Goal: Task Accomplishment & Management: Complete application form

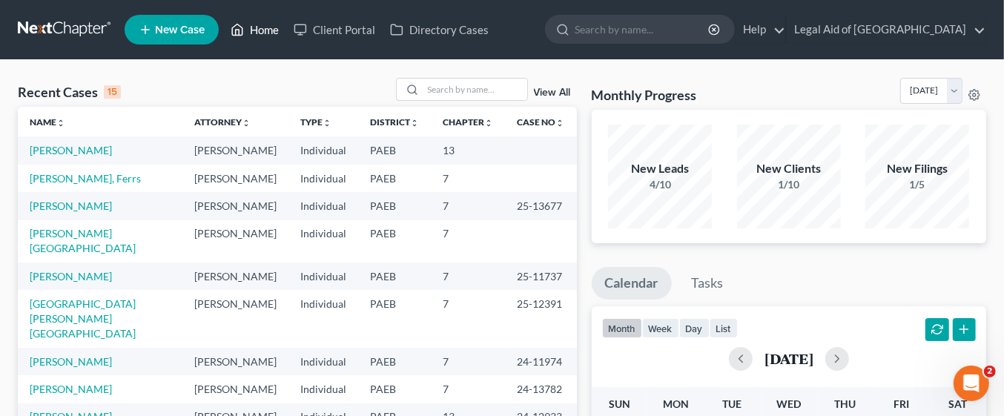
click at [261, 35] on link "Home" at bounding box center [254, 29] width 63 height 27
click at [466, 94] on input "search" at bounding box center [476, 90] width 104 height 22
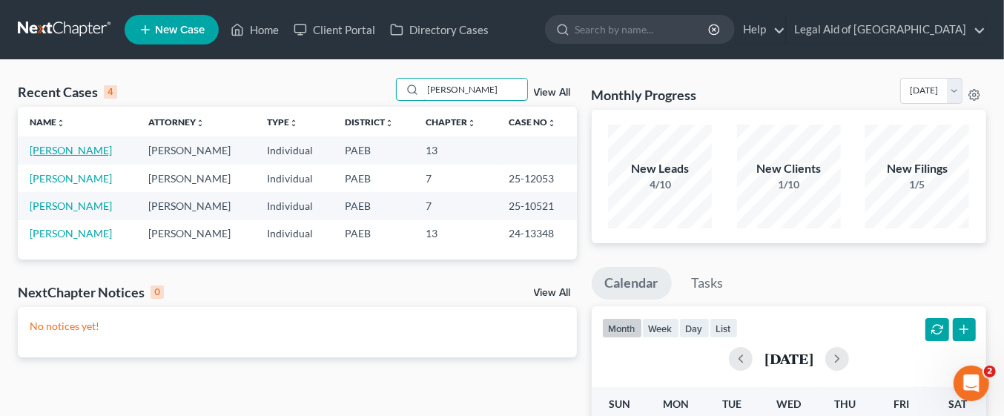
type input "Margaret"
click at [111, 152] on link "[PERSON_NAME]" at bounding box center [71, 150] width 82 height 13
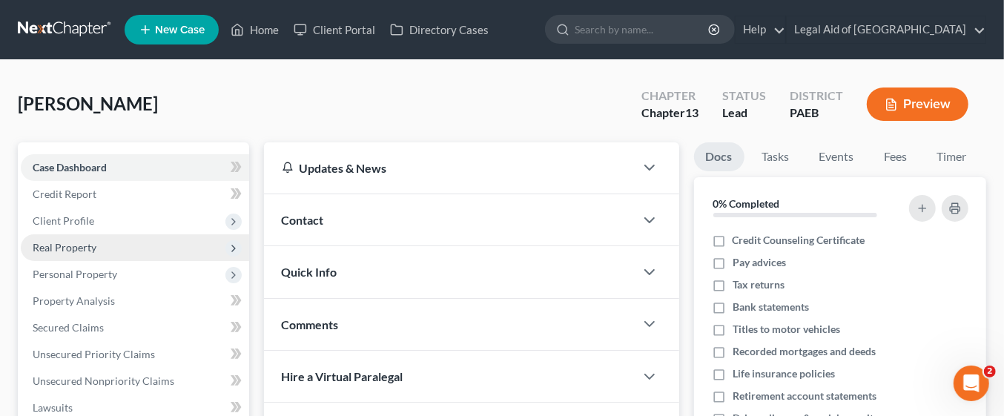
click at [127, 248] on span "Real Property" at bounding box center [135, 247] width 228 height 27
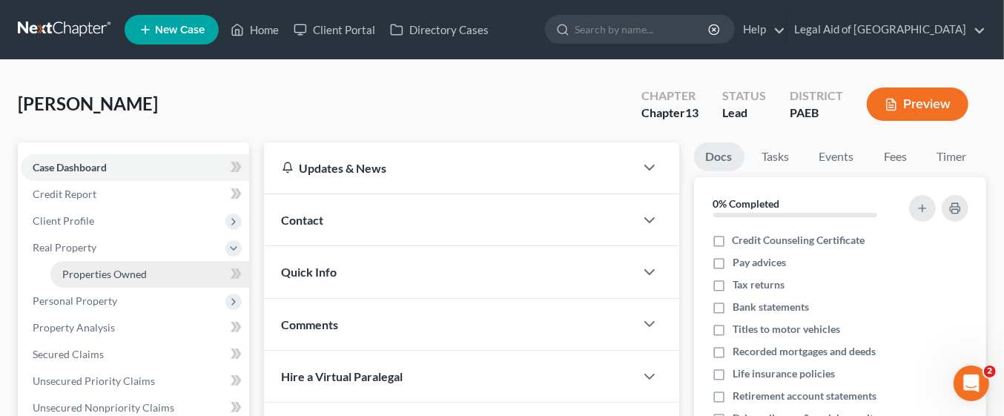
click at [183, 276] on link "Properties Owned" at bounding box center [149, 274] width 199 height 27
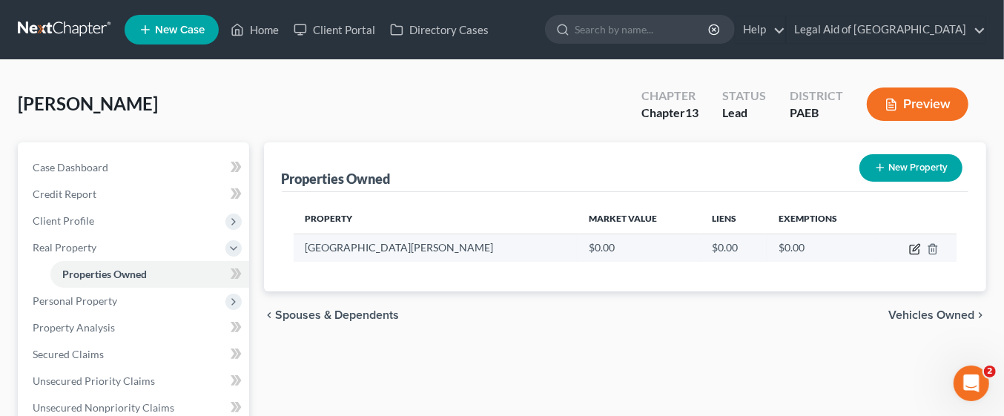
click at [919, 247] on icon "button" at bounding box center [915, 249] width 12 height 12
select select "39"
select select "14"
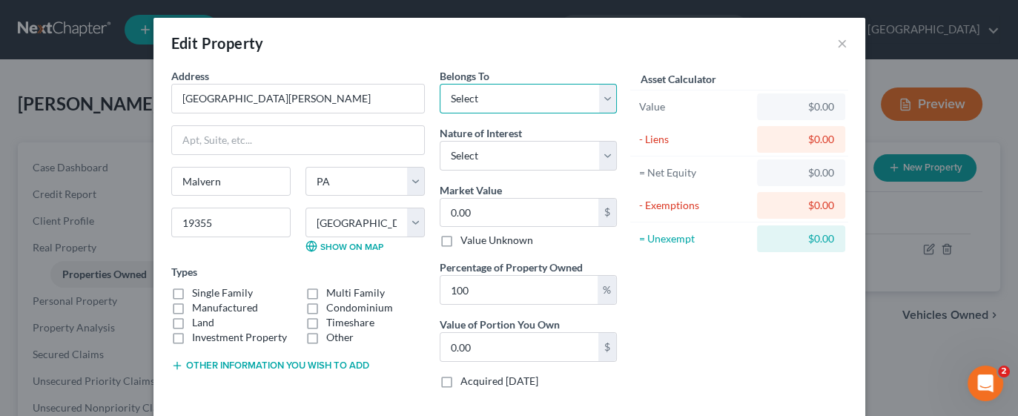
click at [605, 95] on select "Select Debtor 1 Only Debtor 2 Only Debtor 1 And Debtor 2 Only At Least One Of T…" at bounding box center [528, 99] width 177 height 30
select select "3"
click at [440, 84] on select "Select Debtor 1 Only Debtor 2 Only Debtor 1 And Debtor 2 Only At Least One Of T…" at bounding box center [528, 99] width 177 height 30
click at [598, 98] on select "Select Debtor 1 Only Debtor 2 Only Debtor 1 And Debtor 2 Only At Least One Of T…" at bounding box center [528, 99] width 177 height 30
click at [587, 45] on div "Edit Property ×" at bounding box center [510, 43] width 712 height 50
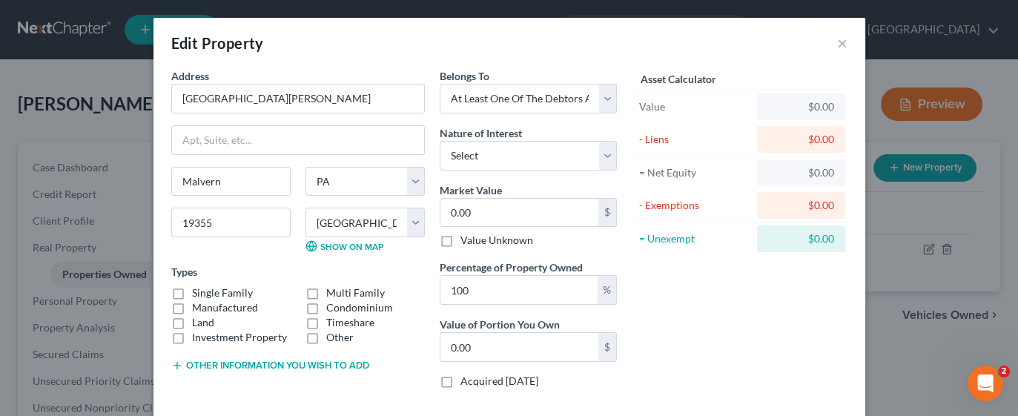
click at [816, 105] on div "$0.00" at bounding box center [801, 106] width 65 height 15
click at [824, 113] on div "$0.00" at bounding box center [801, 106] width 65 height 15
click at [538, 204] on input "0.00" at bounding box center [520, 213] width 158 height 28
type input "5"
type input "5.00"
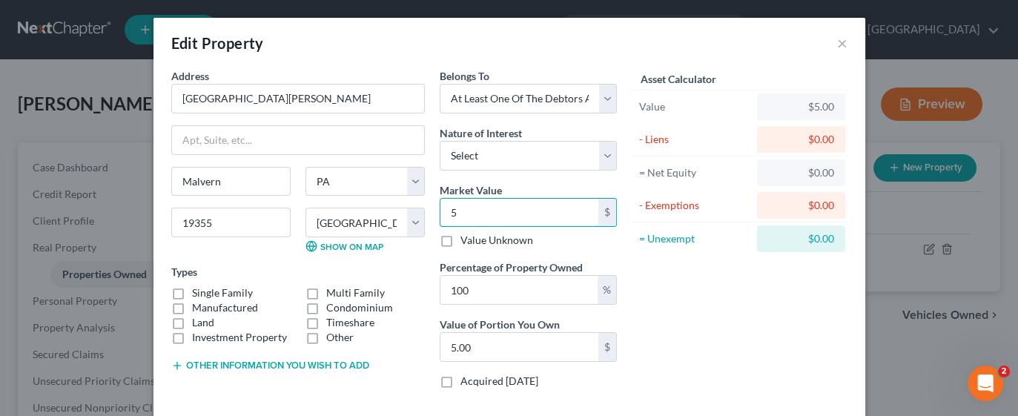
type input "51"
type input "51.00"
type input "510"
type input "510.00"
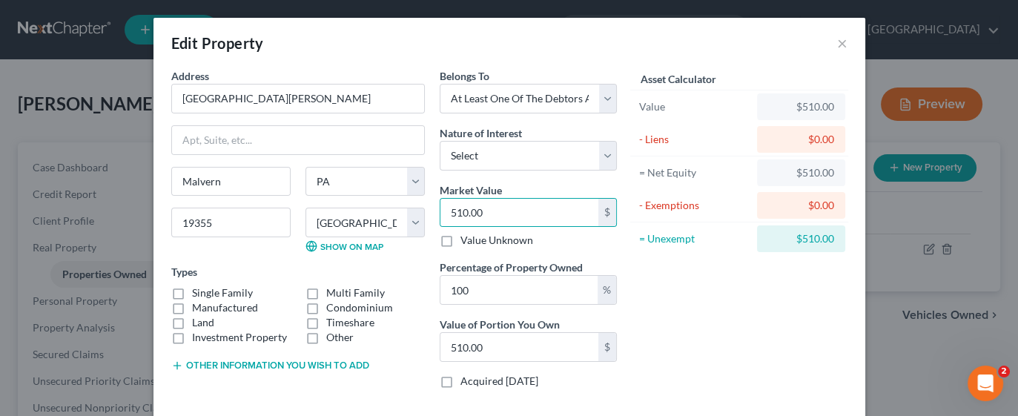
click at [728, 345] on div "Asset Calculator Value $510.00 - Liens $0.00 = Net Equity $510.00 - Exemptions …" at bounding box center [740, 234] width 231 height 332
click at [231, 300] on label "Manufactured" at bounding box center [225, 307] width 66 height 15
click at [208, 300] on input "Manufactured" at bounding box center [203, 305] width 10 height 10
click at [192, 307] on label "Manufactured" at bounding box center [225, 307] width 66 height 15
click at [198, 307] on input "Manufactured" at bounding box center [203, 305] width 10 height 10
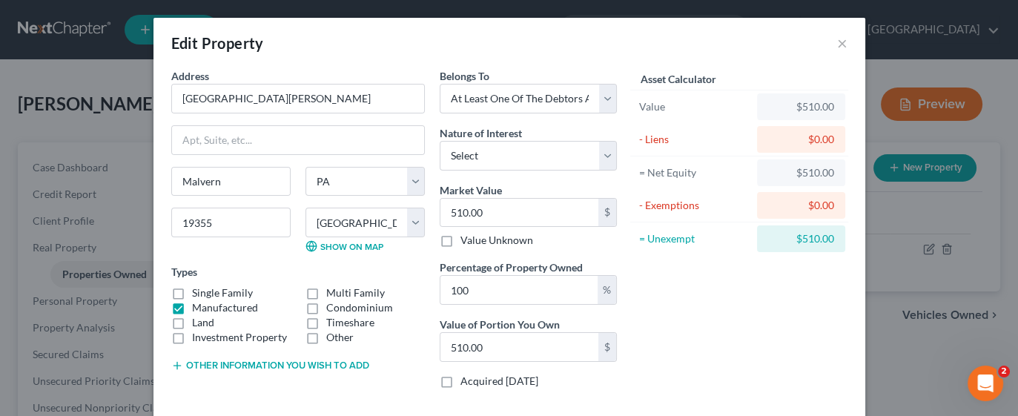
checkbox input "false"
click at [192, 292] on label "Single Family" at bounding box center [222, 293] width 61 height 15
click at [198, 292] on input "Single Family" at bounding box center [203, 291] width 10 height 10
checkbox input "true"
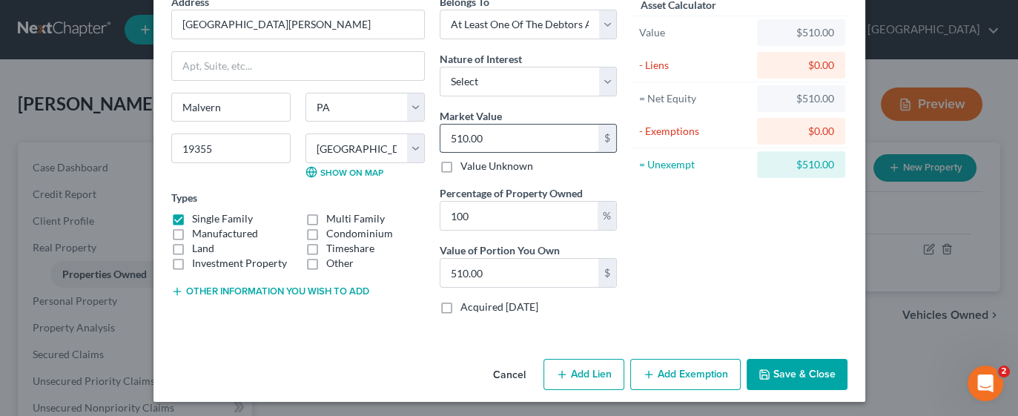
click at [523, 138] on input "510.00" at bounding box center [520, 139] width 158 height 28
type input "510.00"
click at [777, 272] on div "Asset Calculator Value $510.00 - Liens $0.00 = Net Equity $510.00 - Exemptions …" at bounding box center [740, 160] width 231 height 332
click at [777, 373] on button "Save & Close" at bounding box center [797, 374] width 101 height 31
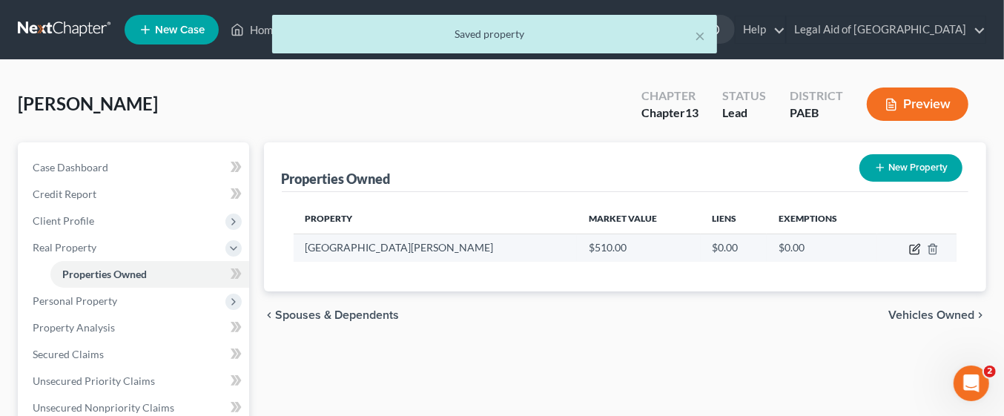
click at [909, 254] on icon "button" at bounding box center [915, 249] width 12 height 12
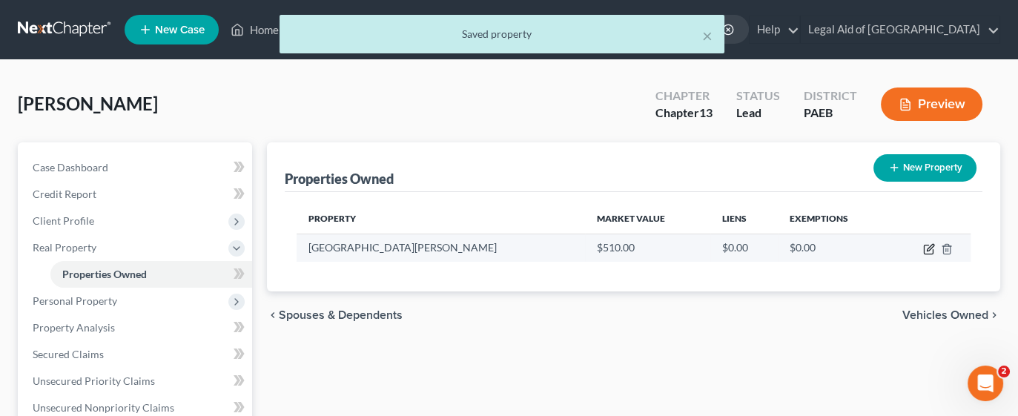
select select "39"
select select "14"
select select "3"
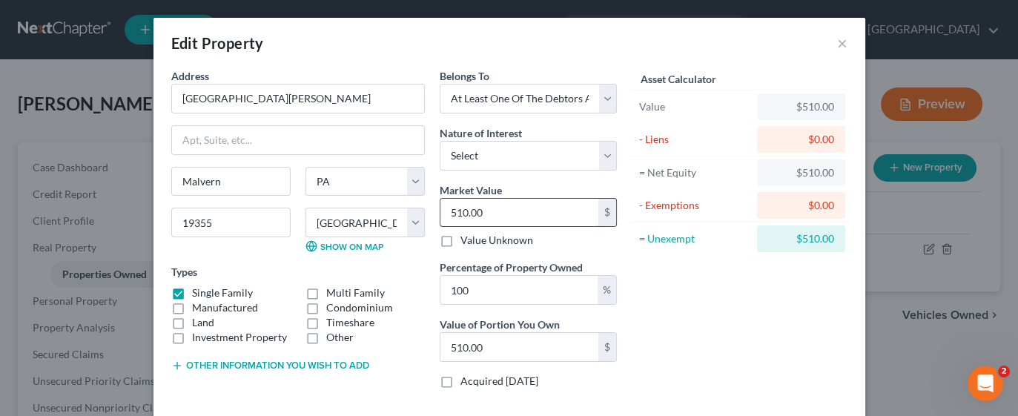
click at [521, 209] on input "510.00" at bounding box center [520, 213] width 158 height 28
type input "0"
type input "5"
type input "5.00"
type input "51"
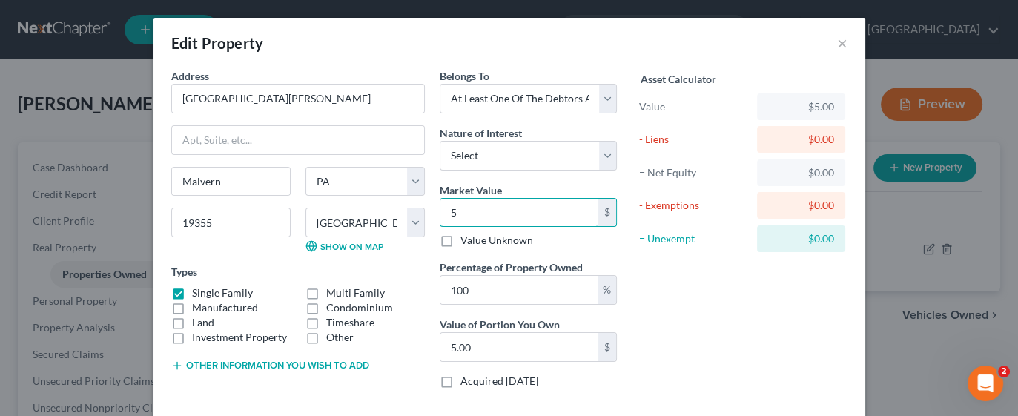
type input "51.00"
type input "510"
type input "510.00"
type input "5100"
type input "5,100.00"
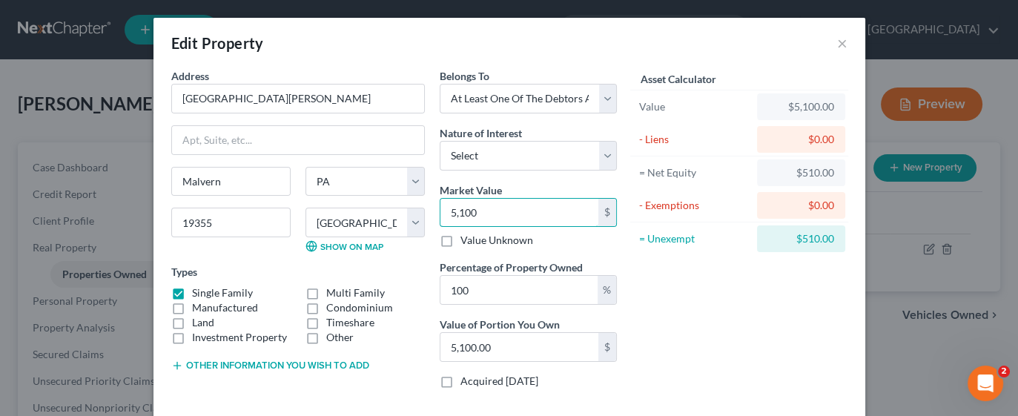
type input "5,1000"
type input "51,000.00"
type input "51,0000"
type input "510,000.00"
type input "510,000"
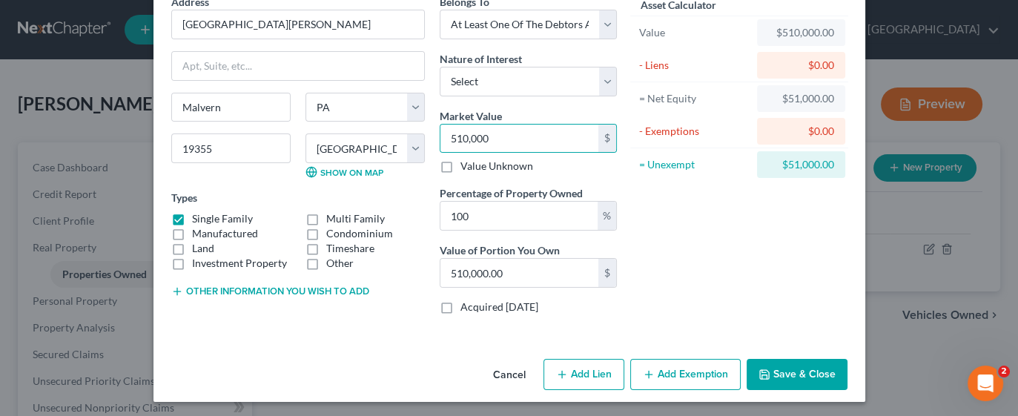
click at [799, 376] on button "Save & Close" at bounding box center [797, 374] width 101 height 31
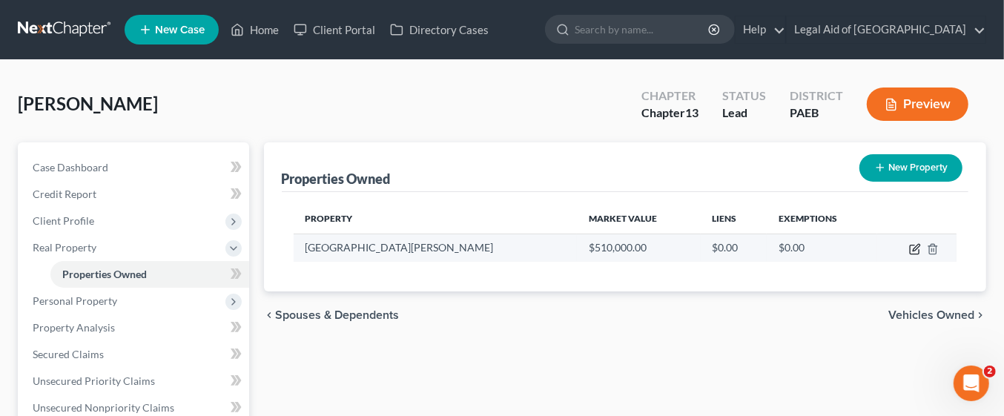
click at [915, 248] on icon "button" at bounding box center [915, 249] width 12 height 12
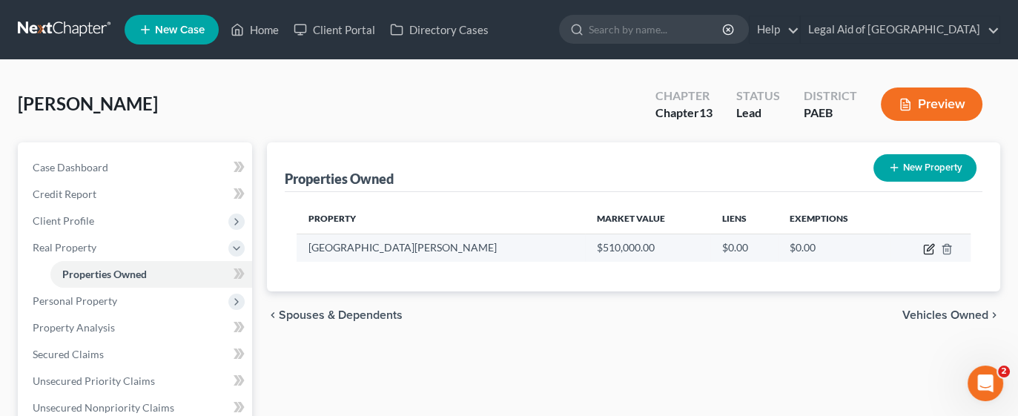
select select "39"
select select "14"
select select "3"
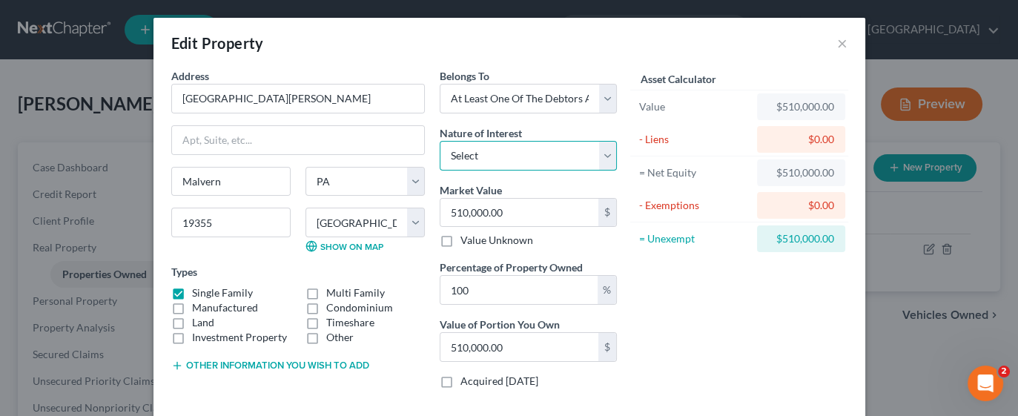
click at [608, 162] on select "Select Fee Simple Joint Tenant Life Estate Equitable Interest Future Interest T…" at bounding box center [528, 156] width 177 height 30
select select "5"
click at [440, 141] on select "Select Fee Simple Joint Tenant Life Estate Equitable Interest Future Interest T…" at bounding box center [528, 156] width 177 height 30
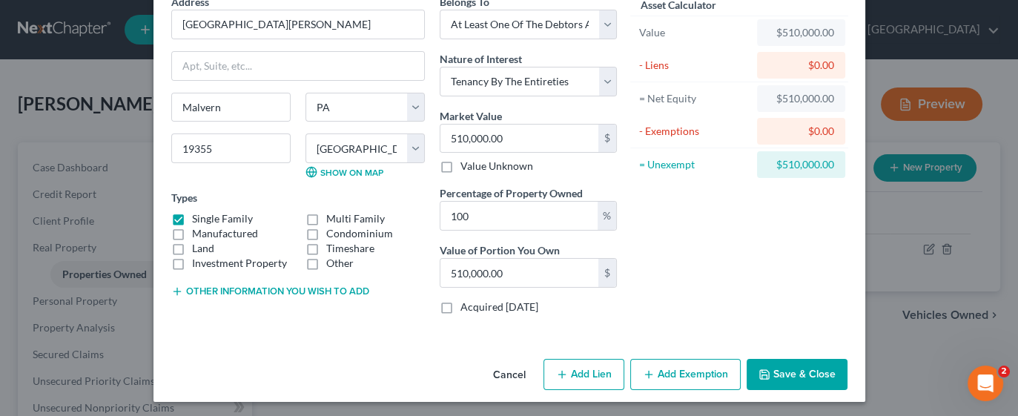
click at [587, 369] on button "Add Lien" at bounding box center [584, 374] width 81 height 31
select select "3"
select select "0"
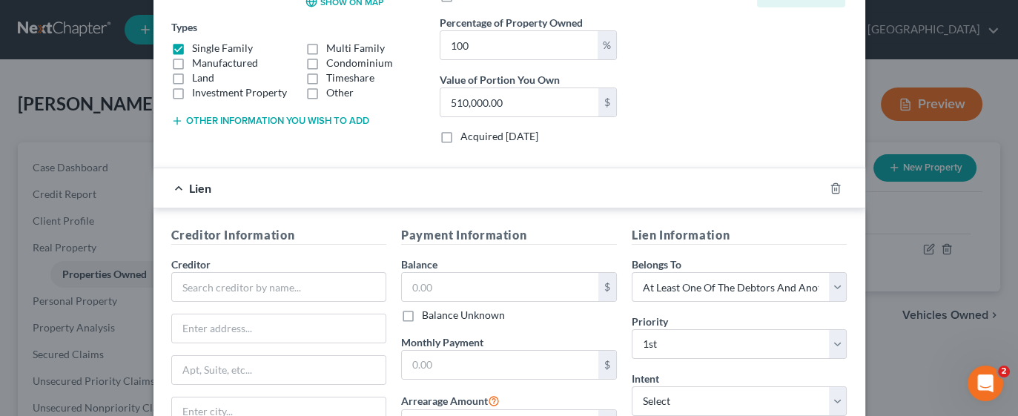
scroll to position [246, 0]
click at [227, 286] on input "text" at bounding box center [279, 286] width 216 height 30
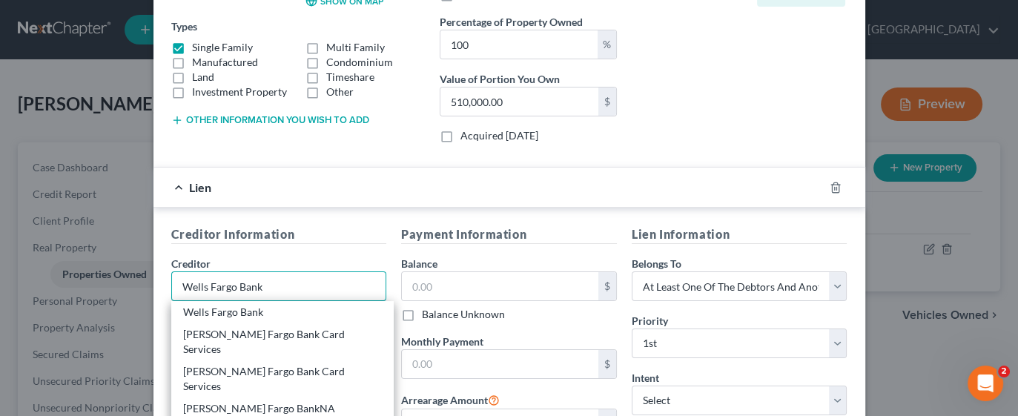
type input "Wells Fargo Bank"
click at [339, 244] on div "Creditor Information Creditor * Wells Fargo Bank Wells Fargo Bank Wells Fargo B…" at bounding box center [279, 373] width 231 height 297
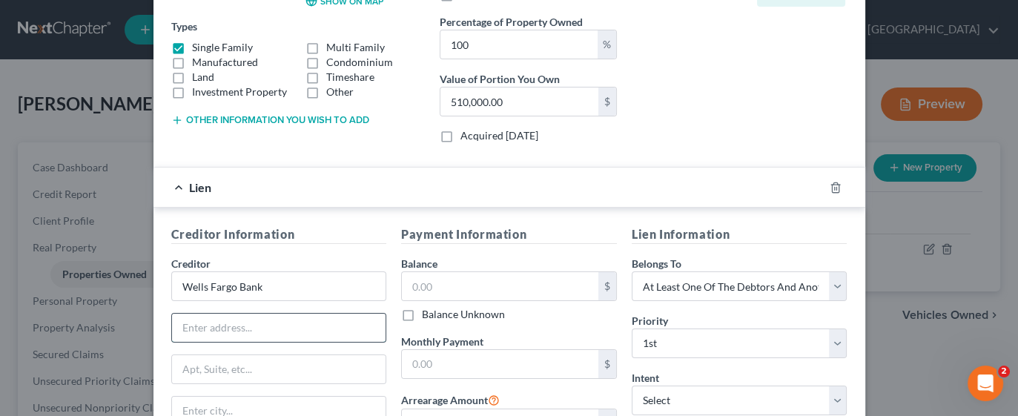
click at [241, 319] on input "text" at bounding box center [279, 328] width 214 height 28
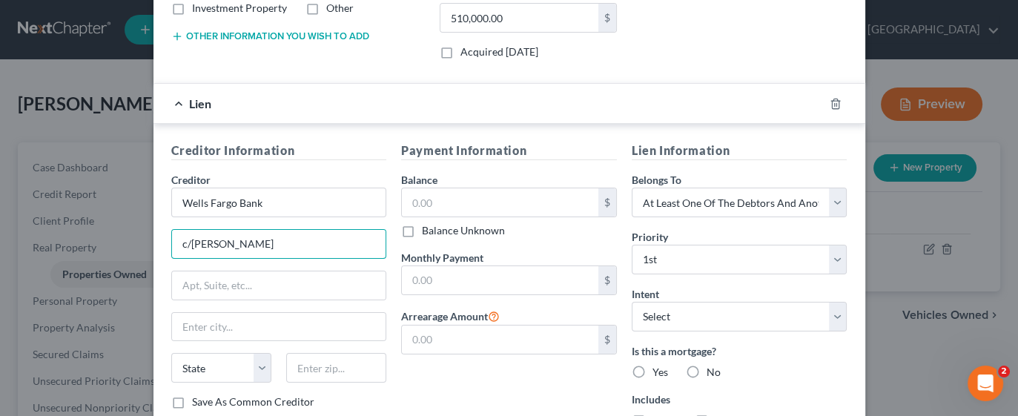
scroll to position [330, 0]
type input "c/o Owen"
click at [283, 274] on input "text" at bounding box center [279, 285] width 214 height 28
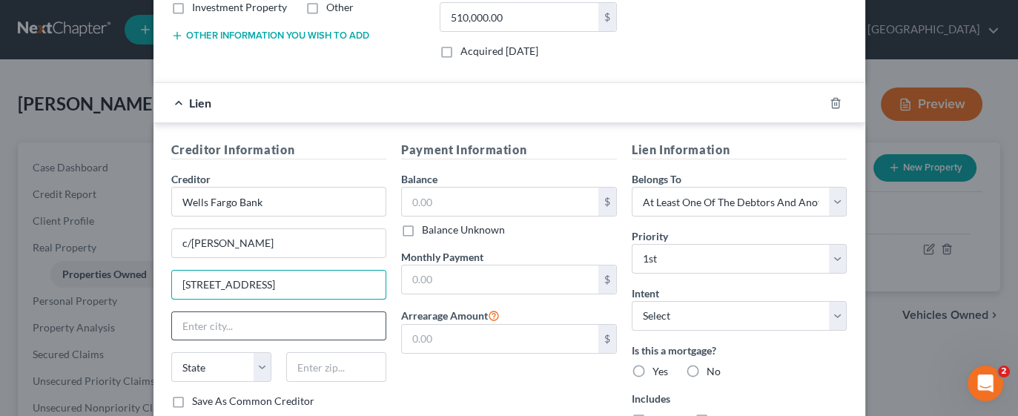
type input "1661 Worthington Road"
click at [247, 328] on input "text" at bounding box center [279, 326] width 214 height 28
type input "West Palm Beach"
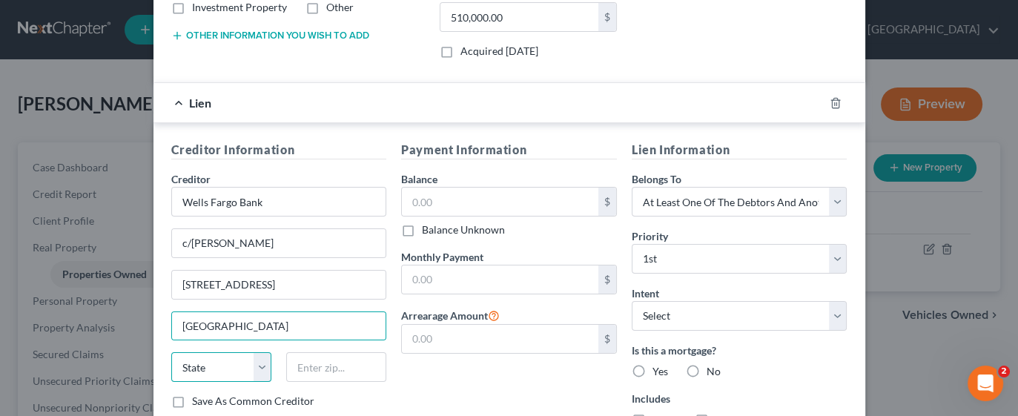
click at [259, 360] on select "State AL AK AR AZ CA CO CT DE DC FL GA GU HI ID IL IN IA KS KY LA ME MD MA MI M…" at bounding box center [221, 367] width 100 height 30
select select "9"
click at [171, 352] on select "State AL AK AR AZ CA CO CT DE DC FL GA GU HI ID IL IN IA KS KY LA ME MD MA MI M…" at bounding box center [221, 367] width 100 height 30
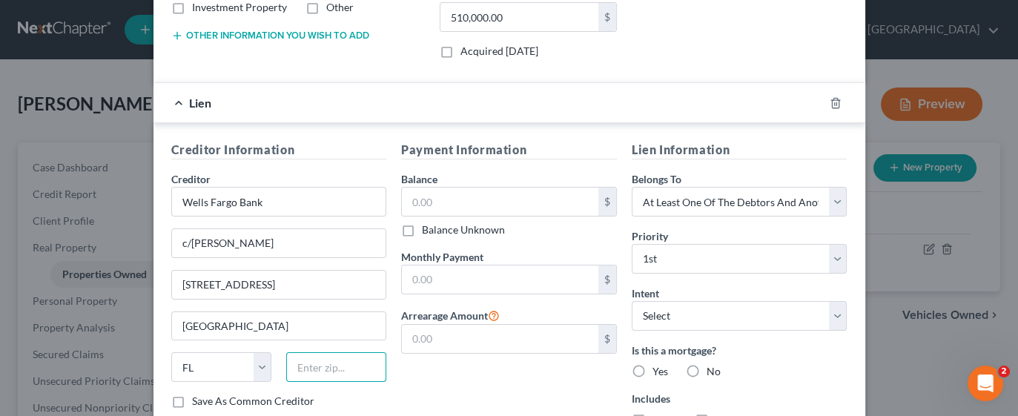
click at [345, 368] on input "text" at bounding box center [336, 367] width 100 height 30
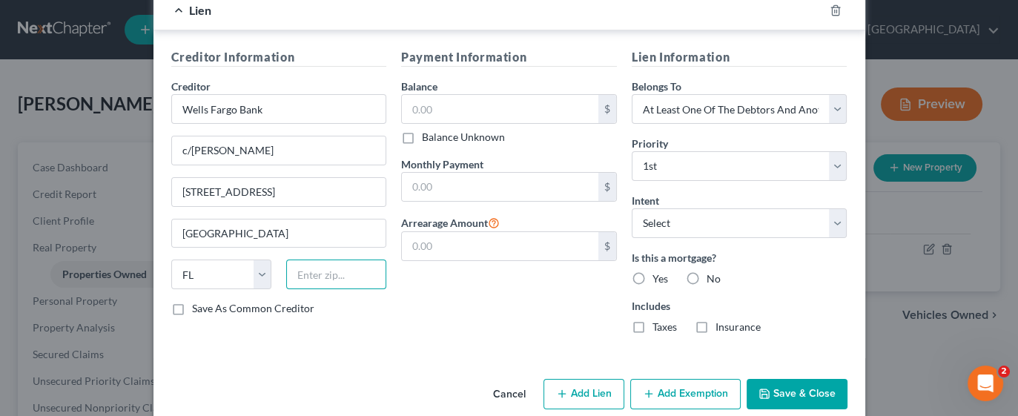
scroll to position [441, 0]
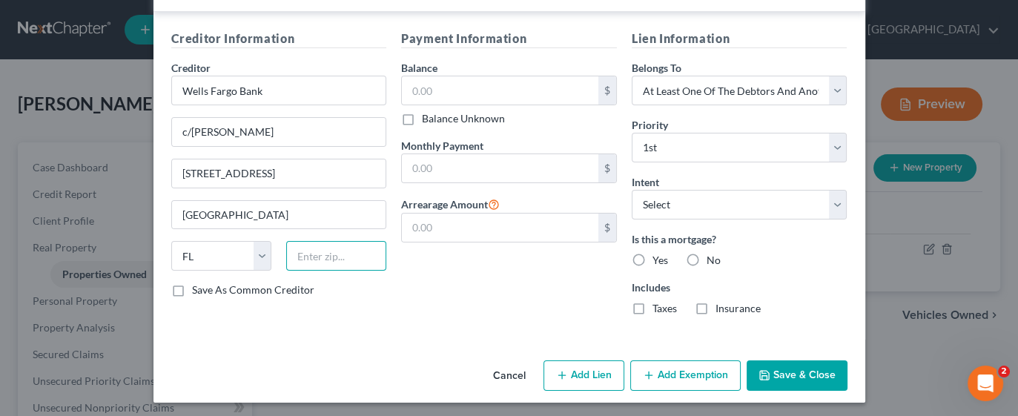
click at [326, 254] on input "text" at bounding box center [336, 256] width 100 height 30
type input "33409"
click at [800, 371] on button "Save & Close" at bounding box center [797, 376] width 101 height 31
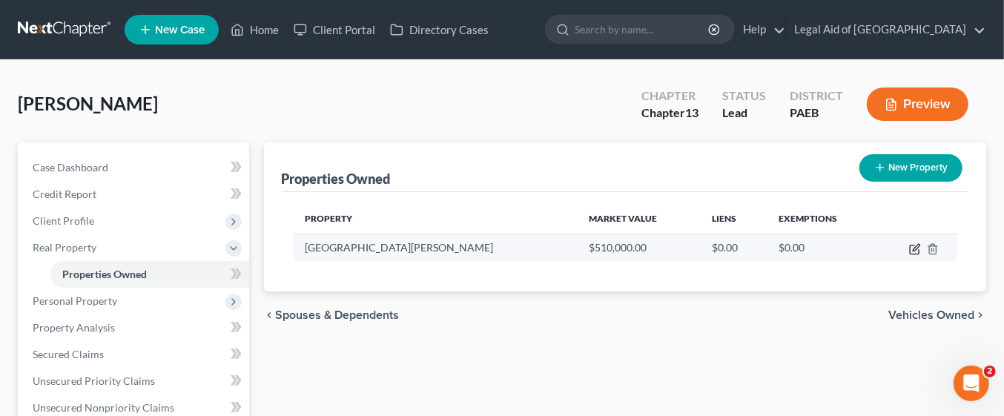
click at [915, 248] on icon "button" at bounding box center [915, 249] width 12 height 12
select select "39"
select select "14"
select select "3"
select select "5"
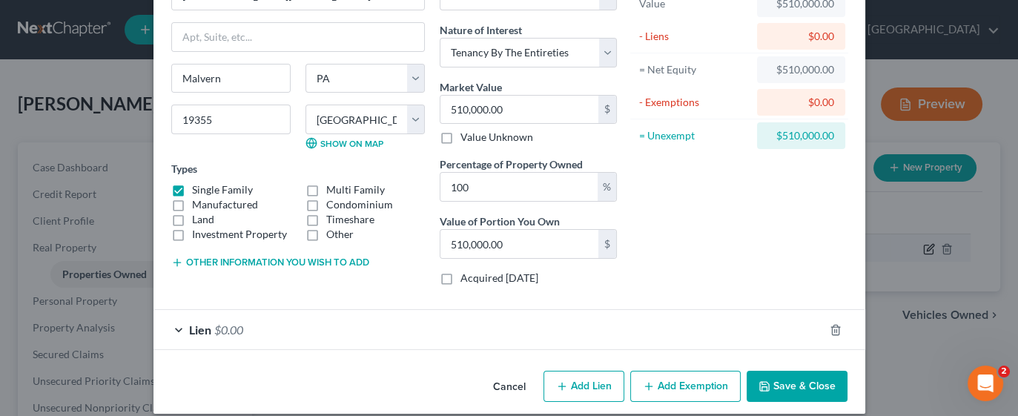
scroll to position [115, 0]
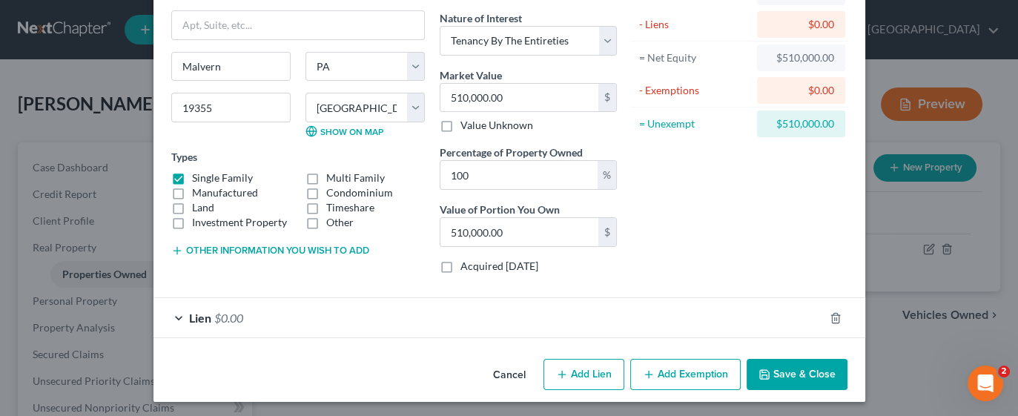
click at [587, 375] on button "Add Lien" at bounding box center [584, 374] width 81 height 31
select select "3"
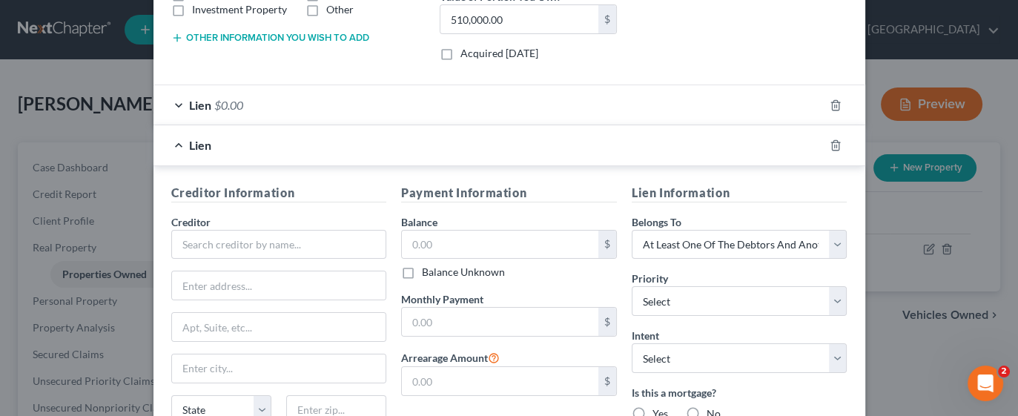
scroll to position [357, 0]
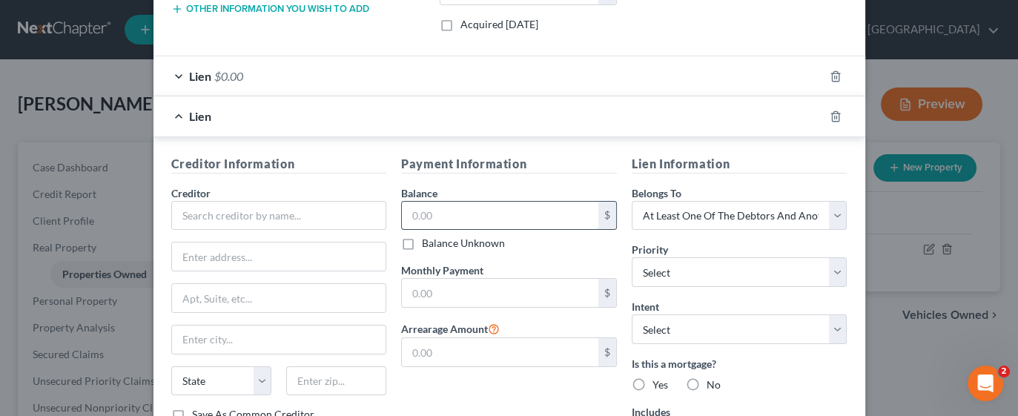
click at [465, 214] on input "text" at bounding box center [500, 216] width 197 height 28
type input "374,018.17"
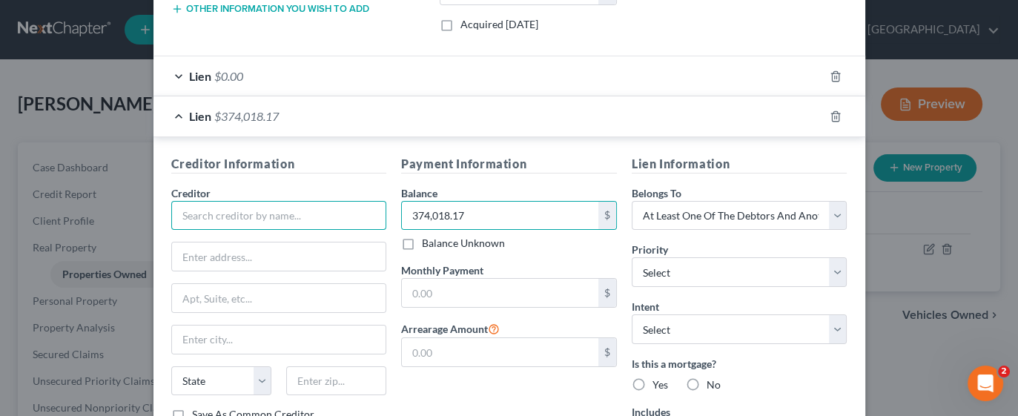
click at [272, 213] on input "text" at bounding box center [279, 216] width 216 height 30
type input "w"
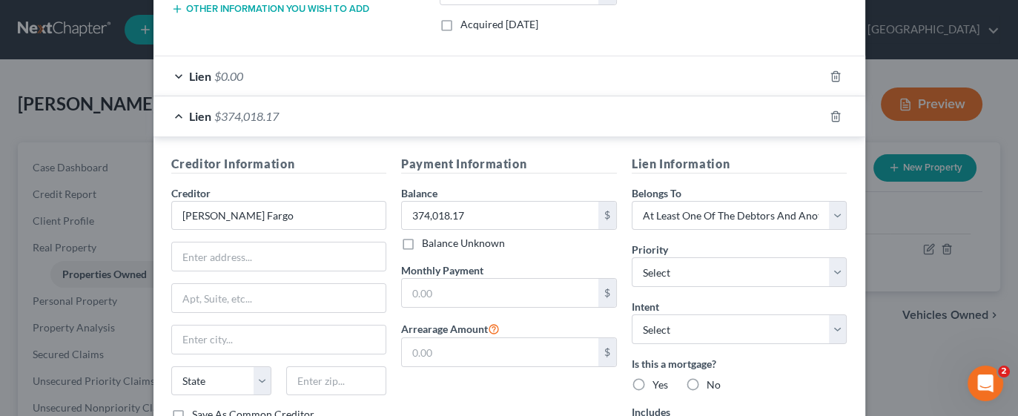
type input "Wells Fargo"
click at [248, 248] on input "text" at bounding box center [279, 257] width 214 height 28
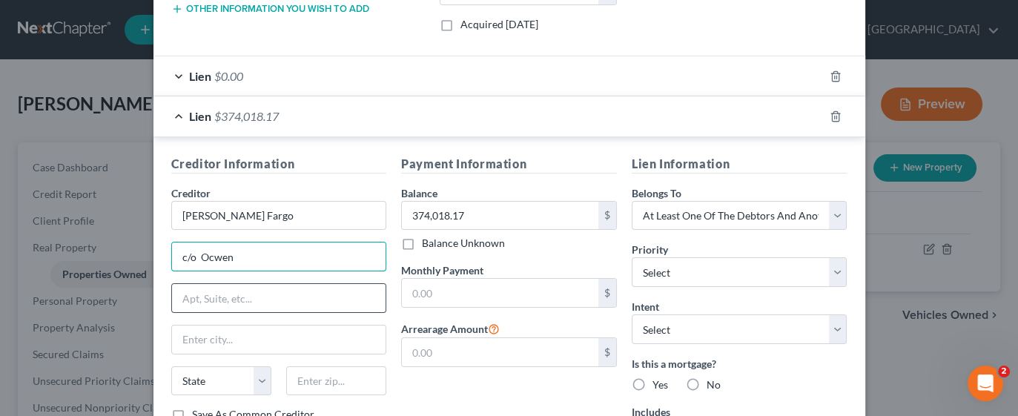
type input "c/o Ocwen"
click at [254, 301] on input "text" at bounding box center [279, 298] width 214 height 28
type input "1661 Worthington Road"
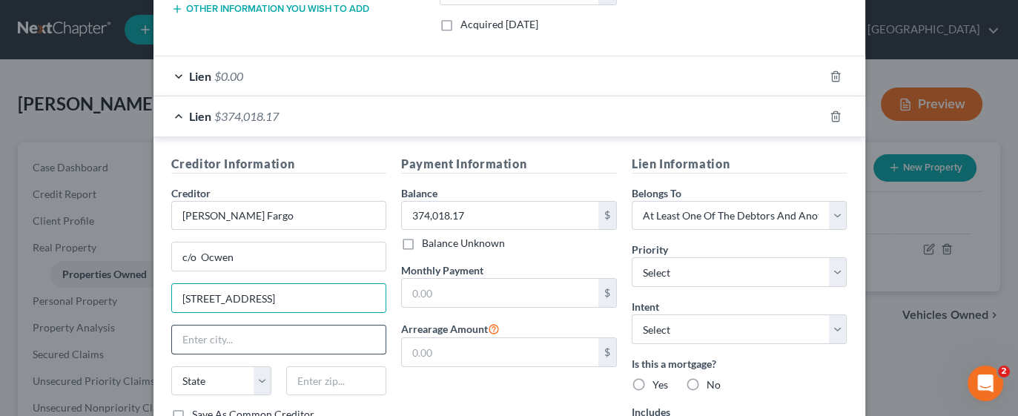
click at [255, 334] on input "text" at bounding box center [279, 340] width 214 height 28
type input "w"
type input "West Palm Beach"
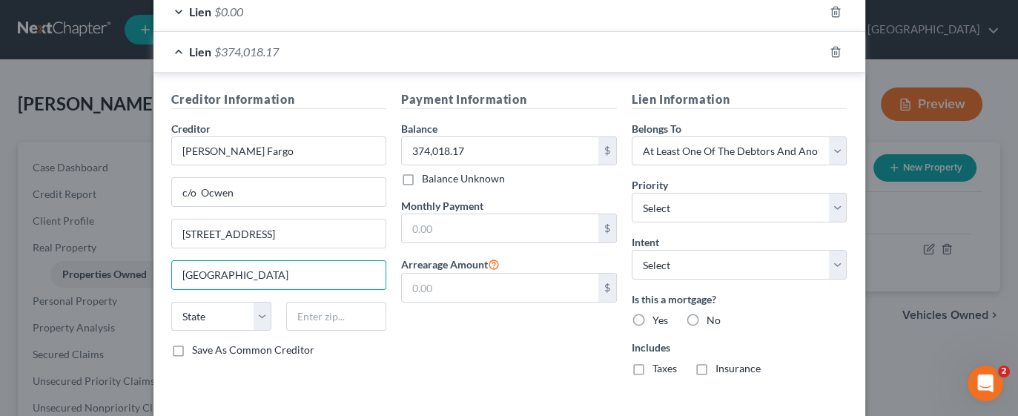
scroll to position [481, 0]
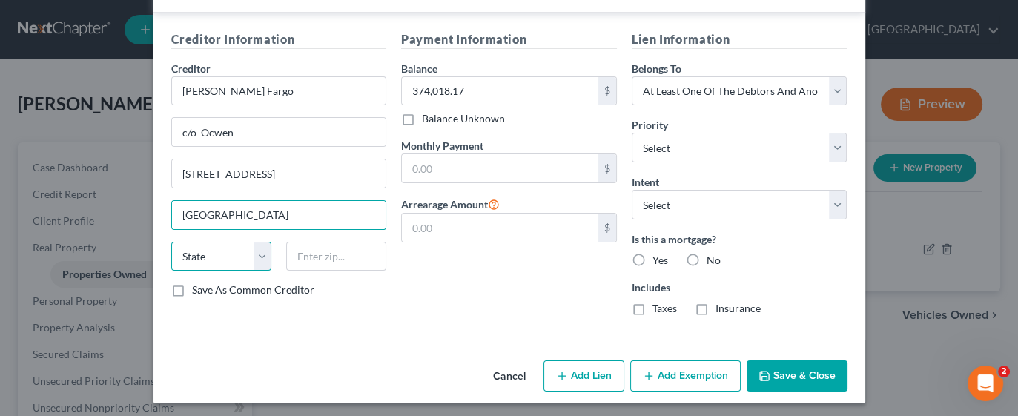
click at [258, 251] on select "State AL AK AR AZ CA CO CT DE DC FL GA GU HI ID IL IN IA KS KY LA ME MD MA MI M…" at bounding box center [221, 257] width 100 height 30
select select "9"
click at [171, 242] on select "State AL AK AR AZ CA CO CT DE DC FL GA GU HI ID IL IN IA KS KY LA ME MD MA MI M…" at bounding box center [221, 257] width 100 height 30
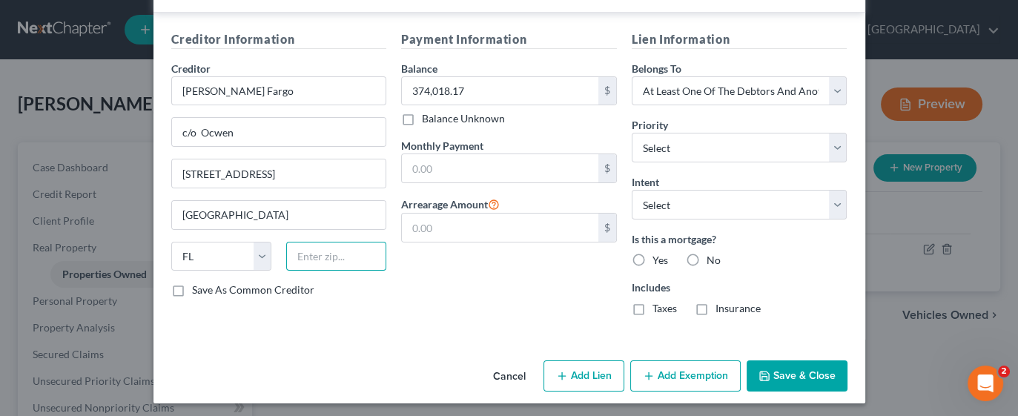
click at [328, 253] on input "text" at bounding box center [336, 257] width 100 height 30
type input "33409"
click at [653, 255] on label "Yes" at bounding box center [661, 260] width 16 height 15
click at [659, 255] on input "Yes" at bounding box center [664, 258] width 10 height 10
radio input "true"
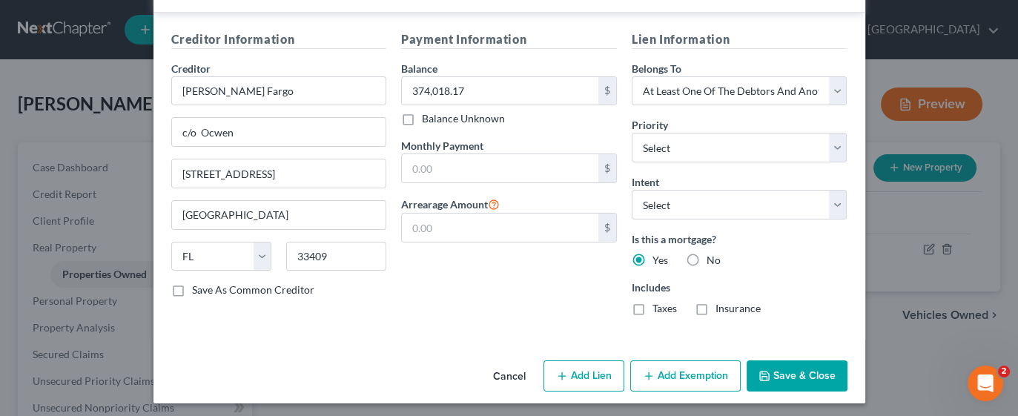
click at [653, 307] on label "Taxes" at bounding box center [665, 308] width 24 height 15
click at [659, 307] on input "Taxes" at bounding box center [664, 306] width 10 height 10
checkbox input "true"
click at [716, 308] on label "Insurance" at bounding box center [738, 308] width 45 height 15
click at [722, 308] on input "Insurance" at bounding box center [727, 306] width 10 height 10
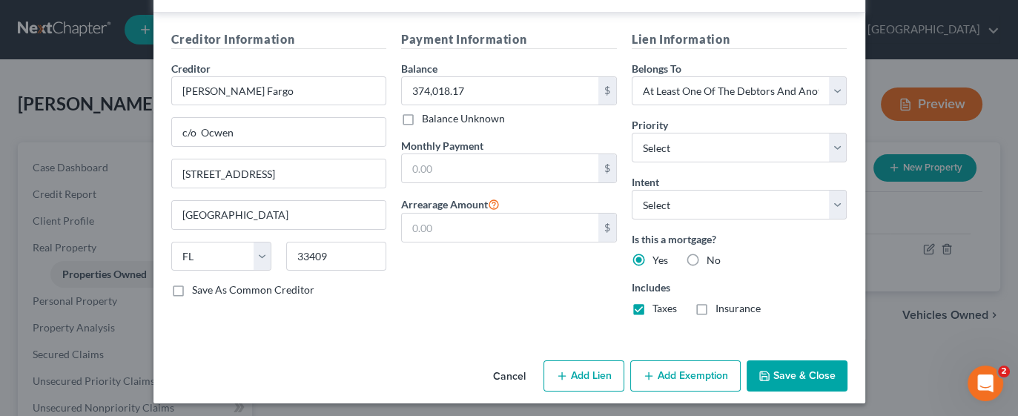
checkbox input "true"
click at [798, 367] on button "Save & Close" at bounding box center [797, 376] width 101 height 31
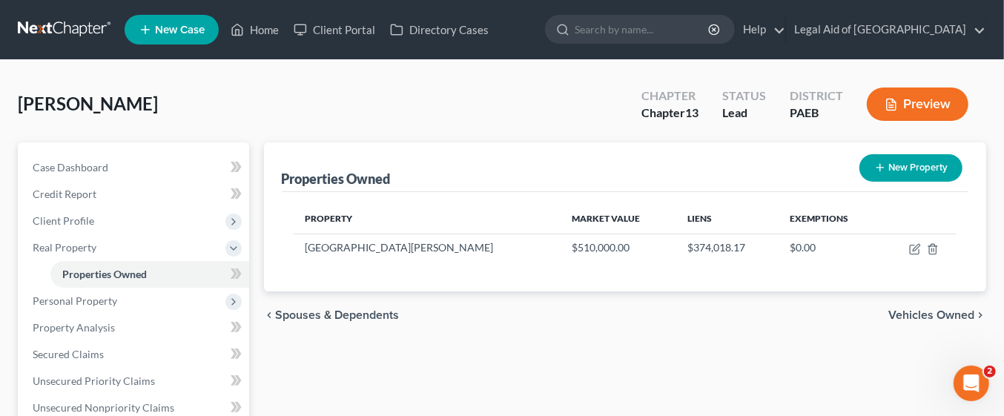
click at [955, 318] on span "Vehicles Owned" at bounding box center [932, 315] width 86 height 12
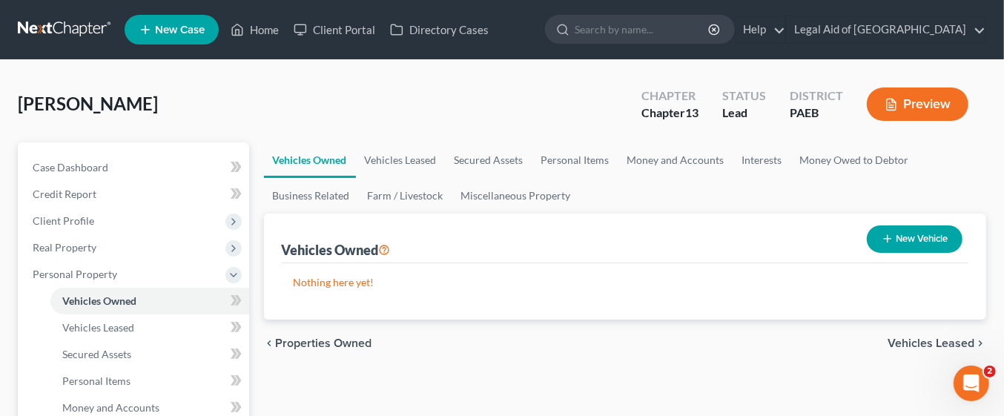
click at [921, 239] on button "New Vehicle" at bounding box center [915, 238] width 96 height 27
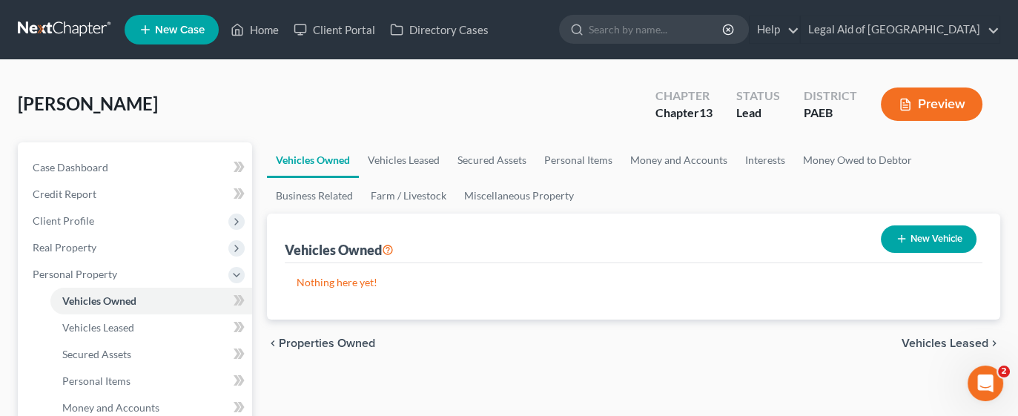
select select "0"
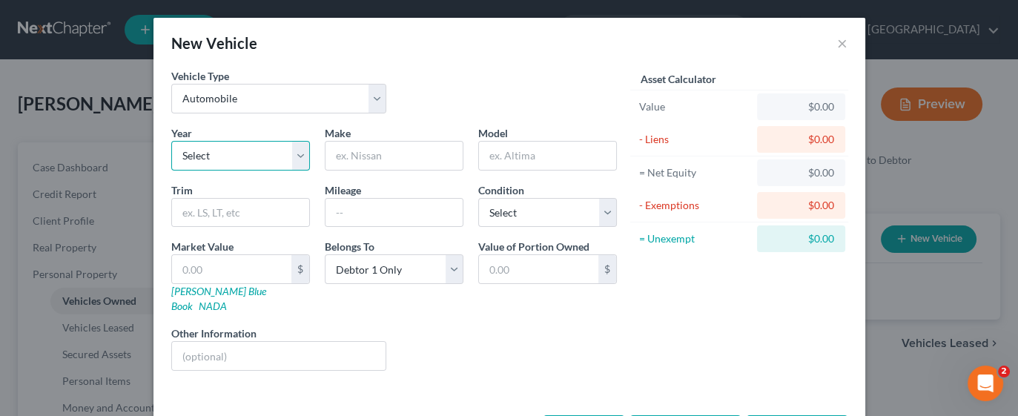
click at [252, 148] on select "Select 2026 2025 2024 2023 2022 2021 2020 2019 2018 2017 2016 2015 2014 2013 20…" at bounding box center [240, 156] width 139 height 30
select select "14"
click at [171, 141] on select "Select 2026 2025 2024 2023 2022 2021 2020 2019 2018 2017 2016 2015 2014 2013 20…" at bounding box center [240, 156] width 139 height 30
click at [357, 155] on input "text" at bounding box center [394, 156] width 137 height 28
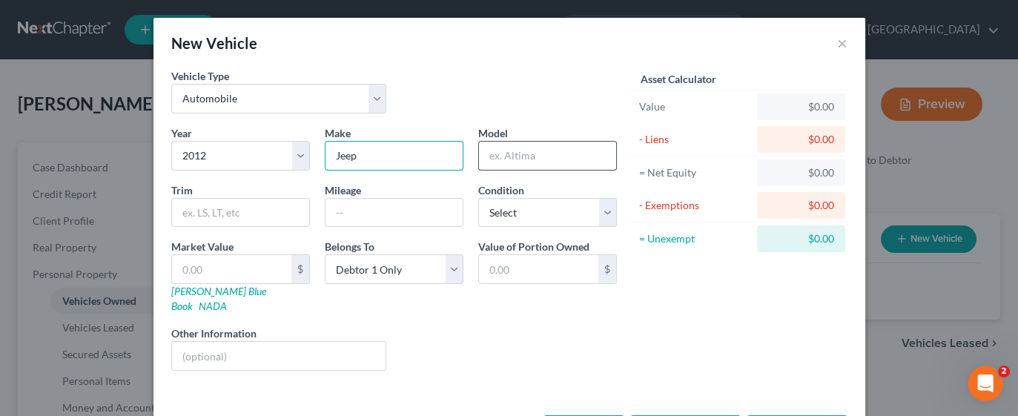
type input "Jeep"
click at [528, 156] on input "text" at bounding box center [547, 156] width 137 height 28
type input "l"
click at [552, 156] on input "LIbery" at bounding box center [547, 156] width 137 height 28
type input "L"
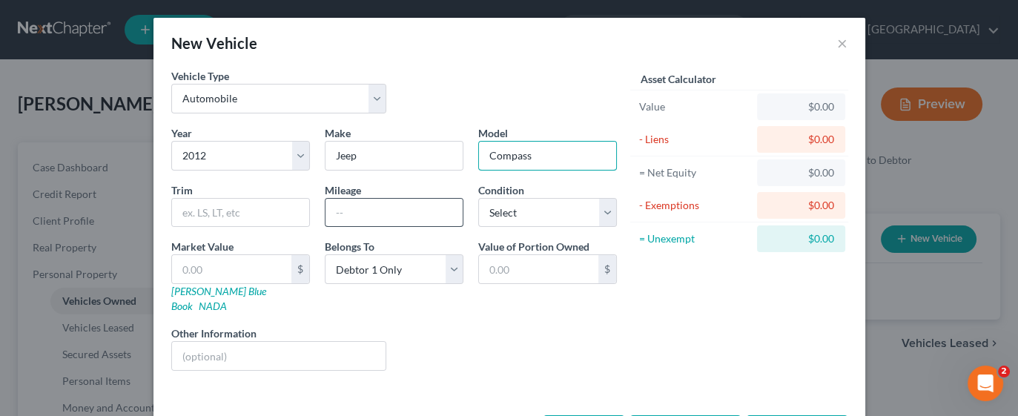
type input "Compass"
click at [358, 217] on input "text" at bounding box center [394, 213] width 137 height 28
type input "20000"
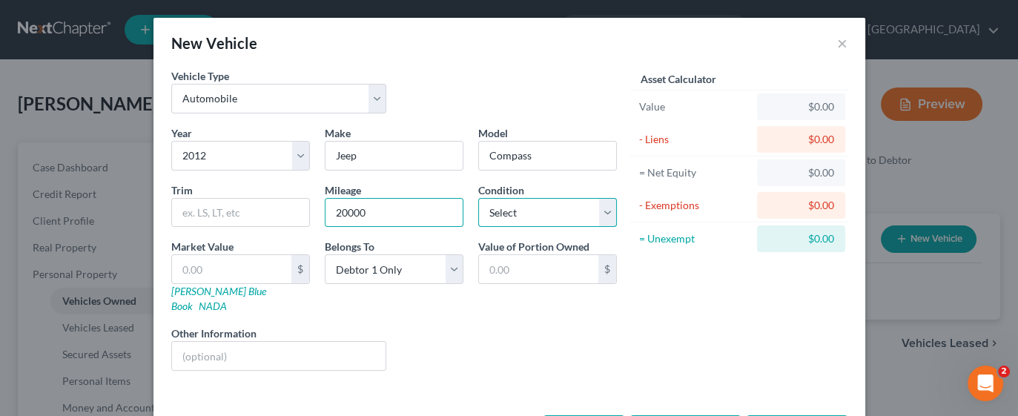
click at [587, 208] on select "Select Excellent Very Good Good Fair Poor" at bounding box center [547, 213] width 139 height 30
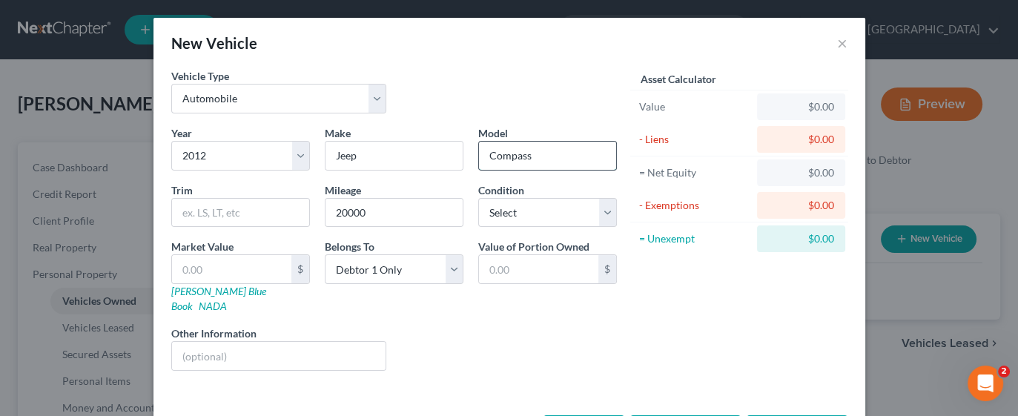
click at [564, 154] on input "Compass" at bounding box center [547, 156] width 137 height 28
click at [247, 155] on select "Select 2026 2025 2024 2023 2022 2021 2020 2019 2018 2017 2016 2015 2014 2013 20…" at bounding box center [240, 156] width 139 height 30
select select "7"
click at [171, 141] on select "Select 2026 2025 2024 2023 2022 2021 2020 2019 2018 2017 2016 2015 2014 2013 20…" at bounding box center [240, 156] width 139 height 30
click at [594, 211] on select "Select Excellent Very Good Good Fair Poor" at bounding box center [547, 213] width 139 height 30
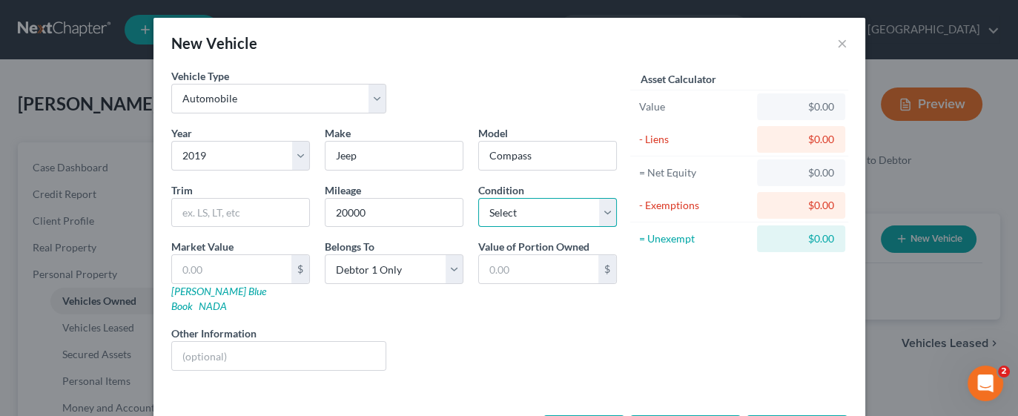
select select "3"
click at [478, 198] on select "Select Excellent Very Good Good Fair Poor" at bounding box center [547, 213] width 139 height 30
click at [815, 116] on div "$0.00" at bounding box center [801, 106] width 88 height 27
click at [823, 104] on div "$0.00" at bounding box center [801, 106] width 65 height 15
click at [417, 204] on input "20000" at bounding box center [394, 213] width 137 height 28
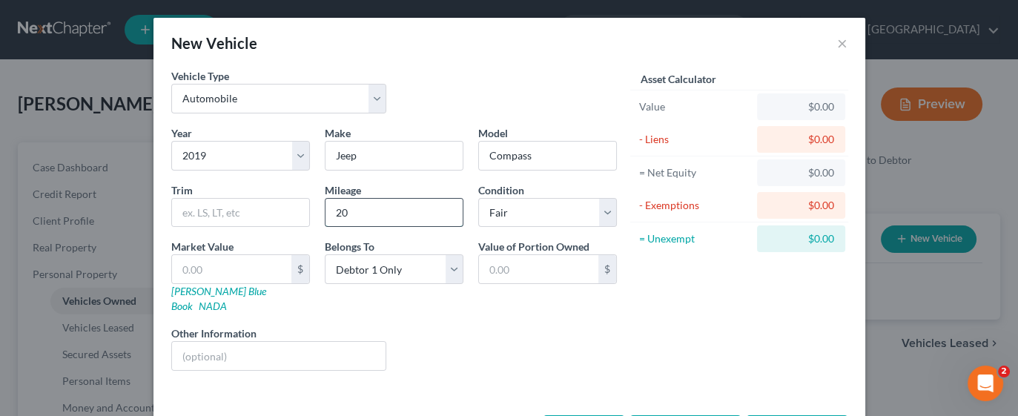
type input "2"
type input "1"
type input "20000"
click at [814, 106] on div "$0.00" at bounding box center [801, 106] width 65 height 15
click at [800, 109] on div "$0.00" at bounding box center [801, 106] width 65 height 15
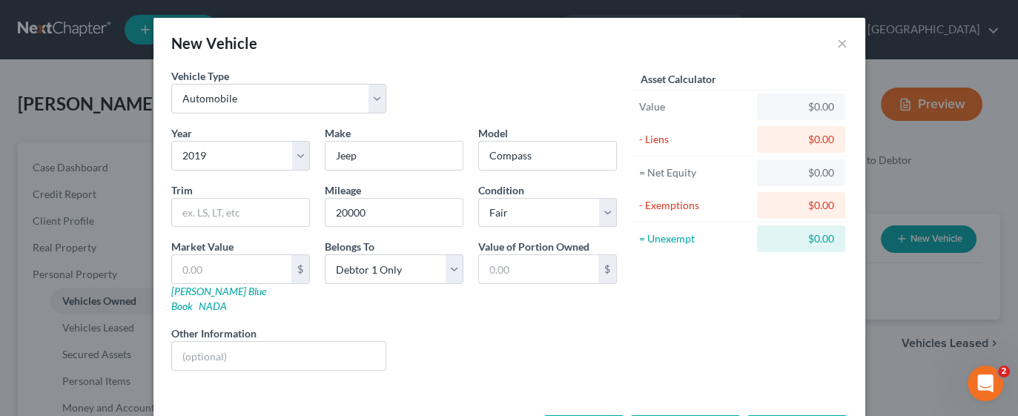
scroll to position [42, 0]
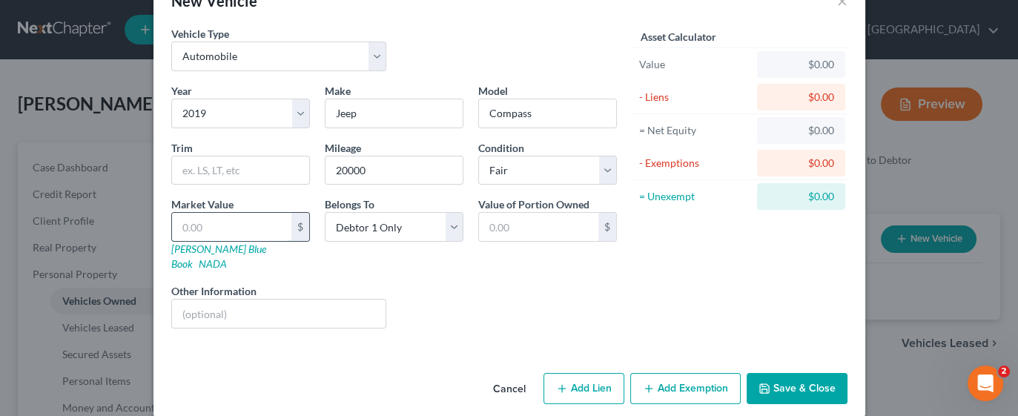
click at [222, 220] on input "text" at bounding box center [231, 227] width 119 height 28
type input "1"
type input "1.00"
type input "18"
type input "18.00"
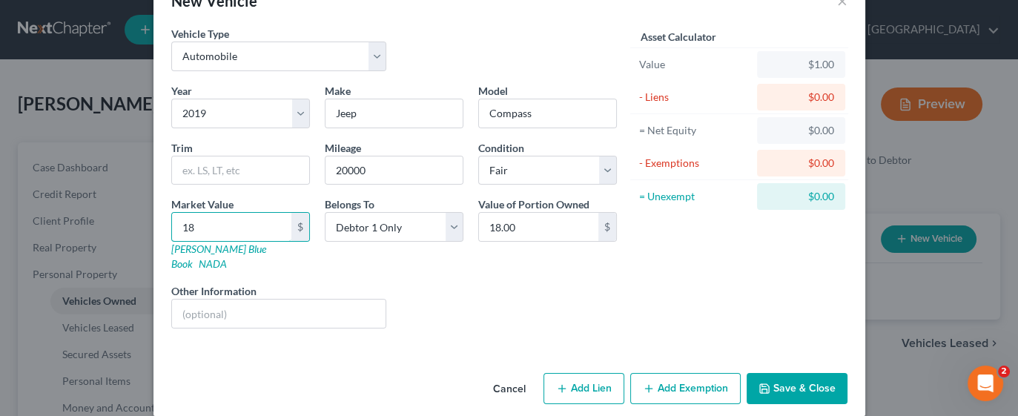
type input "181"
type input "181.00"
type input "1812"
type input "1,812.00"
type input "1,8125"
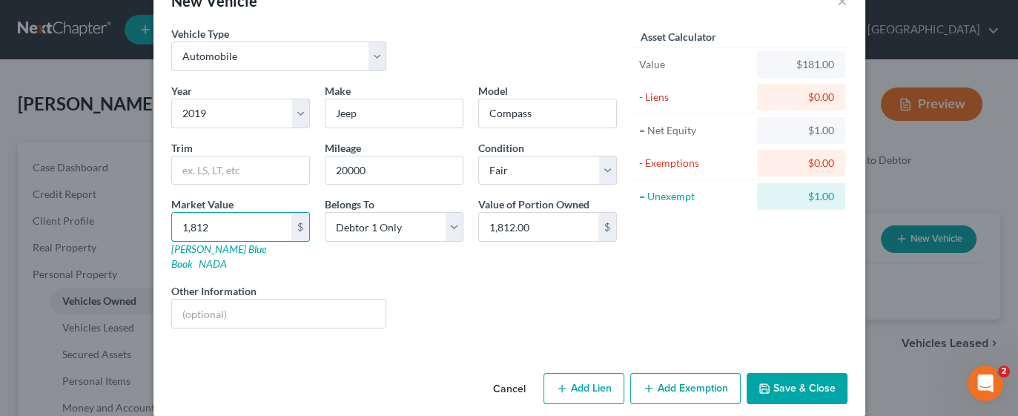
type input "18,125.00"
type input "18,125"
click at [584, 376] on button "Add Lien" at bounding box center [584, 388] width 81 height 31
select select "0"
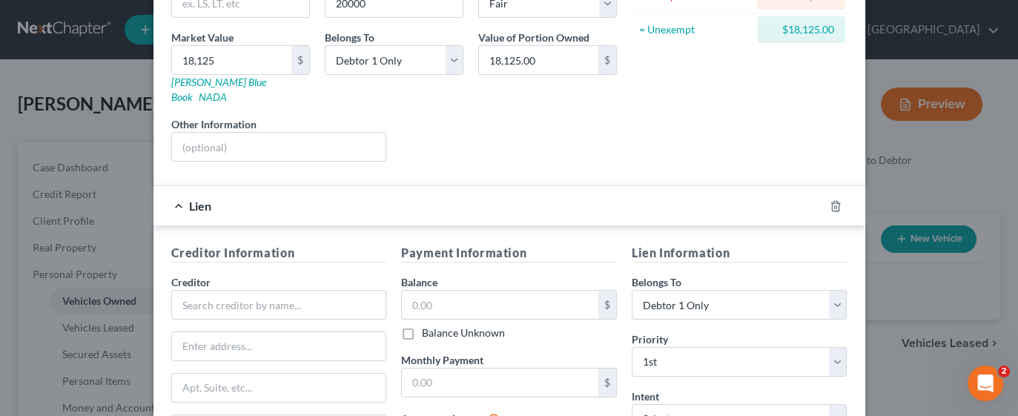
scroll to position [211, 0]
click at [294, 289] on input "text" at bounding box center [279, 304] width 216 height 30
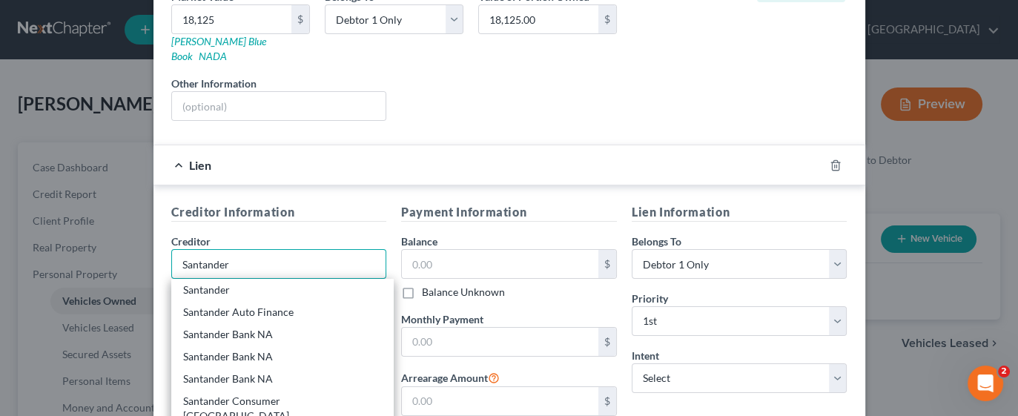
scroll to position [276, 0]
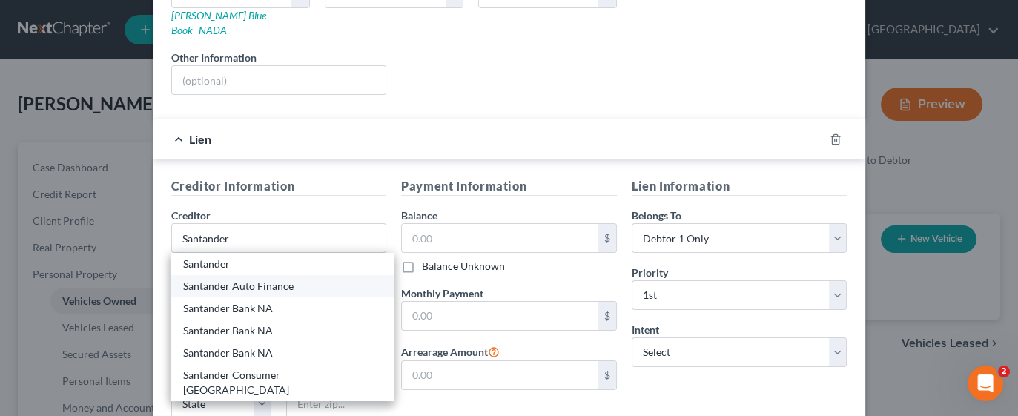
click at [289, 279] on div "Santander Auto Finance" at bounding box center [283, 286] width 200 height 15
type input "Santander Auto Finance"
type input "PO Box 660633"
type input "Dallas"
select select "45"
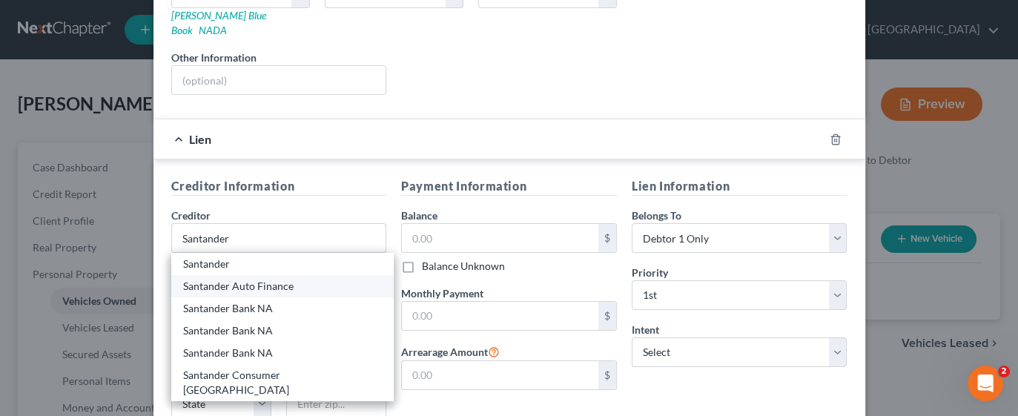
type input "75266-0633"
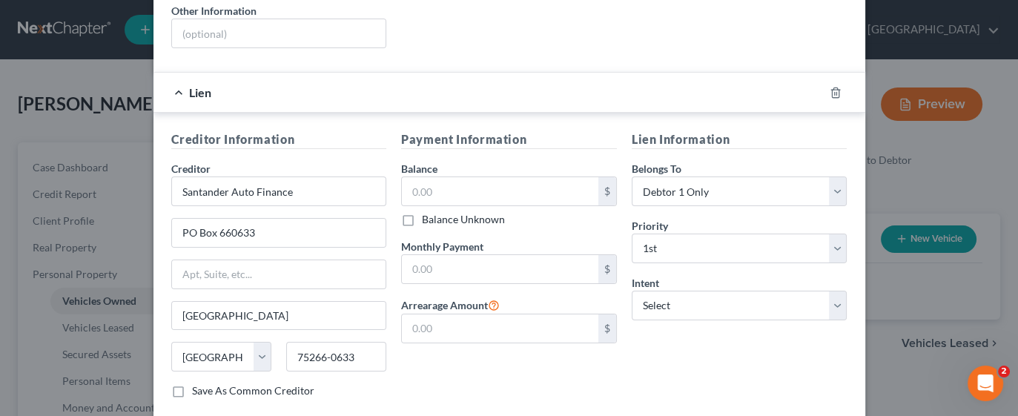
scroll to position [334, 0]
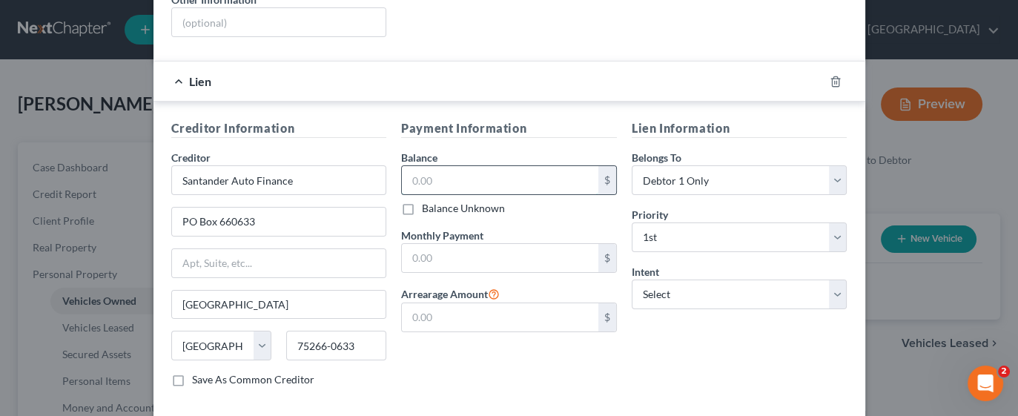
click at [541, 166] on input "text" at bounding box center [500, 180] width 197 height 28
type input "2"
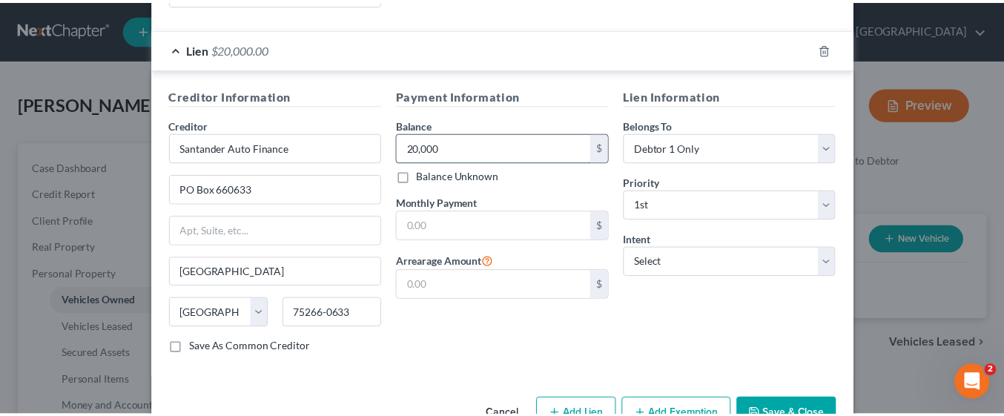
scroll to position [389, 0]
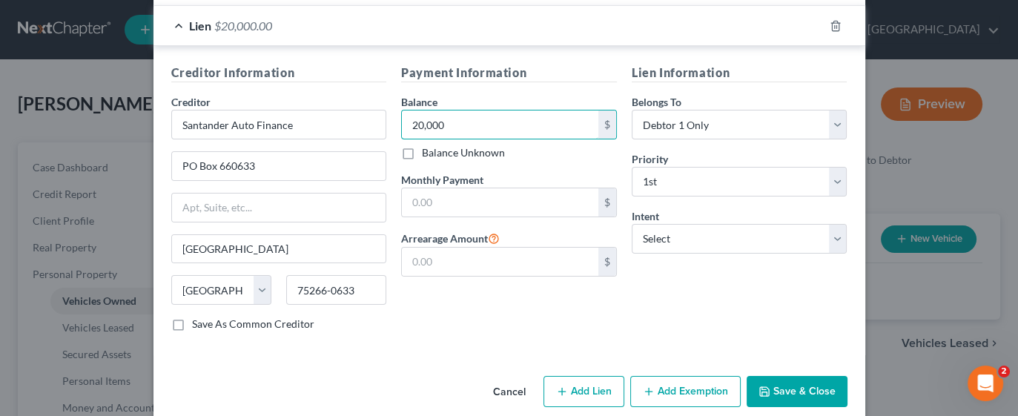
type input "20,000"
click at [804, 376] on button "Save & Close" at bounding box center [797, 391] width 101 height 31
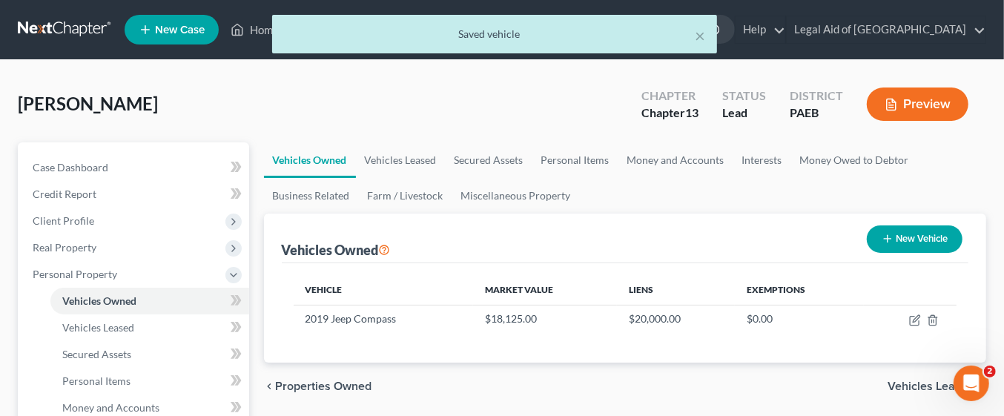
click at [903, 385] on span "Vehicles Leased" at bounding box center [931, 387] width 87 height 12
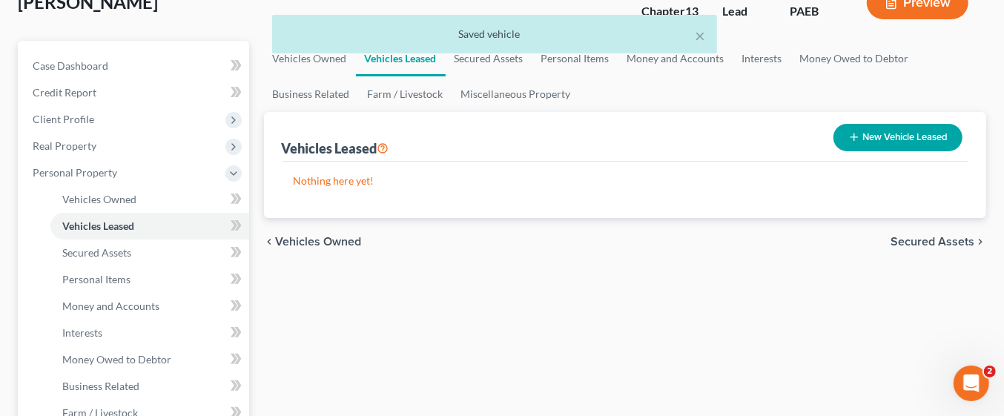
click at [939, 241] on span "Secured Assets" at bounding box center [933, 242] width 84 height 12
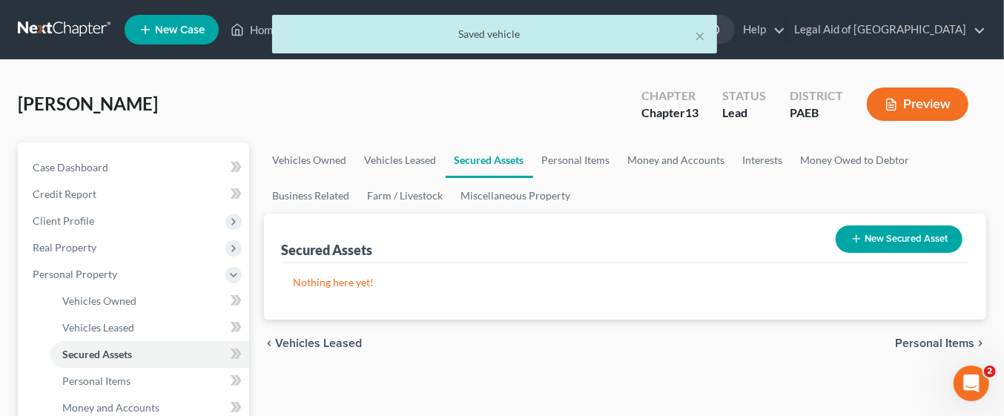
click at [944, 343] on span "Personal Items" at bounding box center [934, 344] width 79 height 12
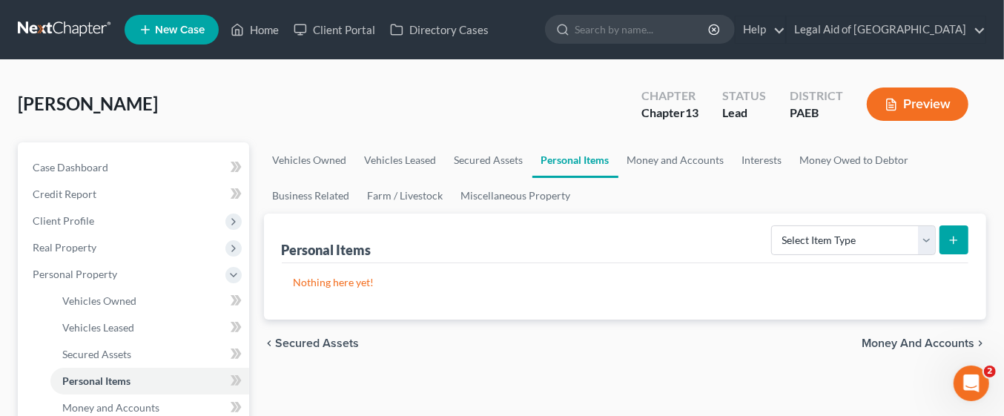
click at [946, 338] on span "Money and Accounts" at bounding box center [918, 344] width 113 height 12
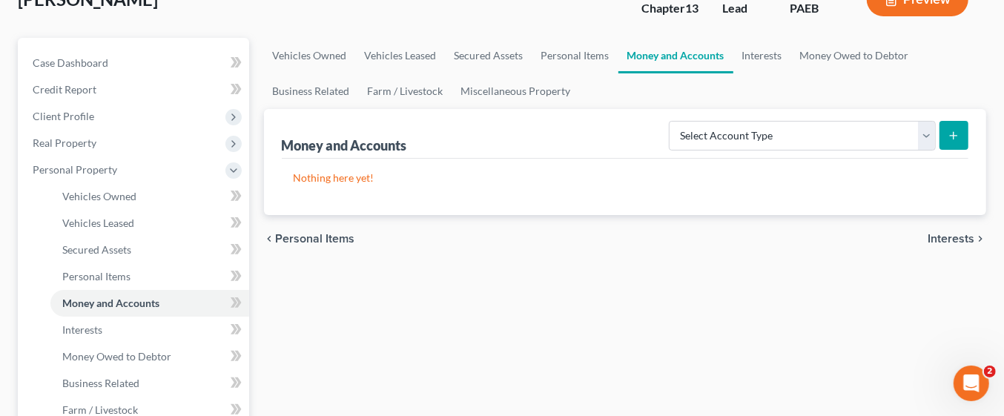
scroll to position [106, 0]
click at [316, 55] on link "Vehicles Owned" at bounding box center [310, 54] width 92 height 36
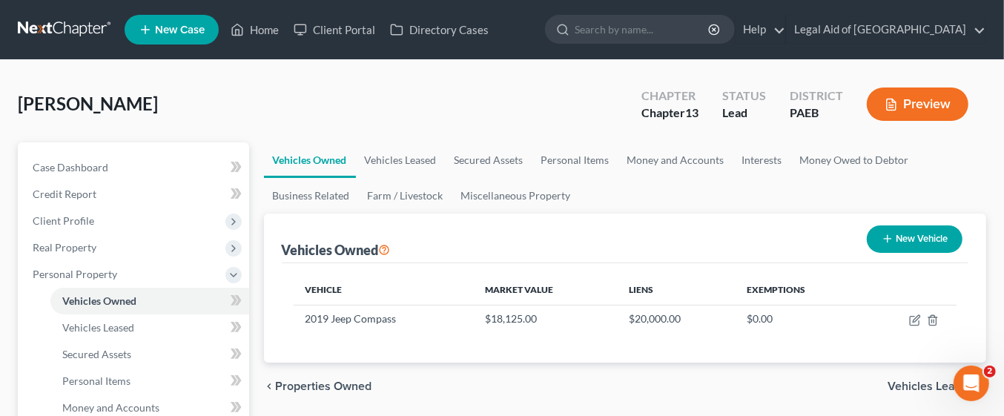
click at [931, 243] on button "New Vehicle" at bounding box center [915, 238] width 96 height 27
select select "0"
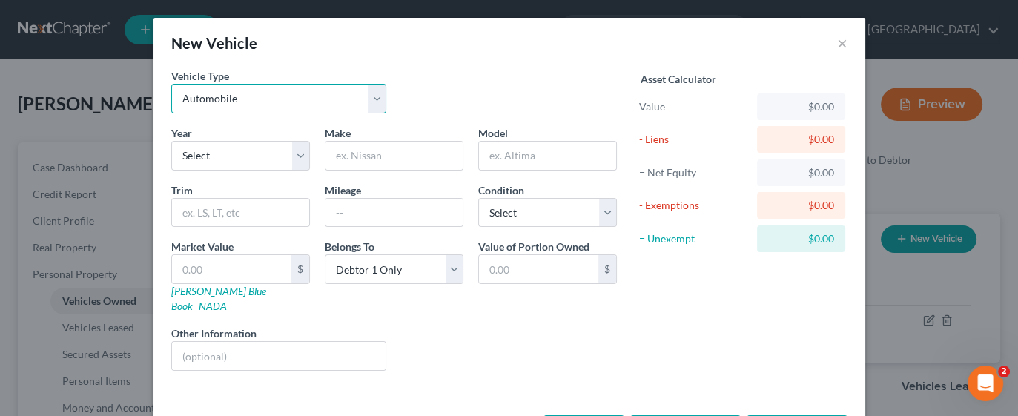
click at [352, 102] on select "Select Automobile Truck Trailer Watercraft Aircraft Motor Home Atv Other Vehicle" at bounding box center [279, 99] width 216 height 30
click at [171, 84] on select "Select Automobile Truck Trailer Watercraft Aircraft Motor Home Atv Other Vehicle" at bounding box center [279, 99] width 216 height 30
click at [288, 159] on select "Select 2026 2025 2024 2023 2022 2021 2020 2019 2018 2017 2016 2015 2014 2013 20…" at bounding box center [240, 156] width 139 height 30
select select "14"
click at [171, 141] on select "Select 2026 2025 2024 2023 2022 2021 2020 2019 2018 2017 2016 2015 2014 2013 20…" at bounding box center [240, 156] width 139 height 30
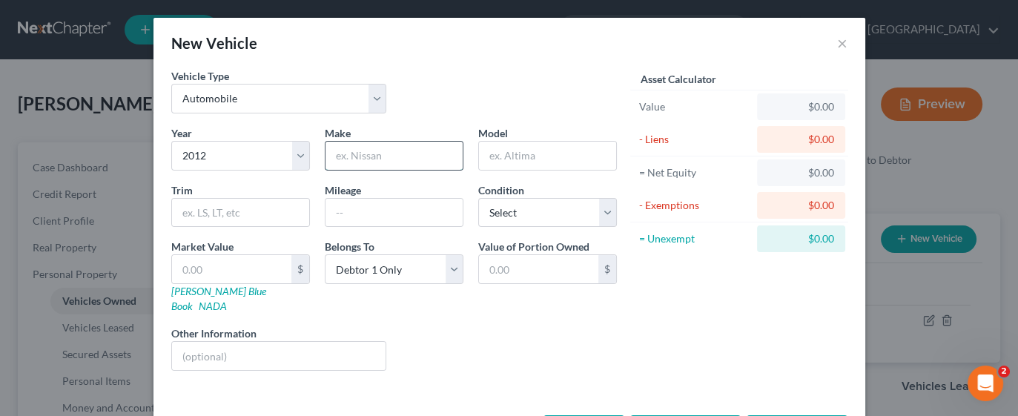
click at [387, 161] on input "text" at bounding box center [394, 156] width 137 height 28
type input "Jeep"
click at [550, 158] on input "text" at bounding box center [547, 156] width 137 height 28
type input "l"
type input "Liberty"
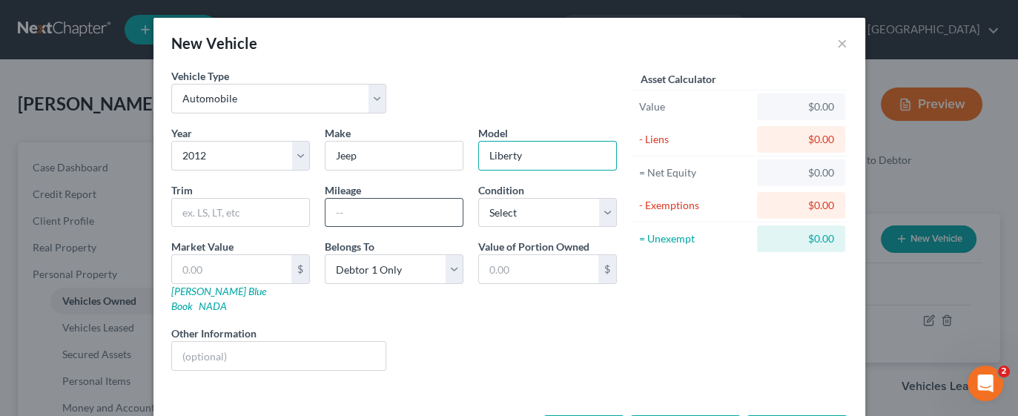
click at [367, 210] on input "text" at bounding box center [394, 213] width 137 height 28
type input "7000"
click at [528, 346] on div "Liens Select" at bounding box center [509, 348] width 231 height 45
click at [217, 273] on input "text" at bounding box center [231, 269] width 119 height 28
type input "4"
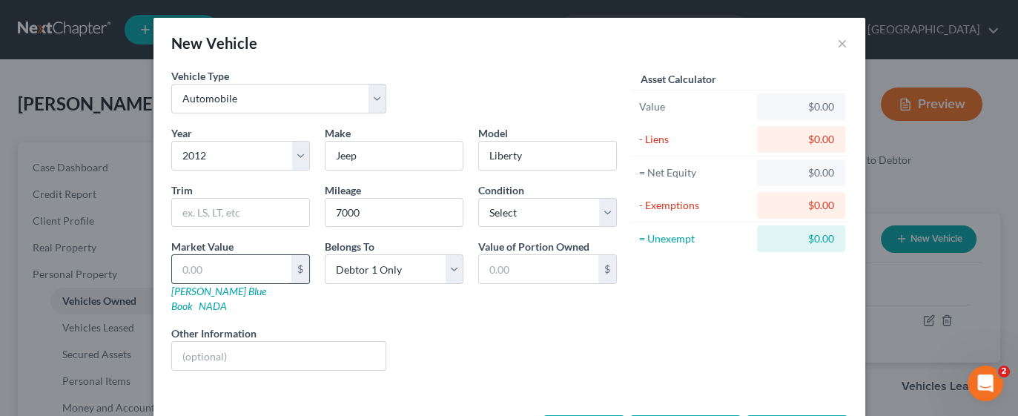
type input "4.00"
type input "45"
type input "45.00"
type input "450"
type input "450.00"
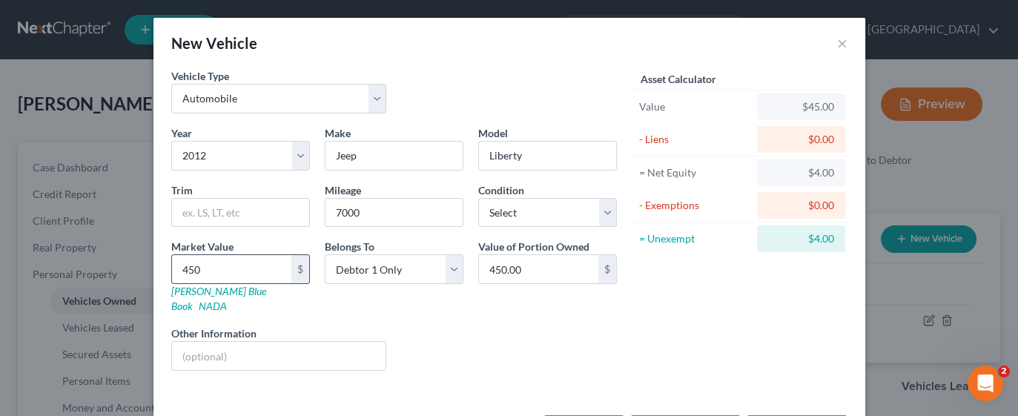
type input "4500"
type input "4,500.00"
type input "4,500"
click at [591, 209] on select "Select Excellent Very Good Good Fair Poor" at bounding box center [547, 213] width 139 height 30
select select "4"
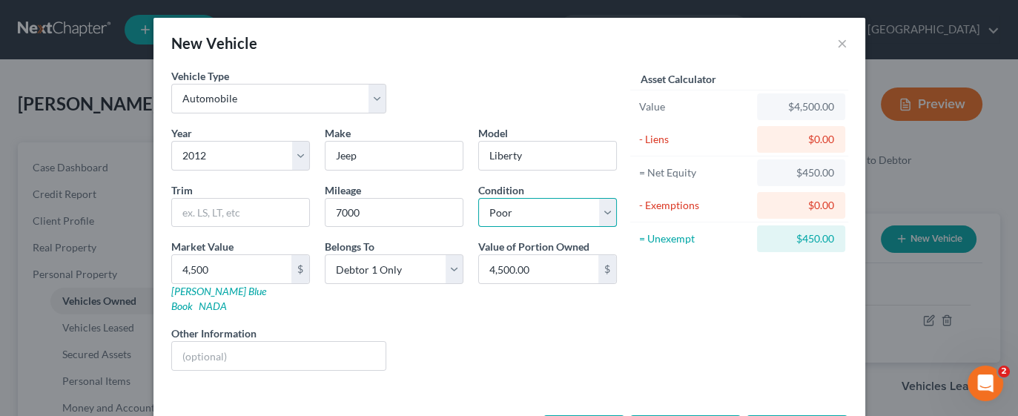
click at [478, 198] on select "Select Excellent Very Good Good Fair Poor" at bounding box center [547, 213] width 139 height 30
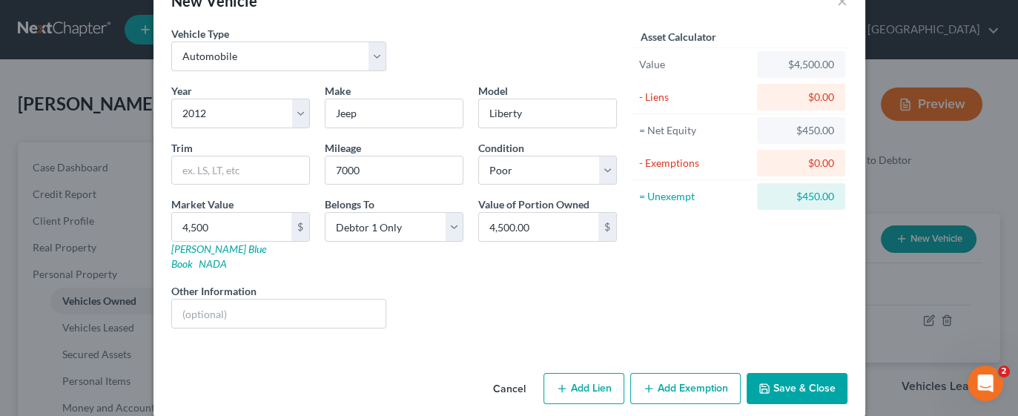
click at [587, 373] on button "Add Lien" at bounding box center [584, 388] width 81 height 31
select select "0"
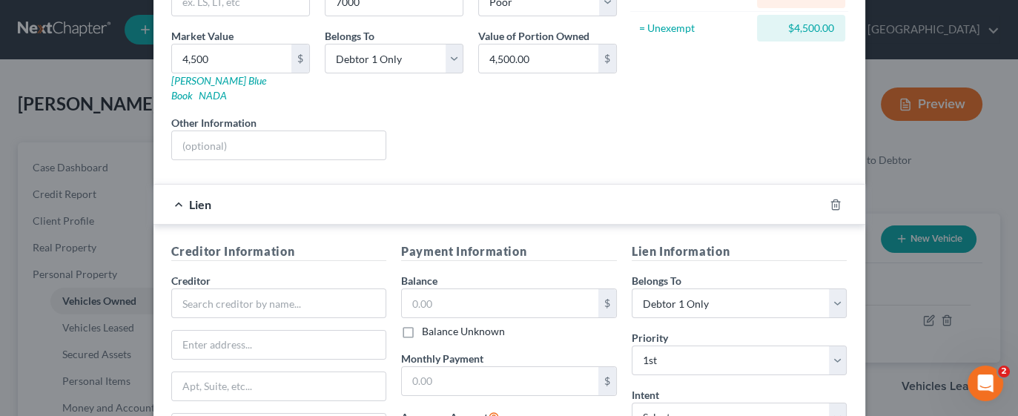
scroll to position [213, 0]
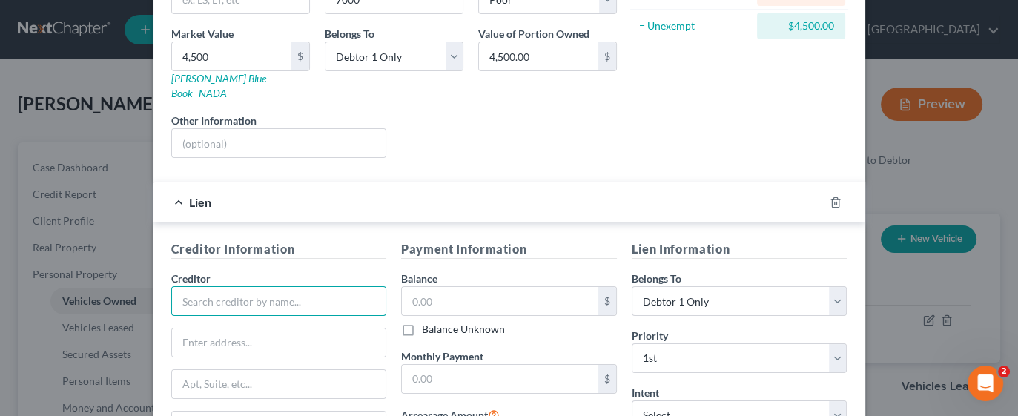
click at [270, 286] on input "text" at bounding box center [279, 301] width 216 height 30
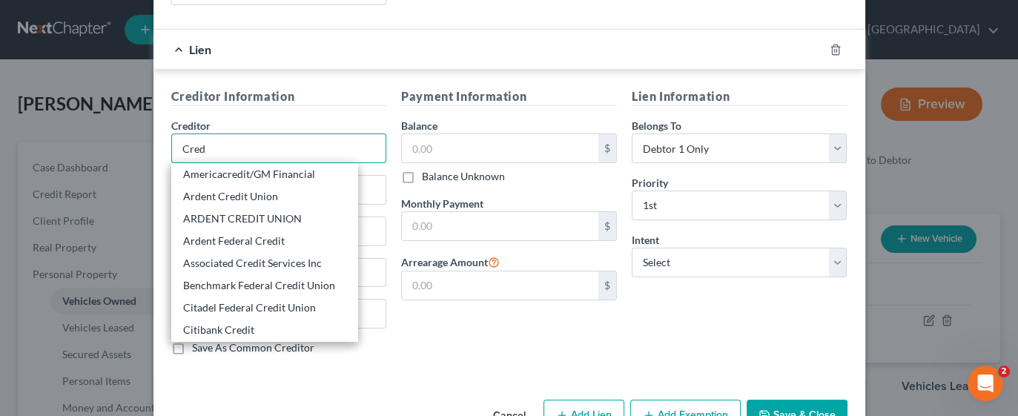
scroll to position [371, 0]
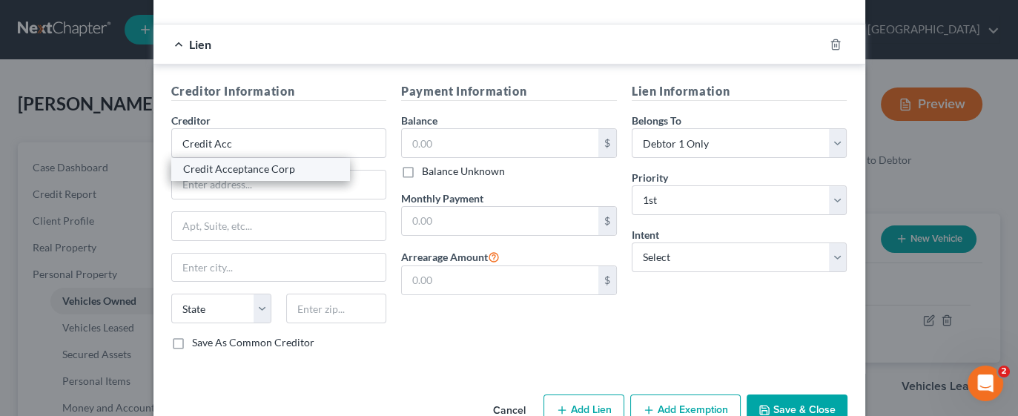
click at [270, 162] on div "Credit Acceptance Corp" at bounding box center [260, 169] width 154 height 15
type input "Credit Acceptance Corp"
type input "PO Box 5070"
type input "Southfield"
select select "23"
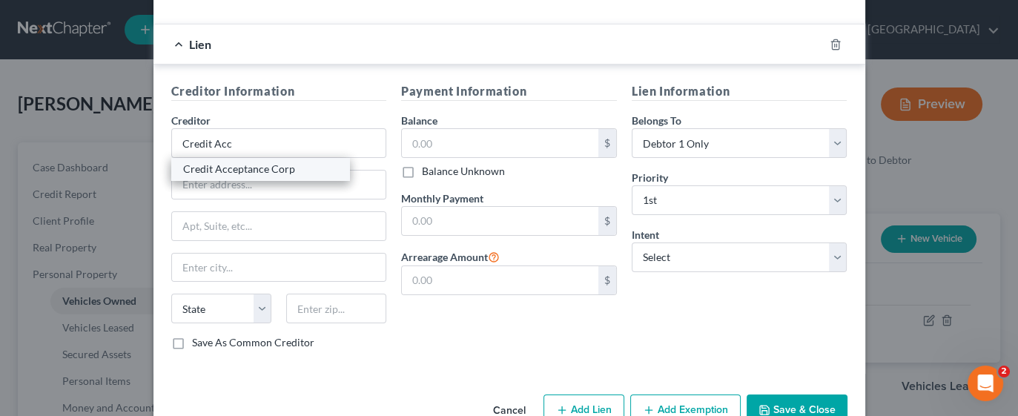
type input "48086"
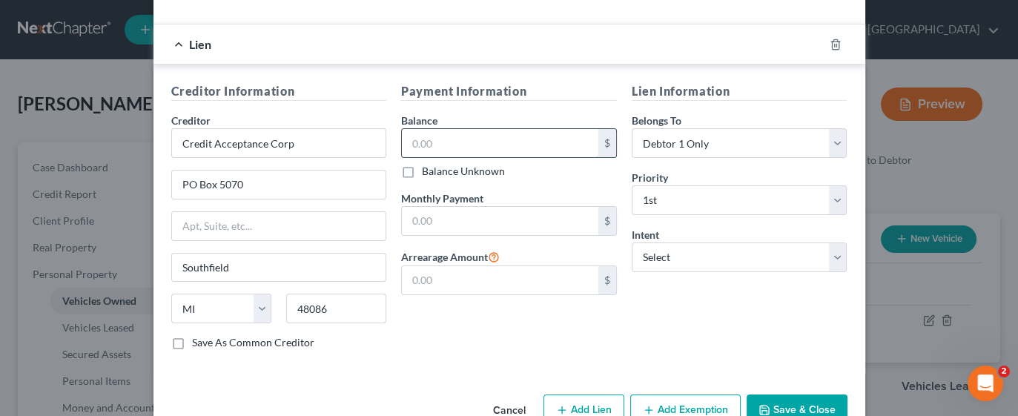
click at [460, 129] on input "text" at bounding box center [500, 143] width 197 height 28
type input "7,000"
click at [759, 404] on icon "button" at bounding box center [765, 410] width 12 height 12
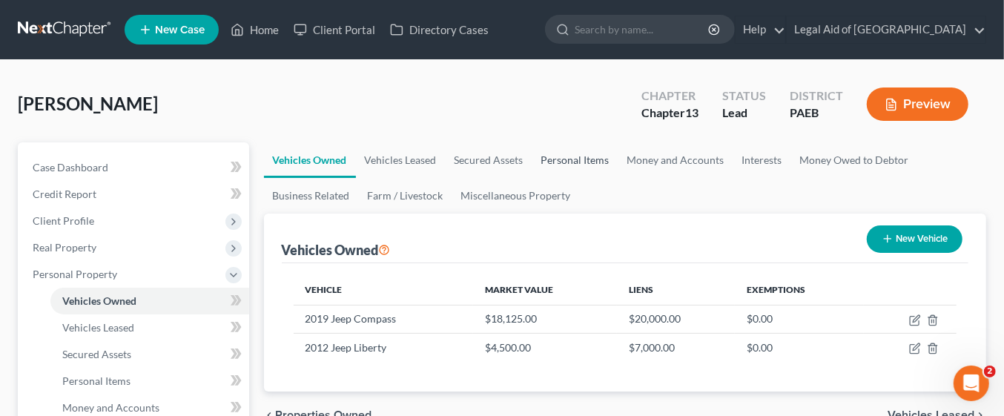
click at [574, 159] on link "Personal Items" at bounding box center [576, 160] width 86 height 36
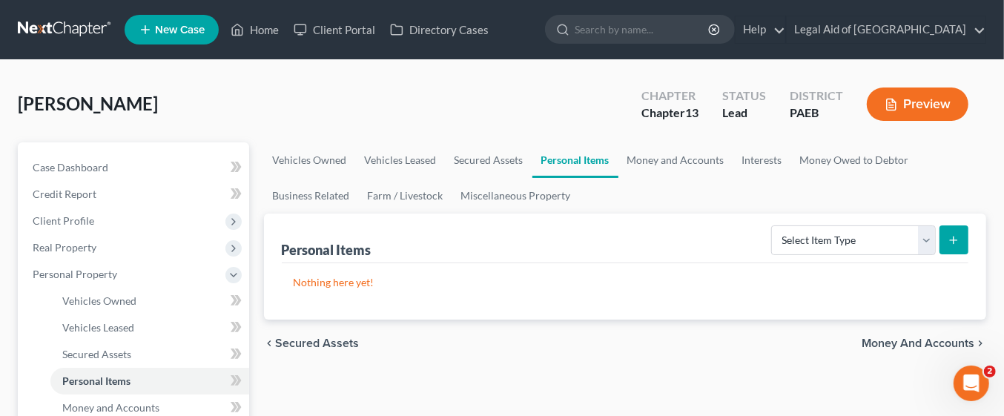
click at [954, 243] on line "submit" at bounding box center [954, 240] width 0 height 7
click at [929, 239] on select "Select Item Type Clothing Collectibles Of Value Electronics Firearms Household …" at bounding box center [853, 240] width 165 height 30
select select "clothing"
click at [774, 225] on select "Select Item Type Clothing Collectibles Of Value Electronics Firearms Household …" at bounding box center [853, 240] width 165 height 30
click at [954, 240] on line "submit" at bounding box center [954, 240] width 7 height 0
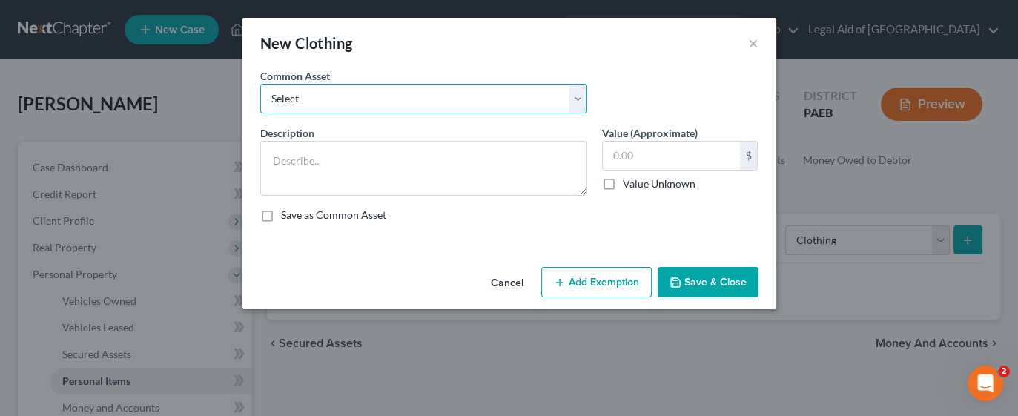
click at [434, 100] on select "Select Debtors' clothing Debtors' clothing Debtors' summer clothing Debtors' sh…" at bounding box center [423, 99] width 327 height 30
select select "0"
click at [260, 84] on select "Select Debtors' clothing Debtors' clothing Debtors' summer clothing Debtors' sh…" at bounding box center [423, 99] width 327 height 30
type textarea "Debtors' clothing"
type input "6,000.00"
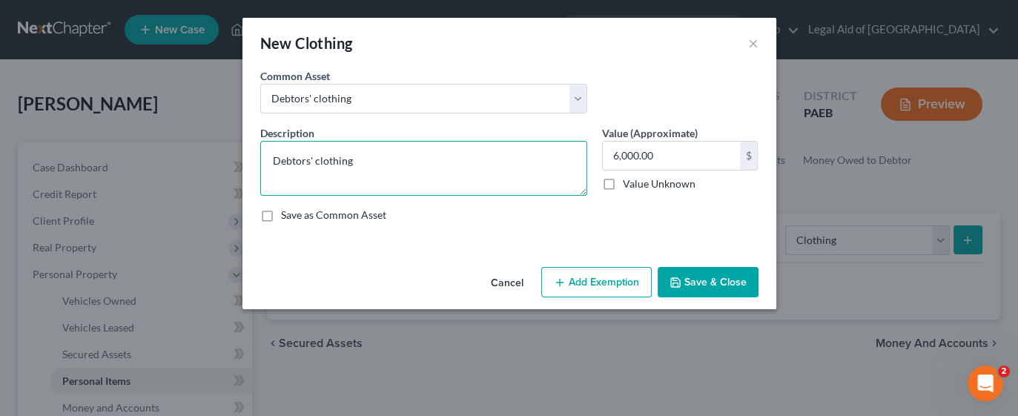
click at [383, 167] on textarea "Debtors' clothing" at bounding box center [423, 168] width 327 height 55
type textarea "Debtors' clothing-No resale value"
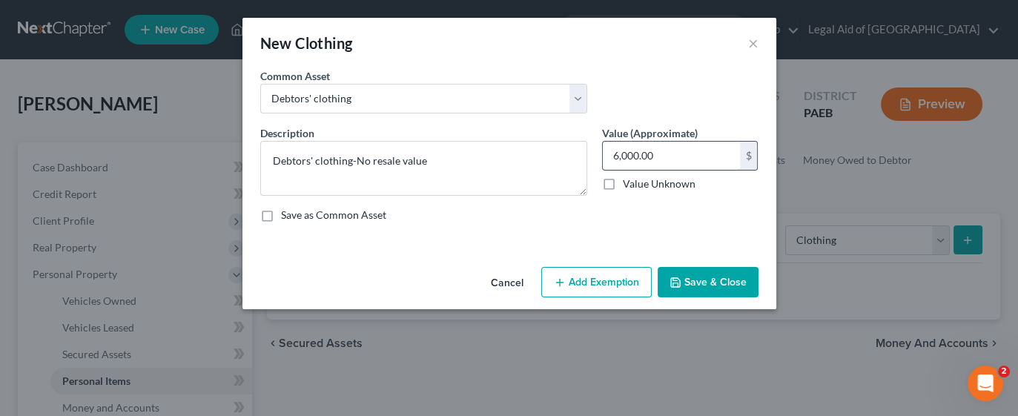
click at [699, 155] on input "6,000.00" at bounding box center [671, 156] width 137 height 28
click at [601, 281] on button "Add Exemption" at bounding box center [596, 282] width 111 height 31
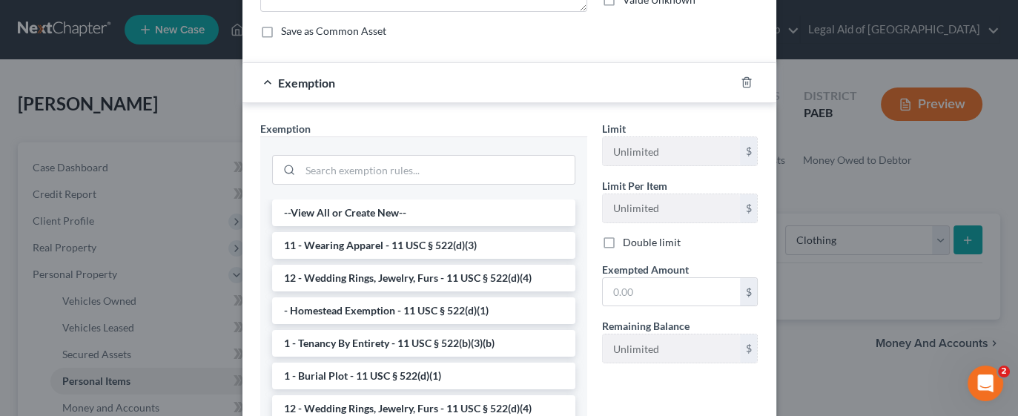
scroll to position [257, 0]
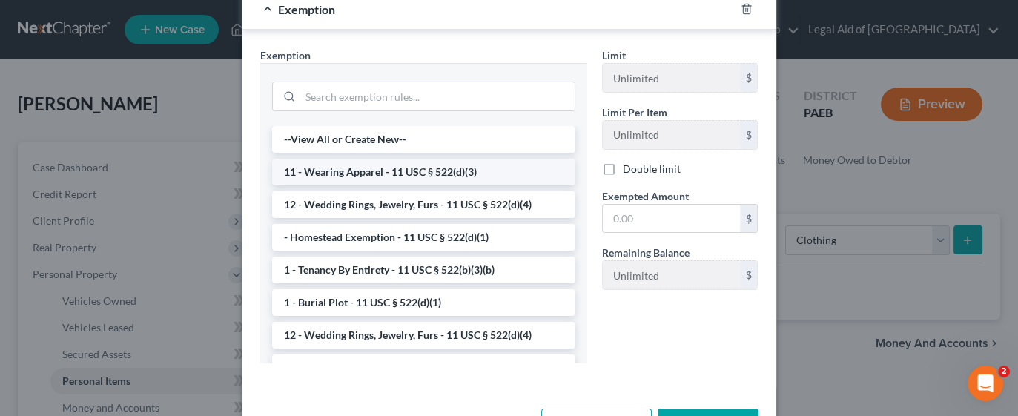
click at [404, 172] on li "11 - Wearing Apparel - 11 USC § 522(d)(3)" at bounding box center [423, 172] width 303 height 27
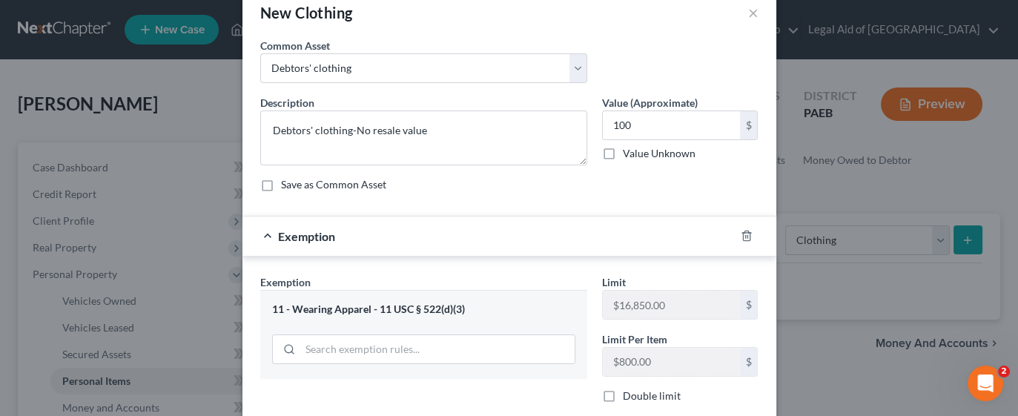
scroll to position [26, 0]
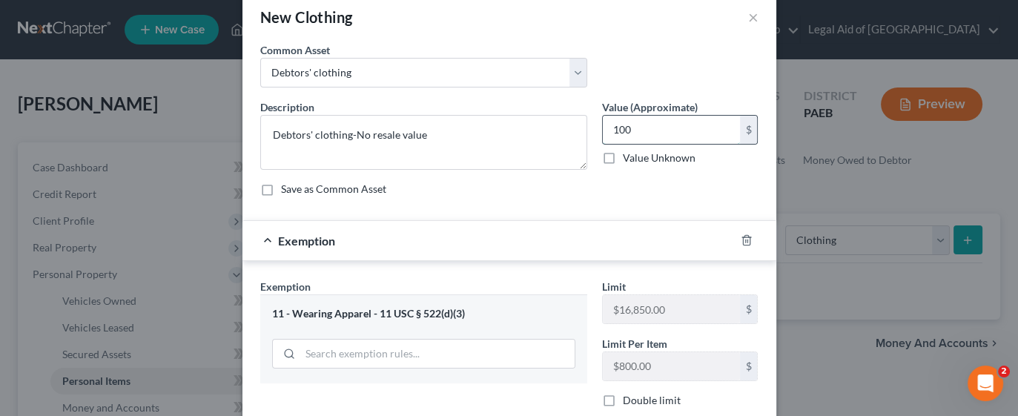
click at [682, 131] on input "100" at bounding box center [671, 130] width 137 height 28
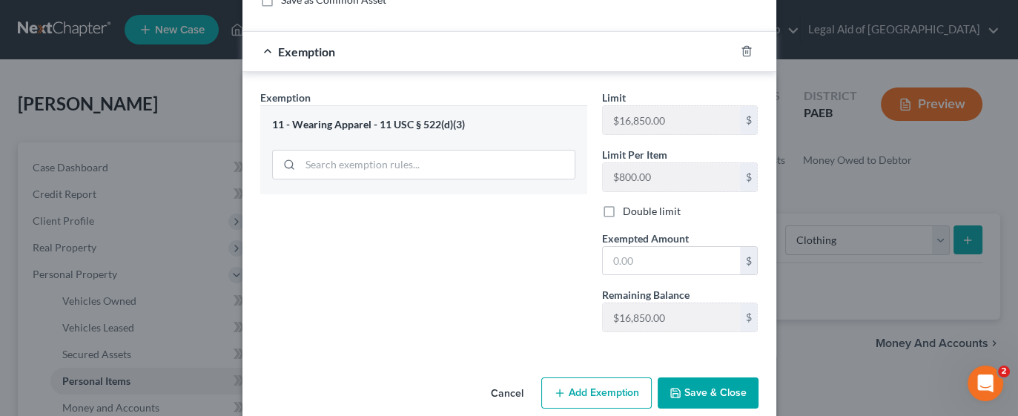
scroll to position [216, 0]
type input "1,000"
click at [712, 257] on input "text" at bounding box center [671, 260] width 137 height 28
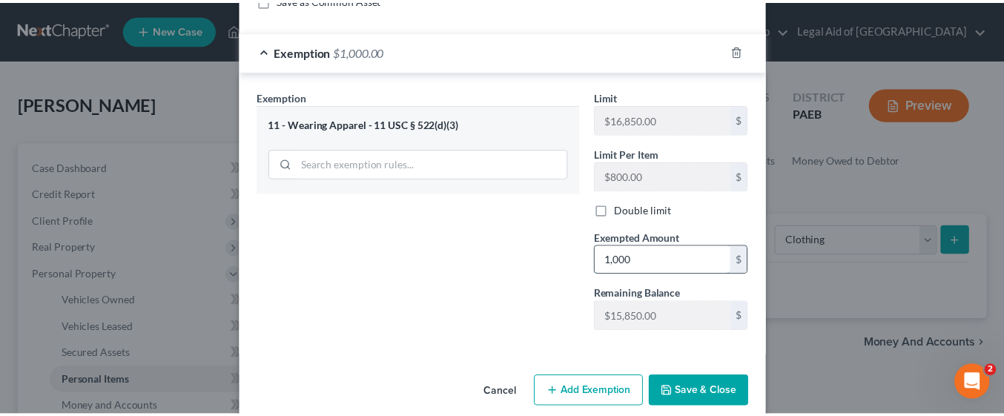
scroll to position [234, 0]
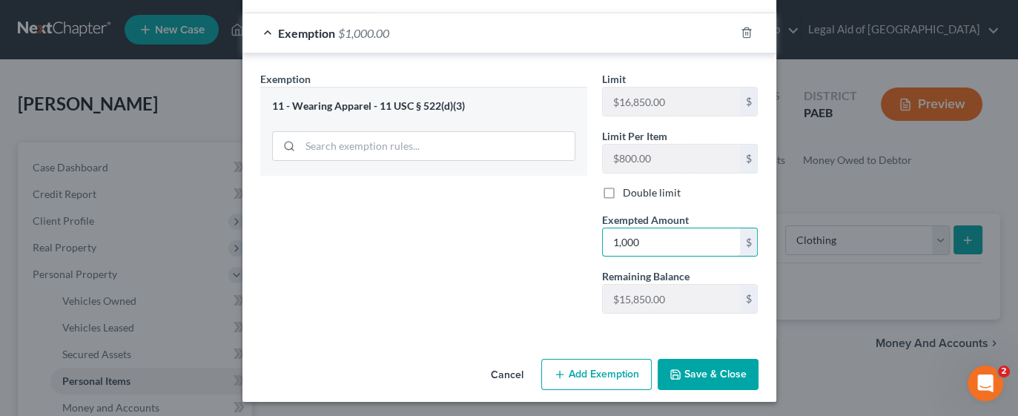
type input "1,000"
click at [717, 372] on button "Save & Close" at bounding box center [708, 374] width 101 height 31
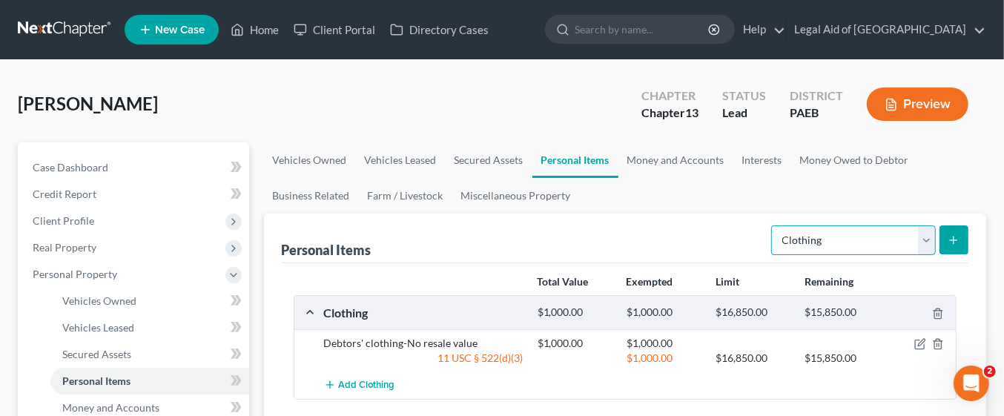
click at [927, 237] on select "Select Item Type Clothing Collectibles Of Value Electronics Firearms Household …" at bounding box center [853, 240] width 165 height 30
select select "household_goods"
click at [774, 225] on select "Select Item Type Clothing Collectibles Of Value Electronics Firearms Household …" at bounding box center [853, 240] width 165 height 30
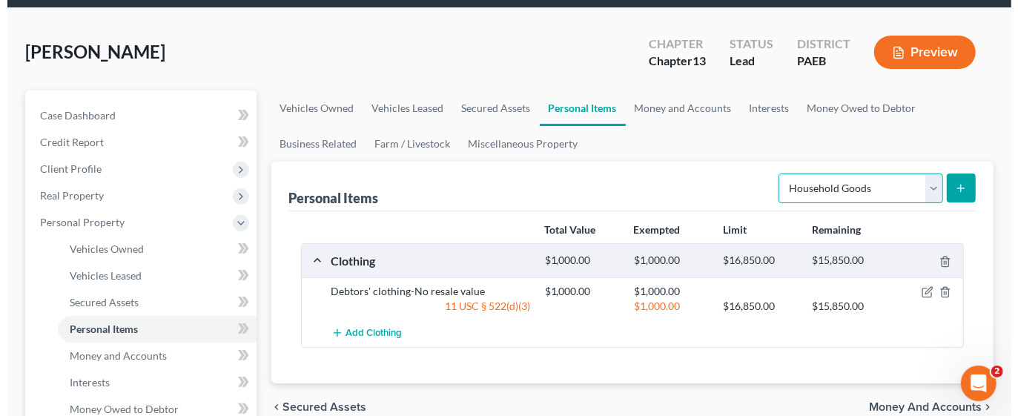
scroll to position [82, 0]
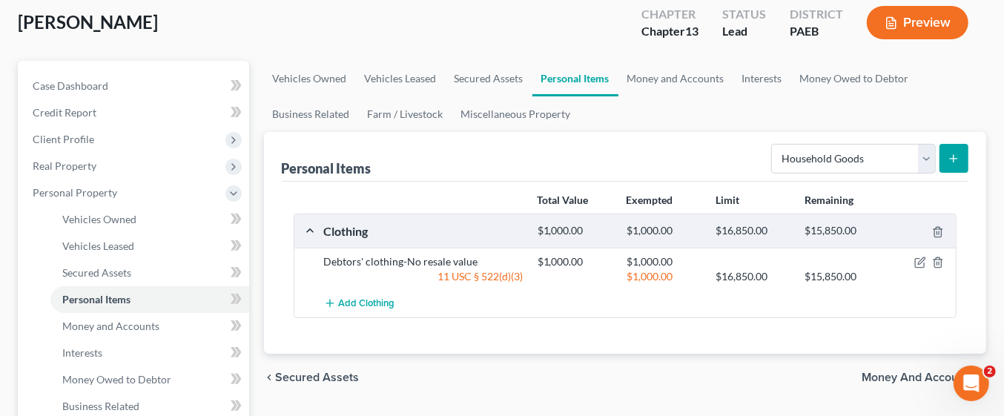
click at [954, 159] on line "submit" at bounding box center [954, 159] width 7 height 0
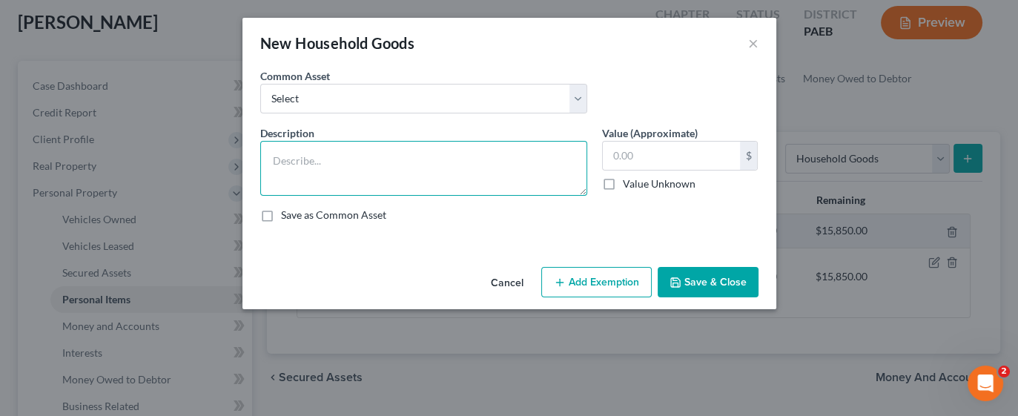
click at [482, 155] on textarea at bounding box center [423, 168] width 327 height 55
type textarea "M"
click at [292, 167] on textarea "Hosehold goods" at bounding box center [423, 168] width 327 height 55
click at [443, 162] on textarea "Household goods" at bounding box center [423, 168] width 327 height 55
click at [524, 153] on textarea "Household goods including dining room set and refridgerator" at bounding box center [423, 168] width 327 height 55
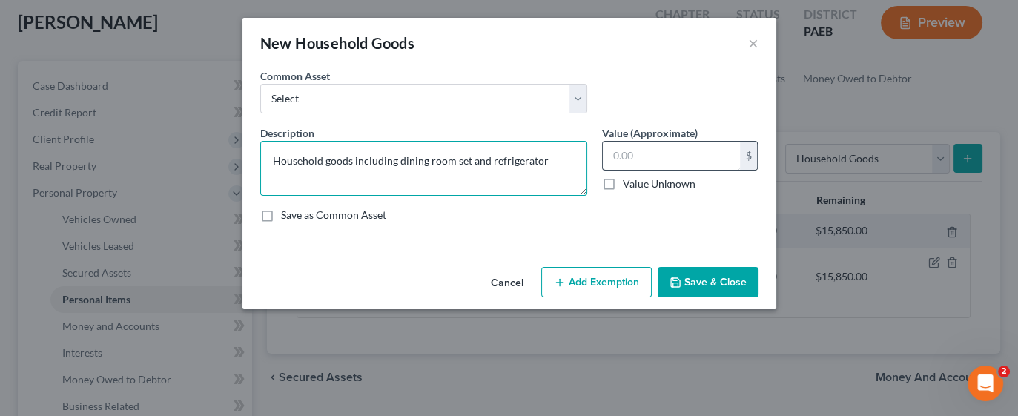
type textarea "Household goods including dining room set and refrigerator"
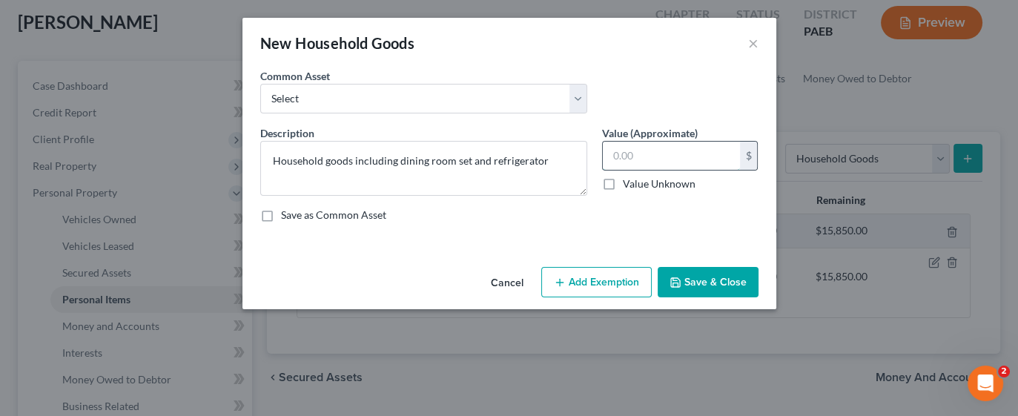
click at [687, 156] on input "text" at bounding box center [671, 156] width 137 height 28
type input "300"
click at [620, 287] on button "Add Exemption" at bounding box center [596, 282] width 111 height 31
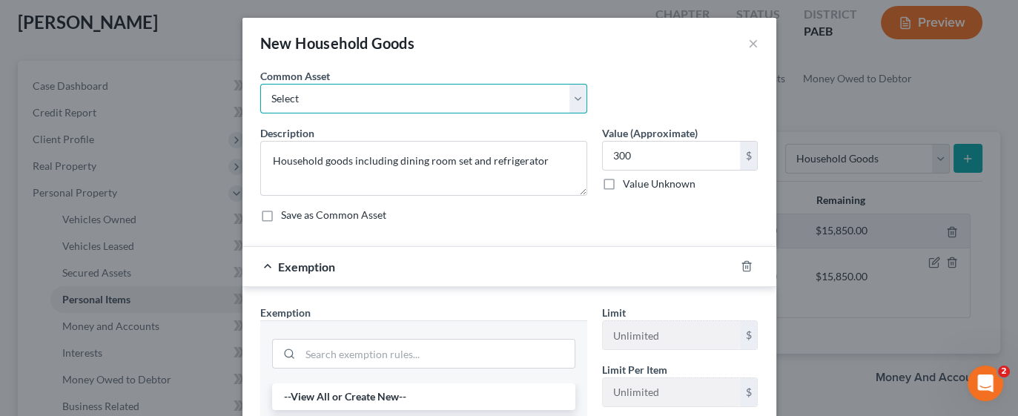
click at [565, 105] on select "Select Kitchen Table and Chairs Food Processor Coffee Maker Stove Pots, pans, u…" at bounding box center [423, 99] width 327 height 30
click at [656, 54] on div "New Household Goods ×" at bounding box center [510, 43] width 534 height 50
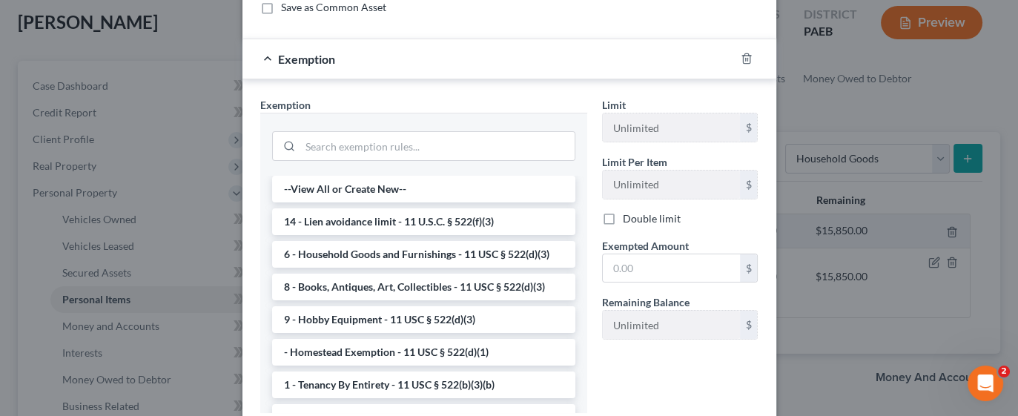
scroll to position [236, 0]
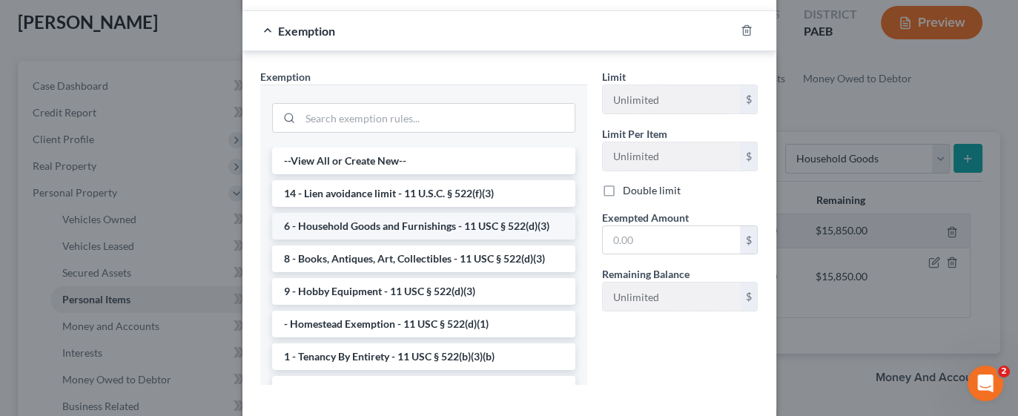
click at [386, 224] on li "6 - Household Goods and Furnishings - 11 USC § 522(d)(3)" at bounding box center [423, 226] width 303 height 27
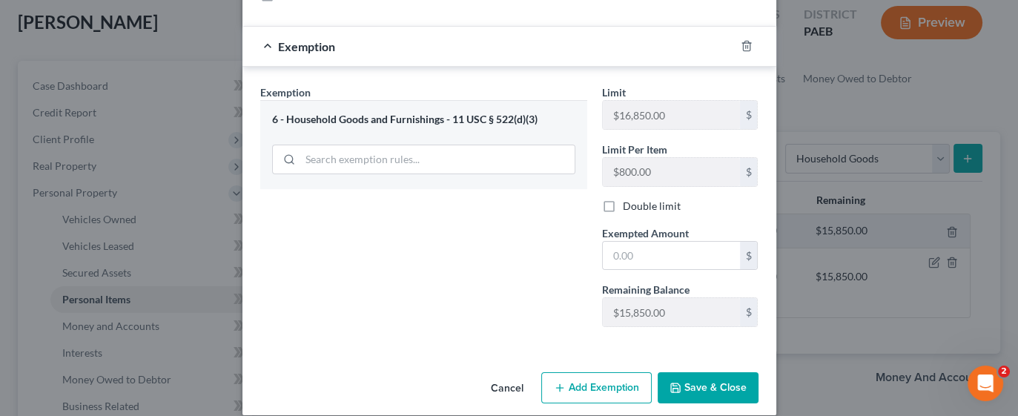
scroll to position [234, 0]
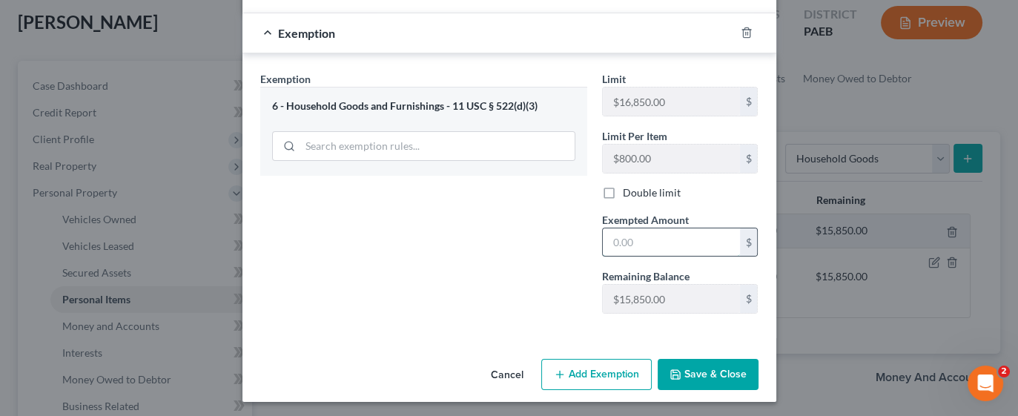
click at [655, 246] on input "text" at bounding box center [671, 242] width 137 height 28
type input "300.00"
click at [716, 372] on button "Save & Close" at bounding box center [708, 374] width 101 height 31
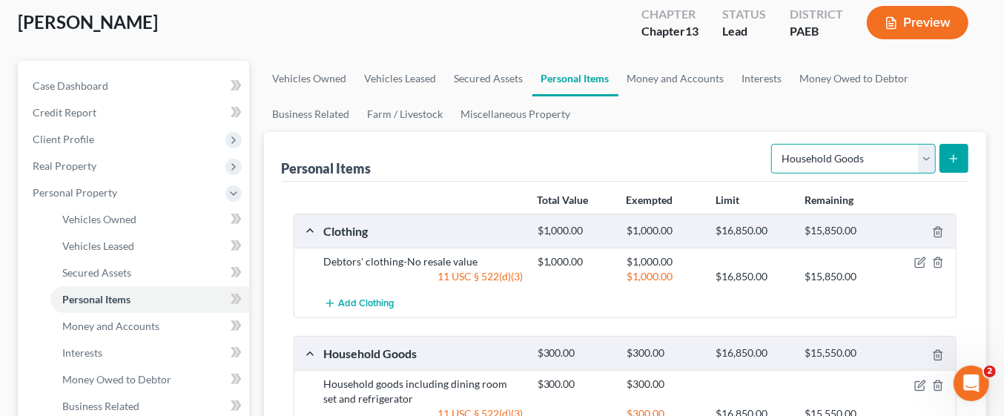
click at [926, 154] on select "Select Item Type Clothing Collectibles Of Value Electronics Firearms Household …" at bounding box center [853, 159] width 165 height 30
select select "electronics"
click at [774, 144] on select "Select Item Type Clothing Collectibles Of Value Electronics Firearms Household …" at bounding box center [853, 159] width 165 height 30
click at [954, 159] on line "submit" at bounding box center [954, 159] width 7 height 0
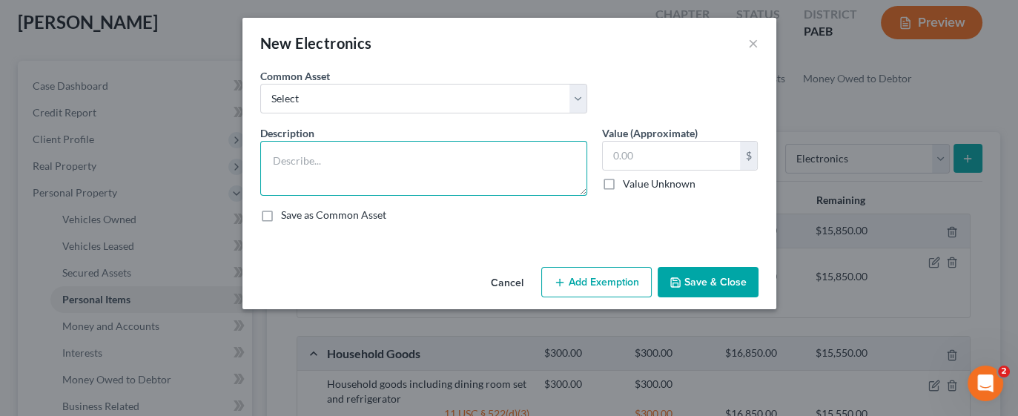
click at [413, 161] on textarea at bounding box center [423, 168] width 327 height 55
type textarea "(3) TV's and 3 cell phones"
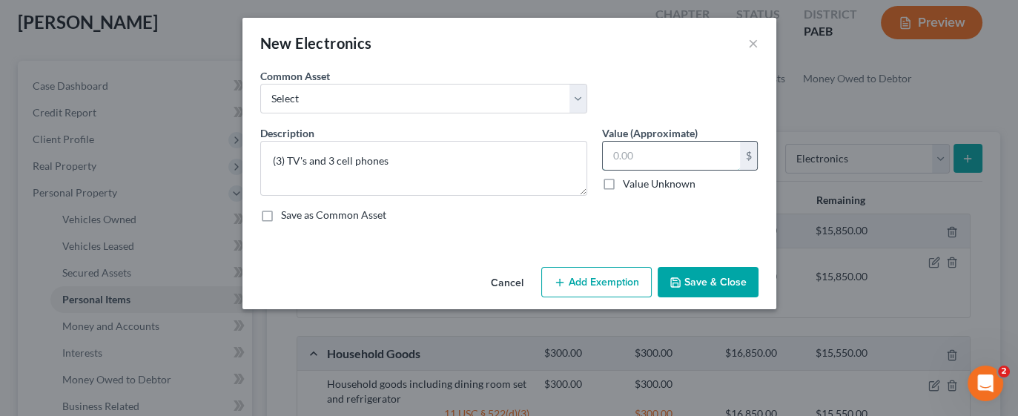
click at [639, 160] on input "text" at bounding box center [671, 156] width 137 height 28
type input "135"
click at [582, 282] on button "Add Exemption" at bounding box center [596, 282] width 111 height 31
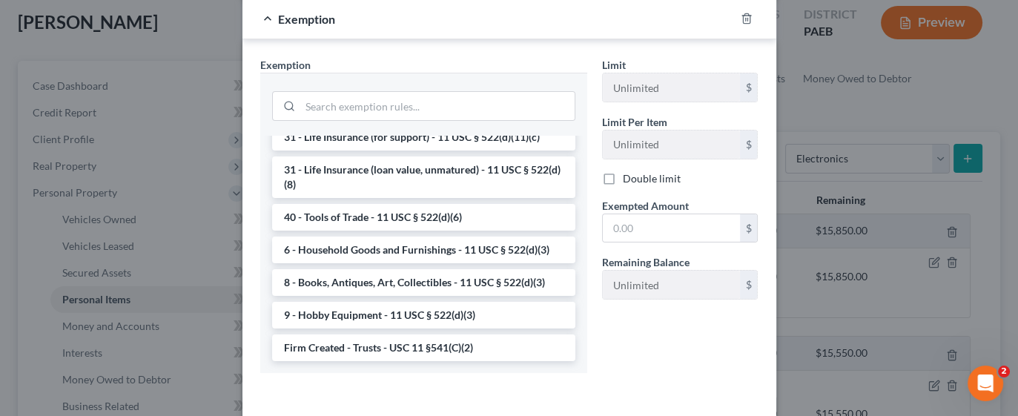
scroll to position [1254, 0]
click at [470, 251] on li "6 - Household Goods and Furnishings - 11 USC § 522(d)(3)" at bounding box center [423, 250] width 303 height 27
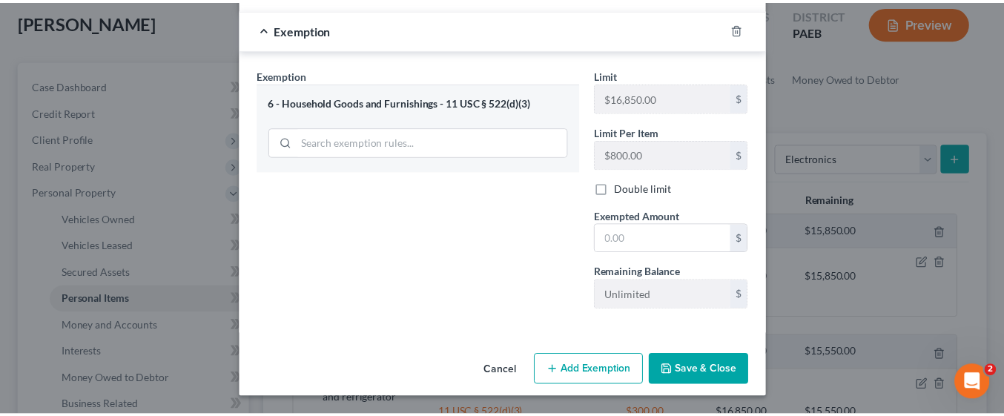
scroll to position [234, 0]
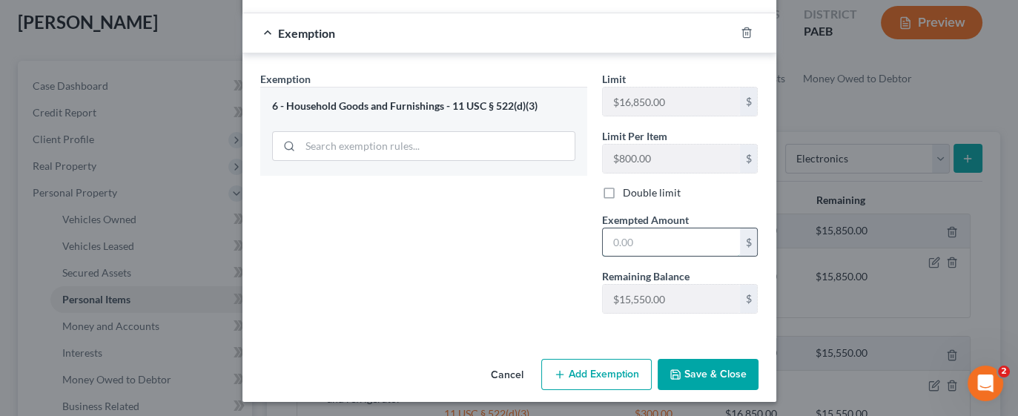
click at [668, 241] on input "text" at bounding box center [671, 242] width 137 height 28
type input "1,350"
click at [705, 376] on button "Save & Close" at bounding box center [708, 374] width 101 height 31
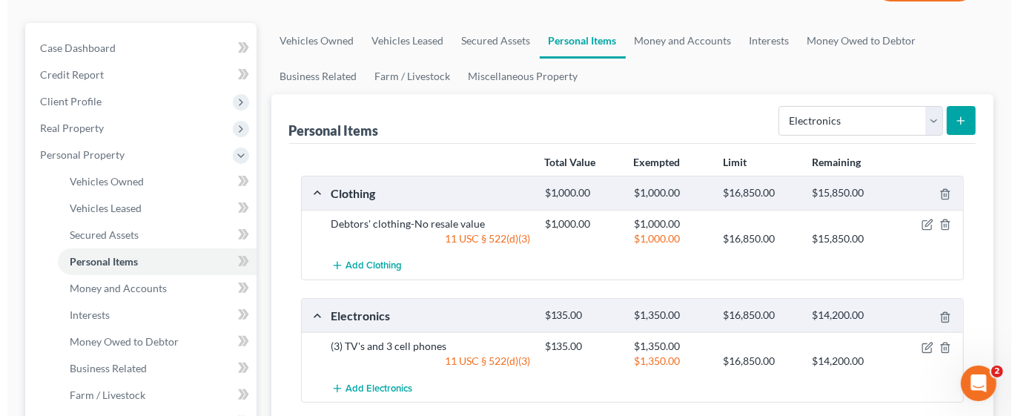
scroll to position [0, 0]
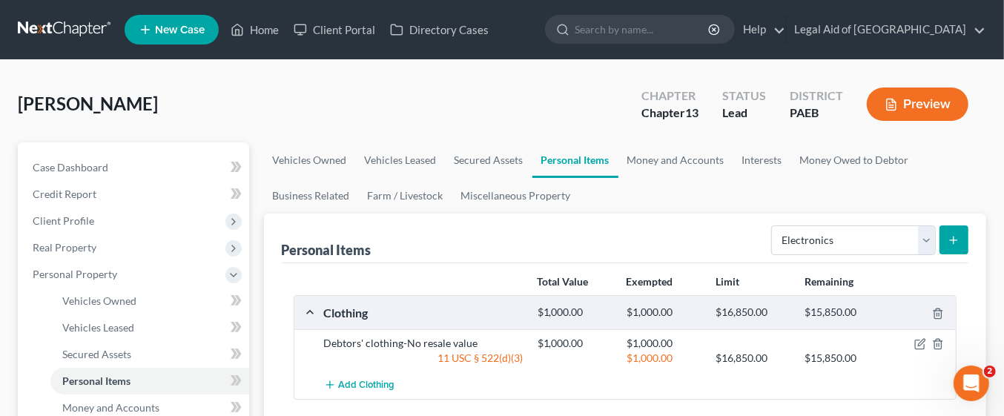
click at [954, 240] on line "submit" at bounding box center [954, 240] width 7 height 0
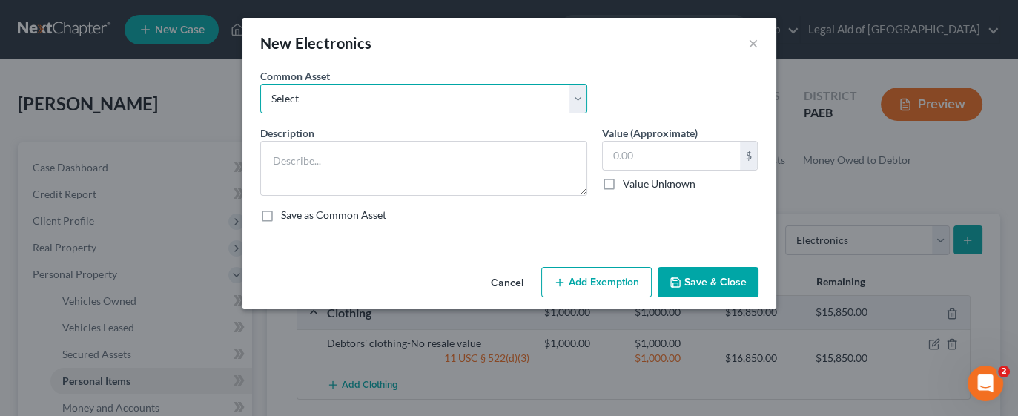
click at [573, 97] on select "Select Headphones TV Printer Laptop DVD and VHS players iPad iPhone 12 C amera …" at bounding box center [423, 99] width 327 height 30
click at [645, 53] on div "New Electronics ×" at bounding box center [510, 43] width 534 height 50
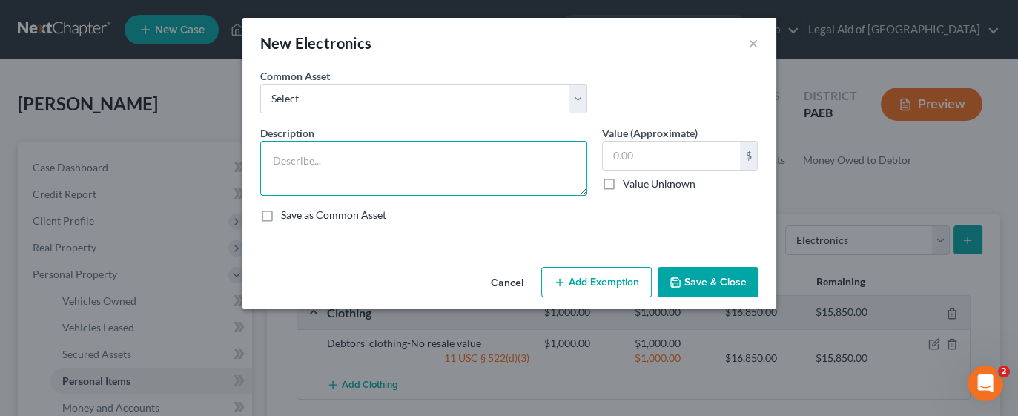
click at [417, 163] on textarea at bounding box center [423, 168] width 327 height 55
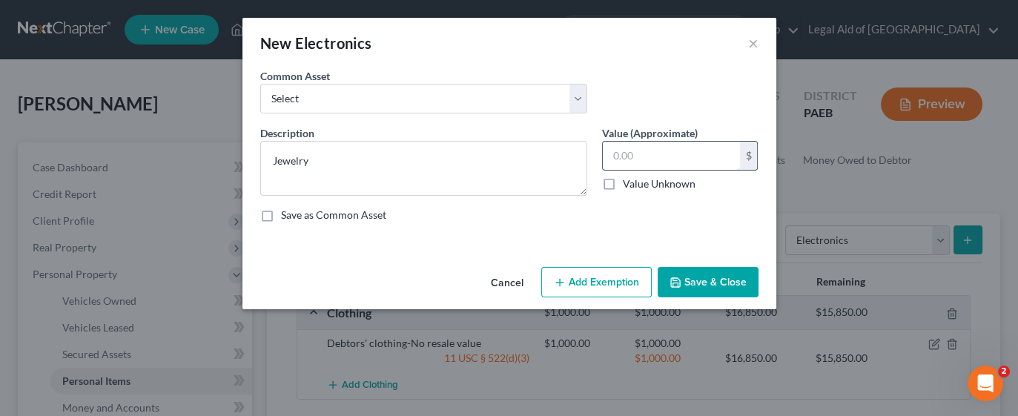
click at [678, 158] on input "text" at bounding box center [671, 156] width 137 height 28
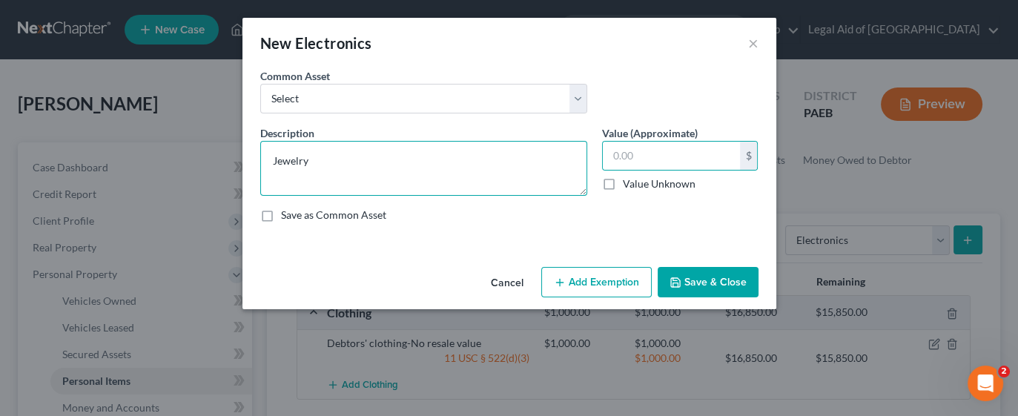
click at [365, 156] on textarea "Jewelry" at bounding box center [423, 168] width 327 height 55
type textarea "Jewelry-2 cross and chain necklaces"
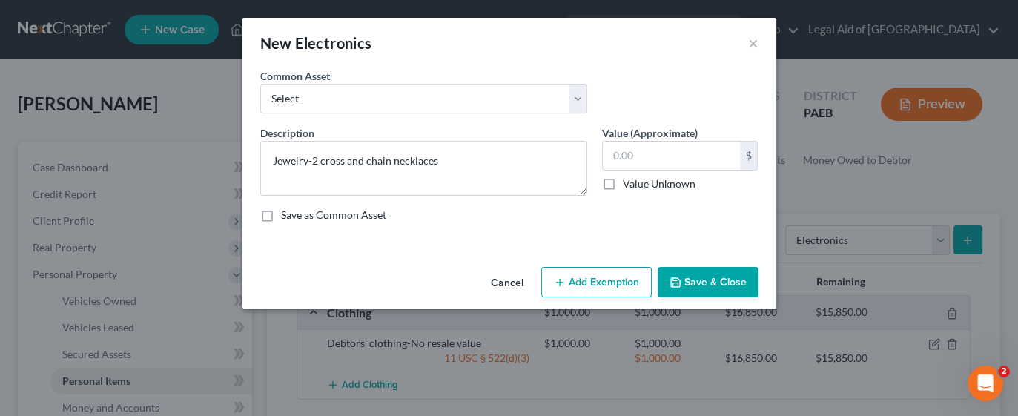
click at [628, 280] on button "Add Exemption" at bounding box center [596, 282] width 111 height 31
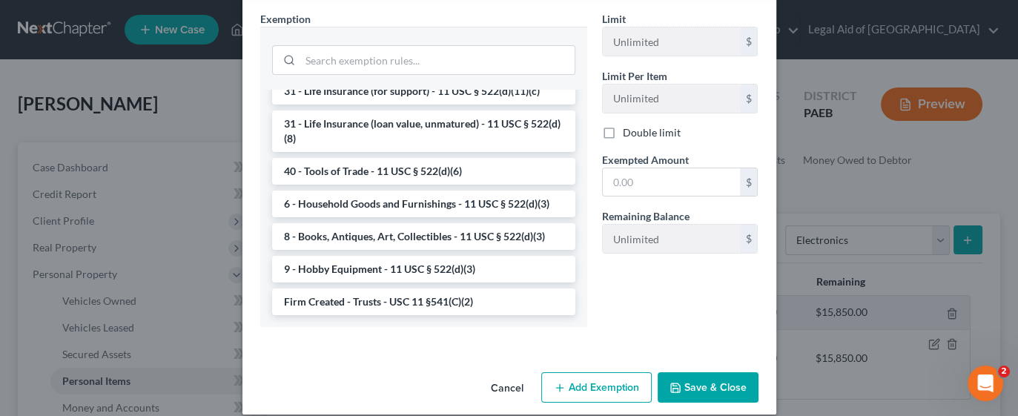
scroll to position [308, 0]
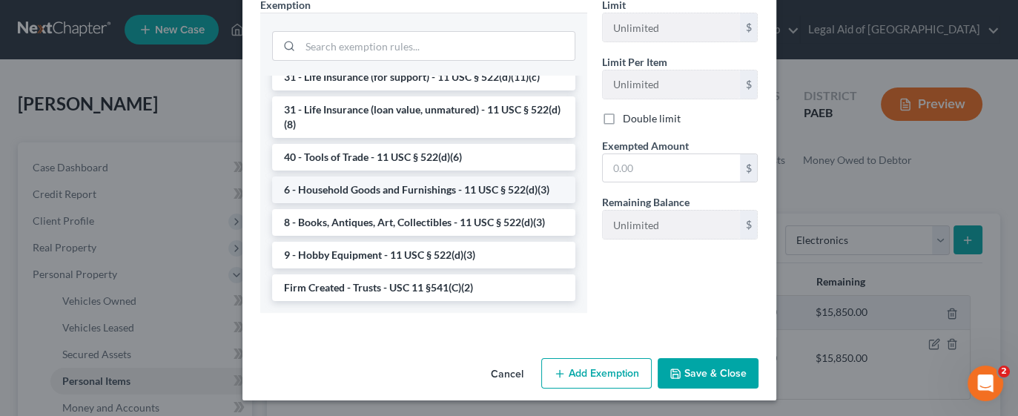
click at [409, 189] on li "6 - Household Goods and Furnishings - 11 USC § 522(d)(3)" at bounding box center [423, 190] width 303 height 27
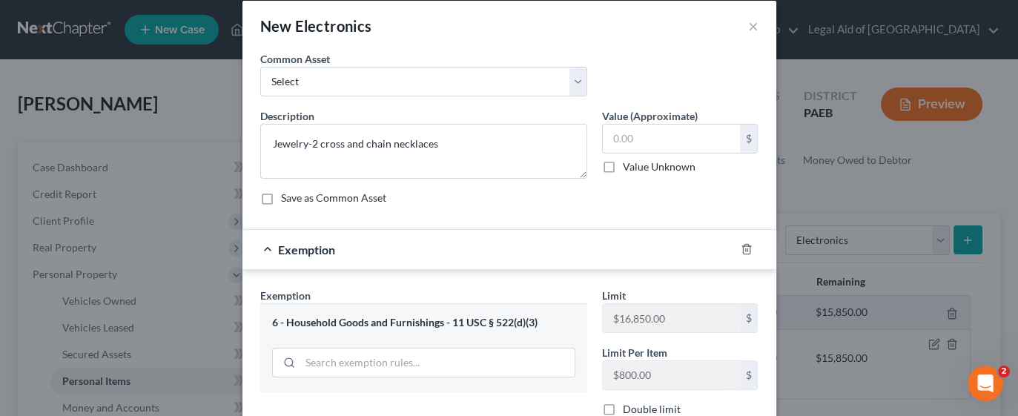
scroll to position [13, 0]
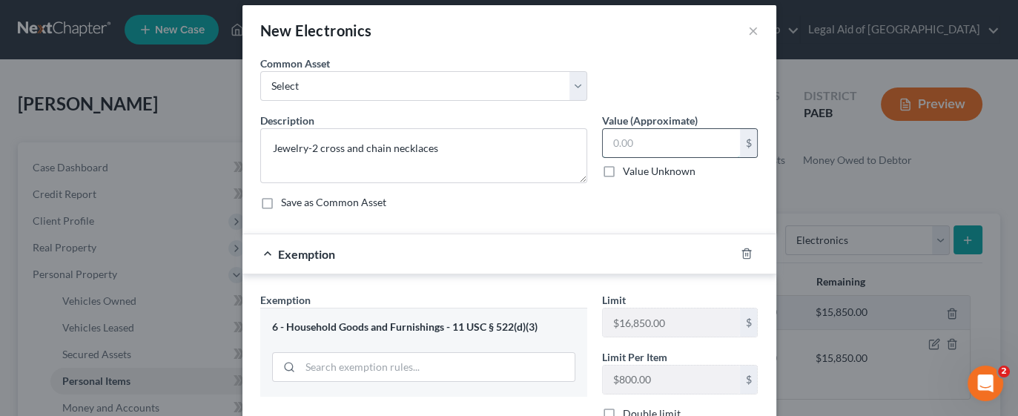
click at [658, 145] on input "text" at bounding box center [671, 143] width 137 height 28
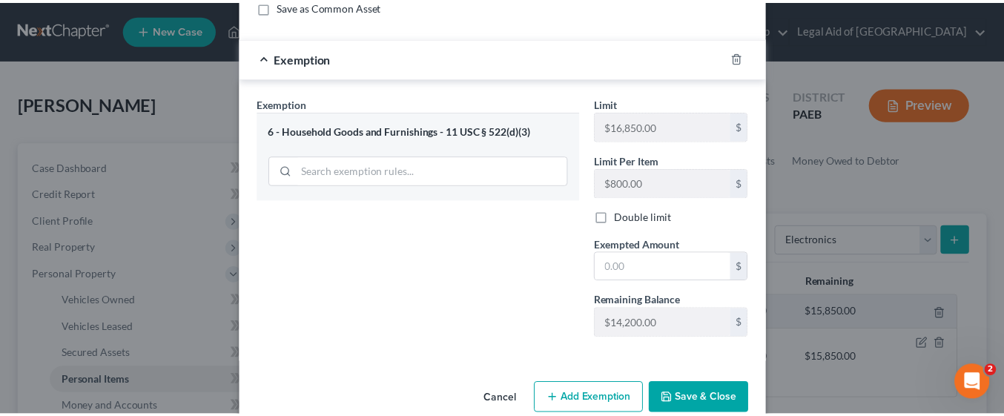
scroll to position [234, 0]
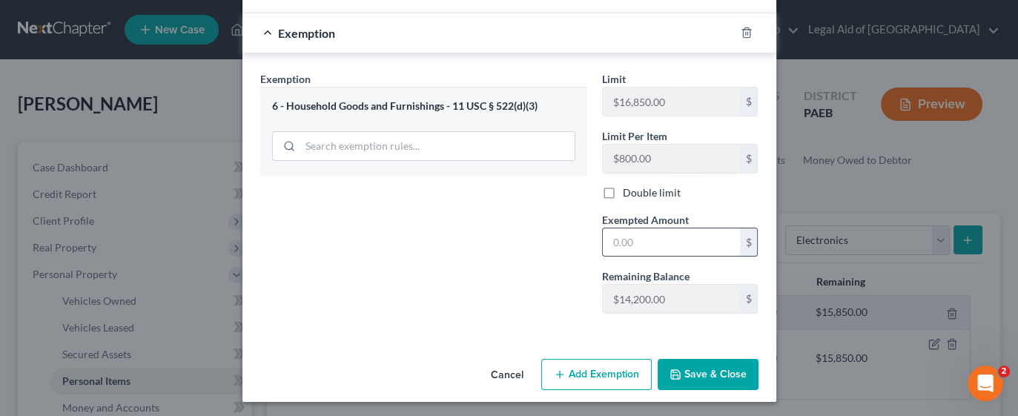
type input "1,000"
click at [668, 241] on input "text" at bounding box center [671, 242] width 137 height 28
type input "1,000"
click at [719, 371] on button "Save & Close" at bounding box center [708, 374] width 101 height 31
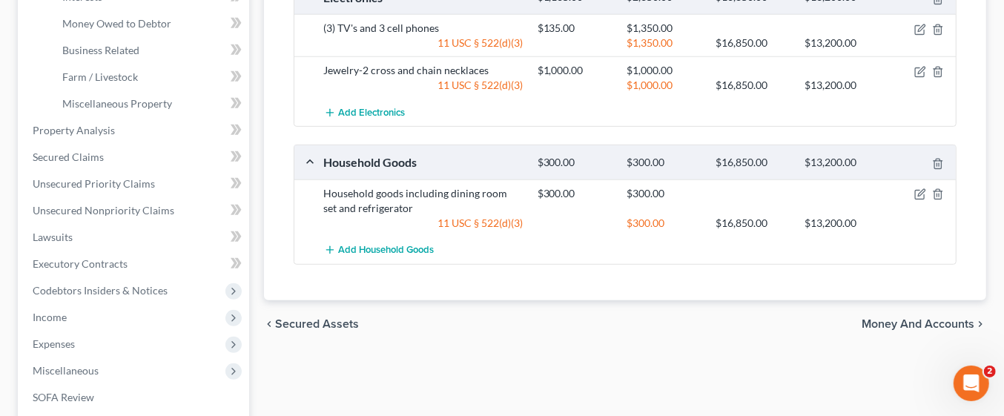
click at [932, 319] on span "Money and Accounts" at bounding box center [918, 324] width 113 height 12
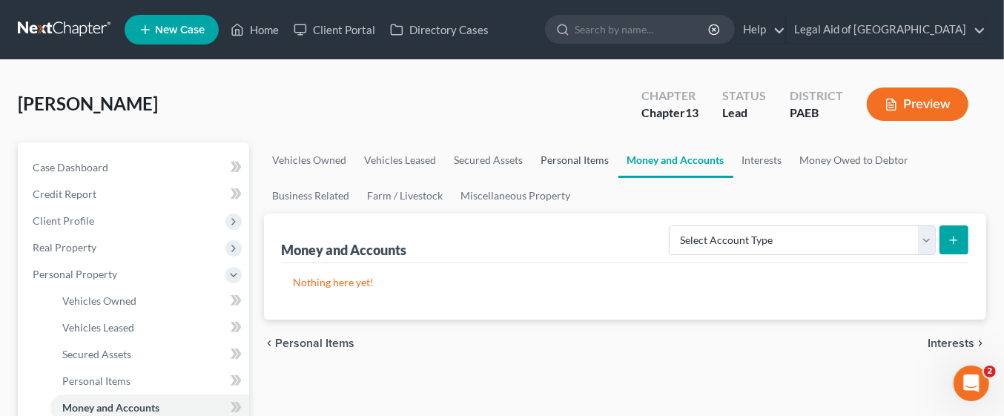
click at [573, 160] on link "Personal Items" at bounding box center [576, 160] width 86 height 36
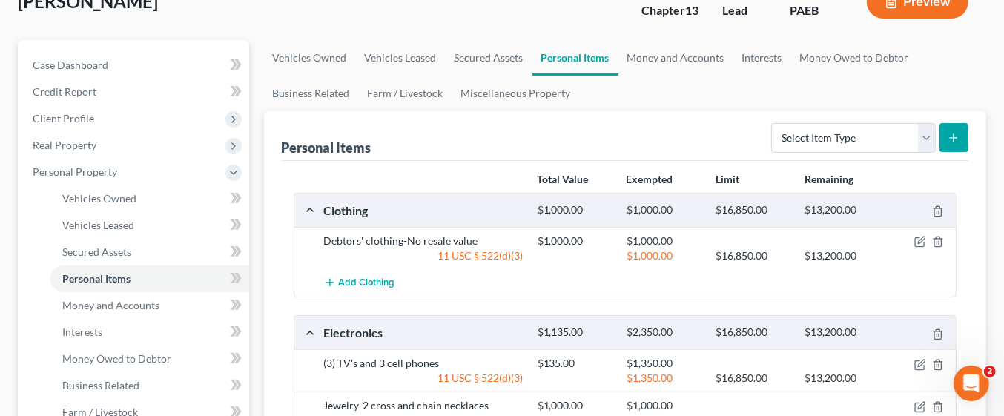
scroll to position [105, 0]
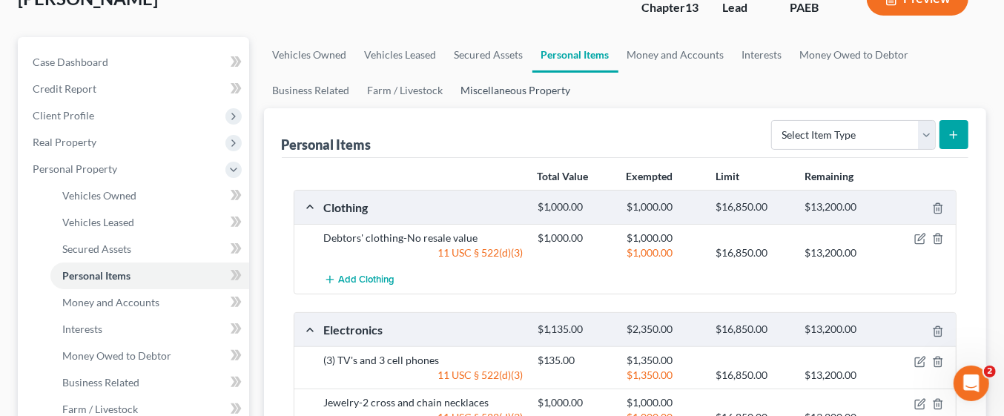
click at [529, 93] on link "Miscellaneous Property" at bounding box center [516, 91] width 128 height 36
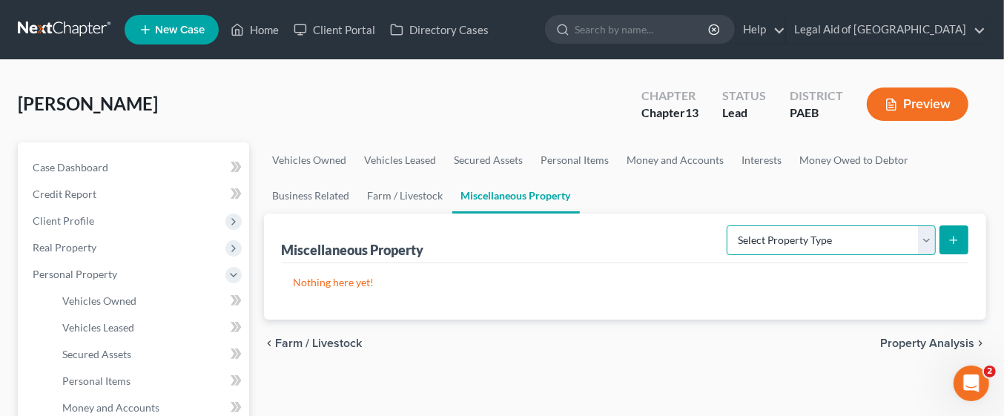
click at [929, 237] on select "Select Property Type Assigned for Creditor Benefit Within 1 Year Holding for An…" at bounding box center [831, 240] width 209 height 30
click at [576, 303] on div "Nothing here yet!" at bounding box center [626, 291] width 688 height 56
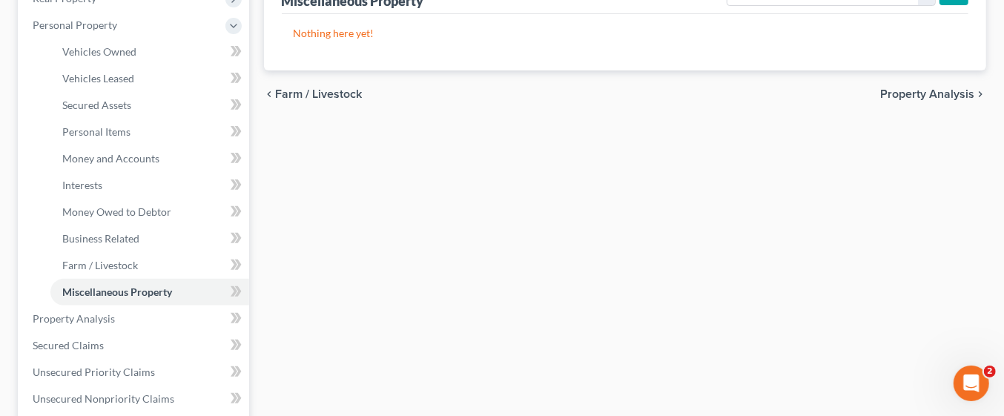
scroll to position [251, 0]
click at [162, 154] on link "Money and Accounts" at bounding box center [149, 157] width 199 height 27
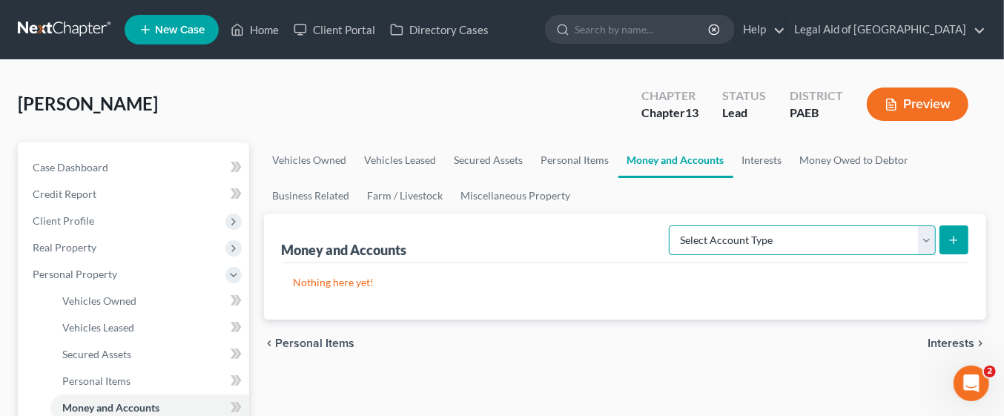
click at [926, 240] on select "Select Account Type Brokerage Cash on Hand Certificates of Deposit Checking Acc…" at bounding box center [802, 240] width 267 height 30
select select "checking"
click at [673, 225] on select "Select Account Type Brokerage Cash on Hand Certificates of Deposit Checking Acc…" at bounding box center [802, 240] width 267 height 30
click at [766, 159] on link "Interests" at bounding box center [763, 160] width 58 height 36
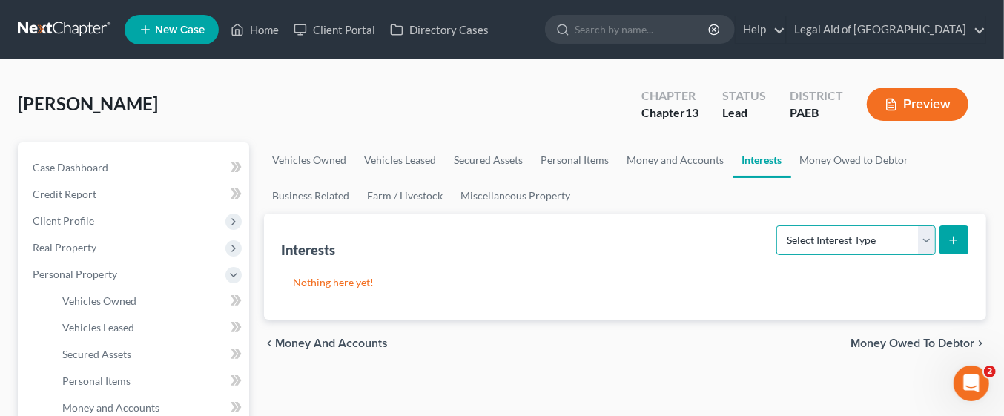
click at [924, 238] on select "Select Interest Type 401K Annuity Bond Education IRA Government Bond Government…" at bounding box center [856, 240] width 159 height 30
select select "401k"
click at [779, 225] on select "Select Interest Type 401K Annuity Bond Education IRA Government Bond Government…" at bounding box center [856, 240] width 159 height 30
click at [954, 240] on line "submit" at bounding box center [954, 240] width 7 height 0
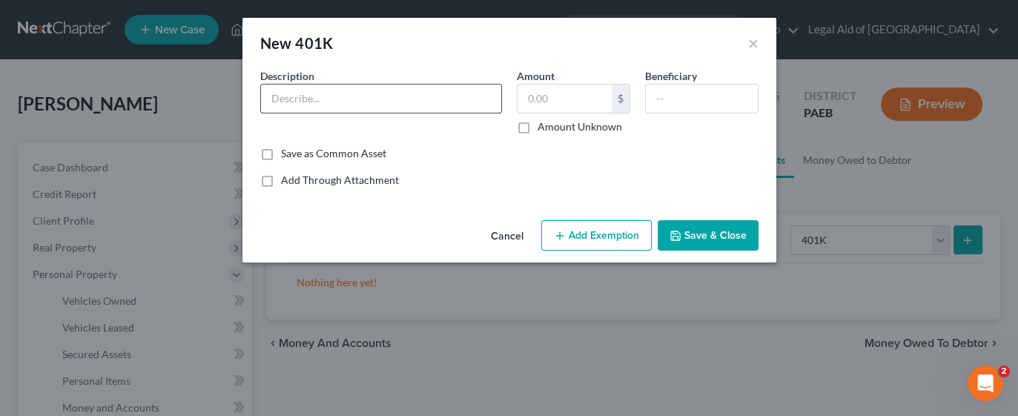
click at [454, 102] on input "text" at bounding box center [381, 99] width 240 height 28
type input "Voya 401k"
click at [605, 230] on button "Add Exemption" at bounding box center [596, 235] width 111 height 31
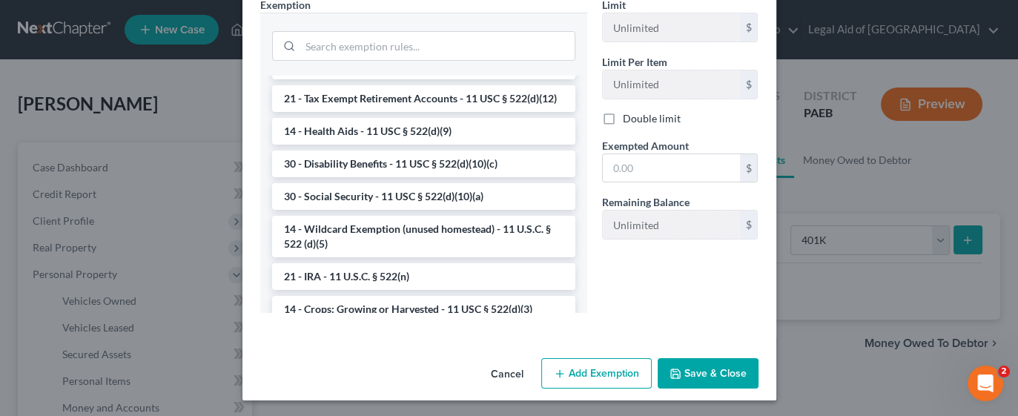
scroll to position [747, 0]
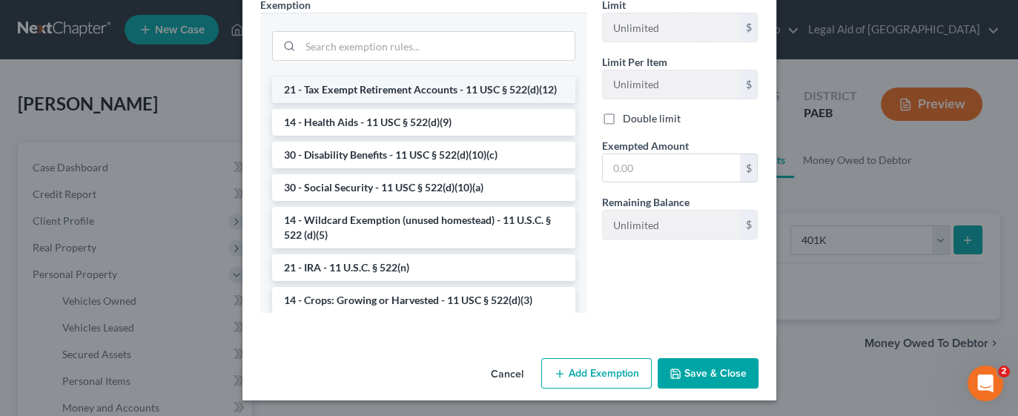
click at [507, 103] on li "21 - Tax Exempt Retirement Accounts - 11 USC § 522(d)(12)" at bounding box center [423, 89] width 303 height 27
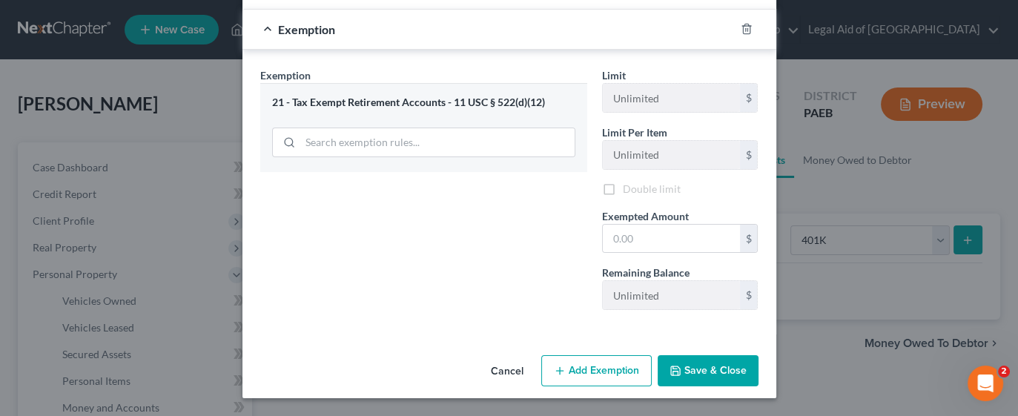
scroll to position [187, 0]
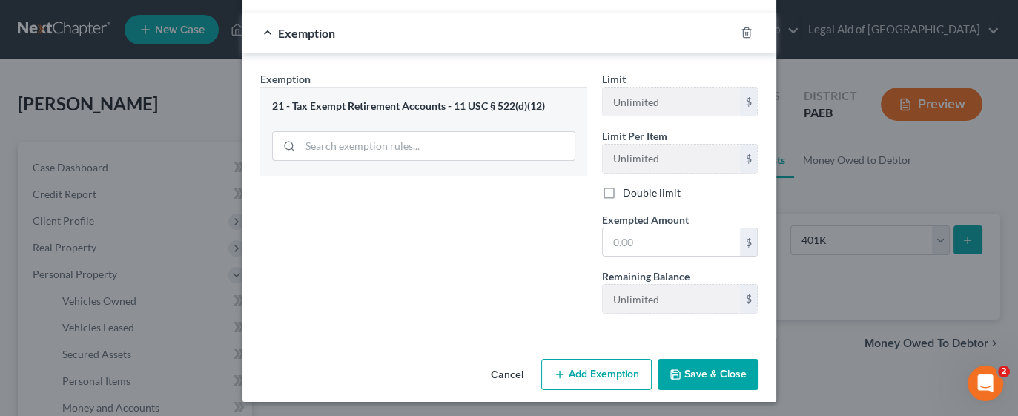
click at [695, 371] on button "Save & Close" at bounding box center [708, 374] width 101 height 31
click at [657, 234] on input "text" at bounding box center [671, 242] width 137 height 28
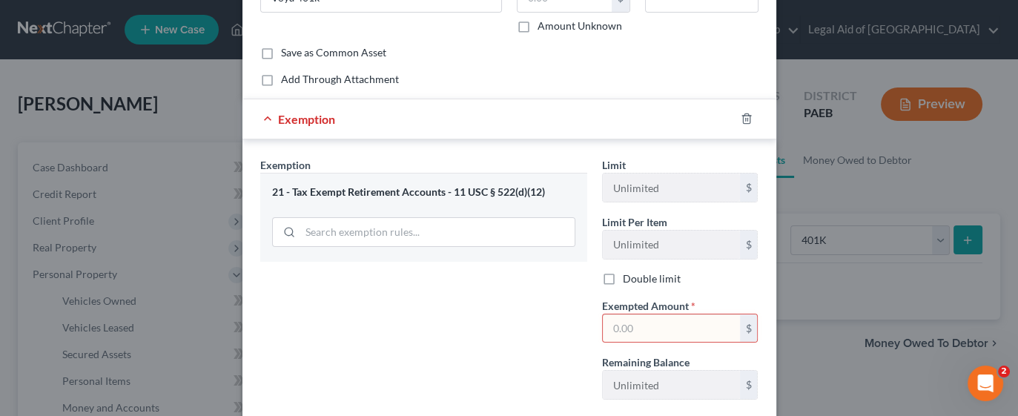
scroll to position [0, 0]
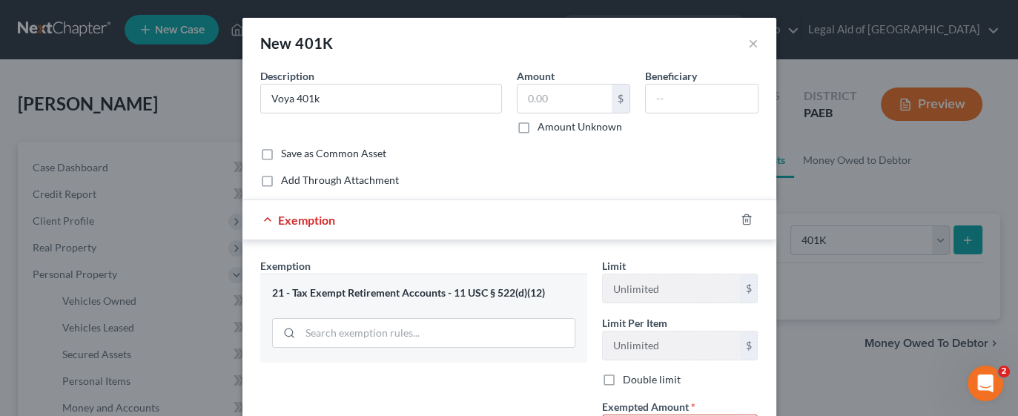
click at [512, 165] on div "Common Asset Select Description * Voya 401k Amount $ Amount Unknown Beneficiary…" at bounding box center [509, 127] width 498 height 119
click at [539, 98] on input "text" at bounding box center [565, 99] width 94 height 28
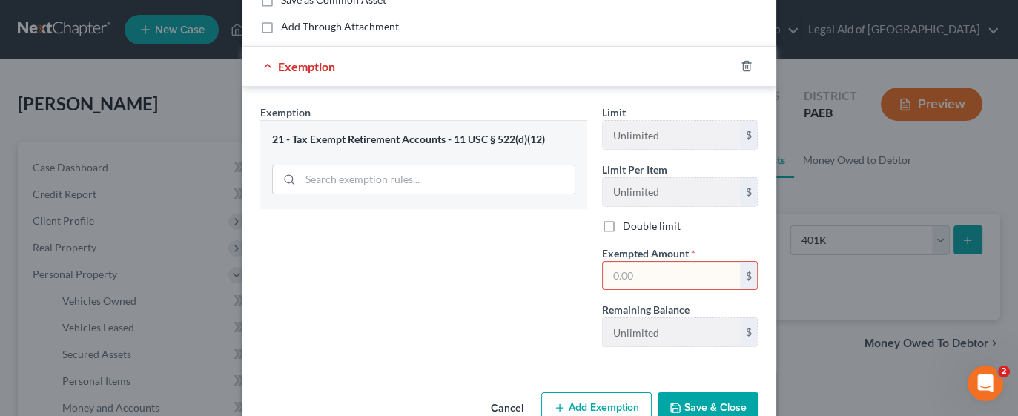
scroll to position [156, 0]
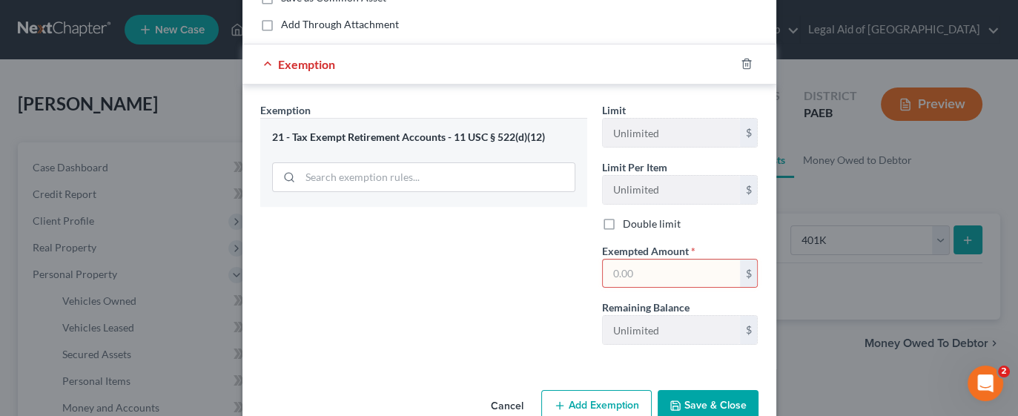
type input "1,000"
click at [641, 272] on input "text" at bounding box center [671, 274] width 137 height 28
type input "1,000"
click at [510, 326] on div "Exemption Set must be selected for CA. Exemption * 21 - Tax Exempt Retirement A…" at bounding box center [424, 229] width 342 height 254
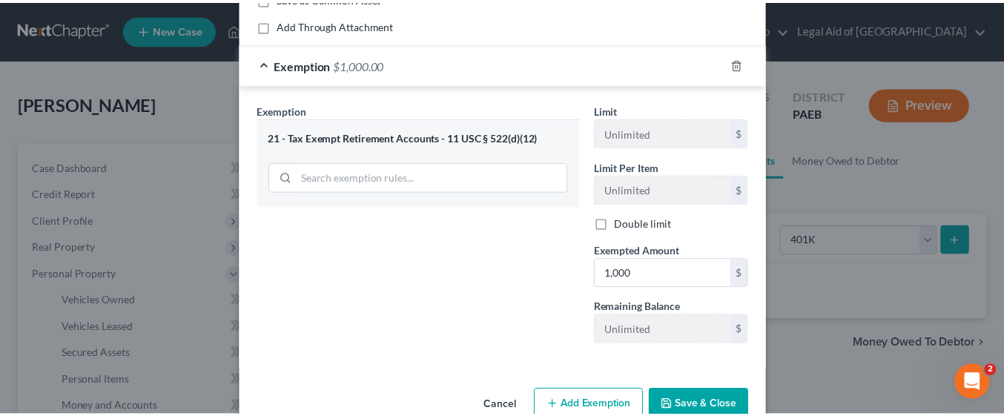
scroll to position [187, 0]
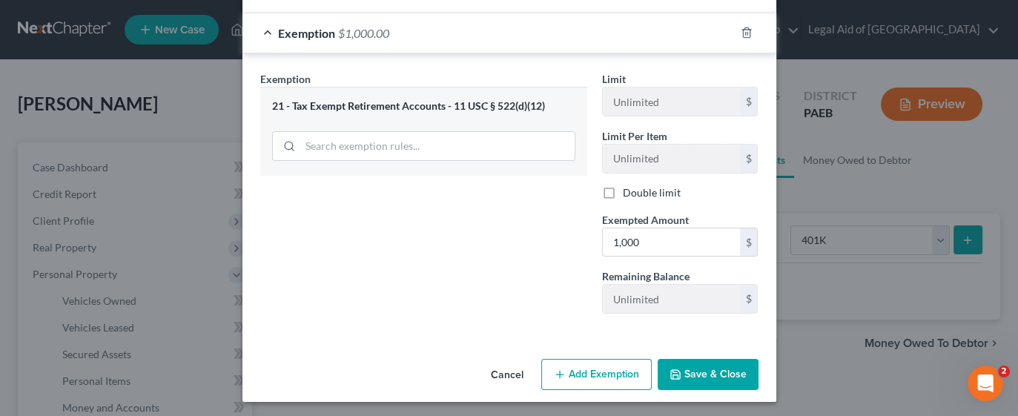
click at [725, 378] on button "Save & Close" at bounding box center [708, 374] width 101 height 31
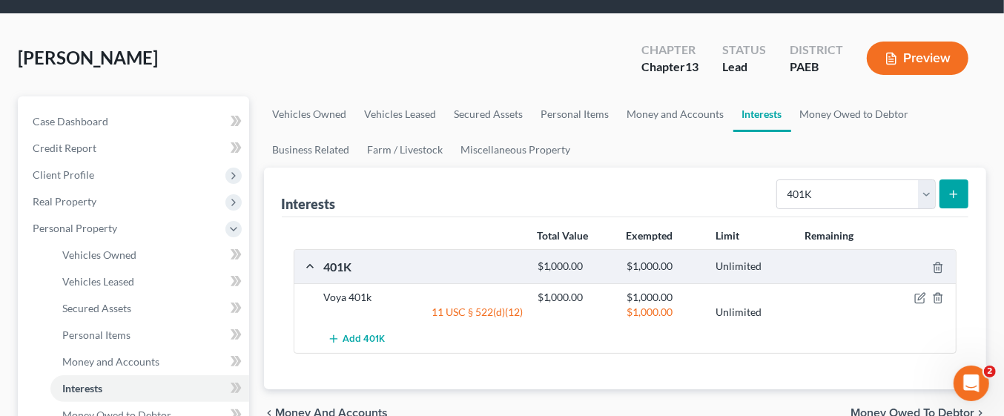
scroll to position [48, 0]
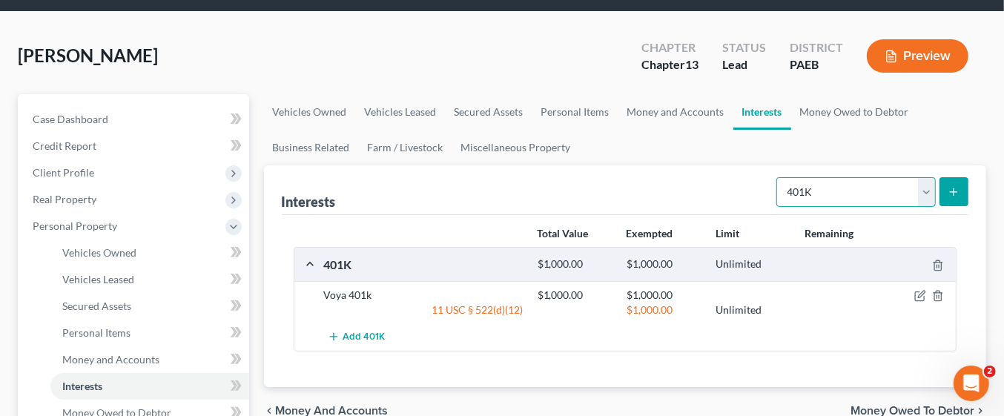
click at [926, 194] on select "Select Interest Type 401K Annuity Bond Education IRA Government Bond Government…" at bounding box center [856, 192] width 159 height 30
click at [663, 105] on link "Money and Accounts" at bounding box center [676, 112] width 115 height 36
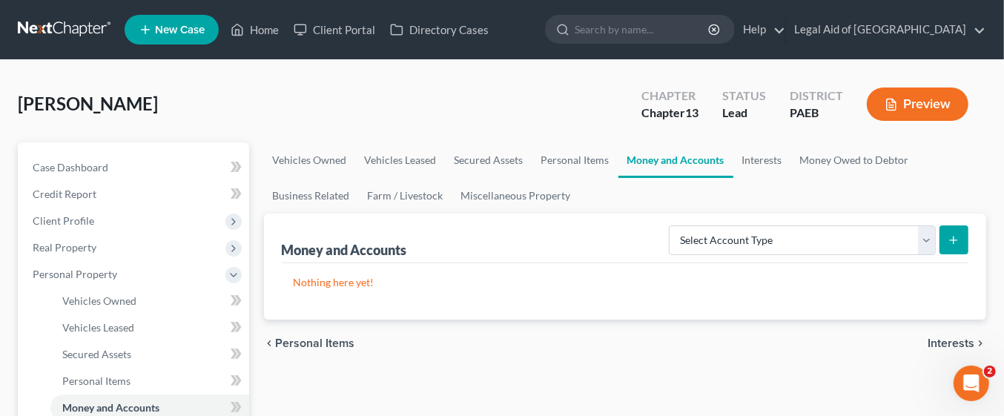
click at [954, 240] on line "submit" at bounding box center [954, 240] width 7 height 0
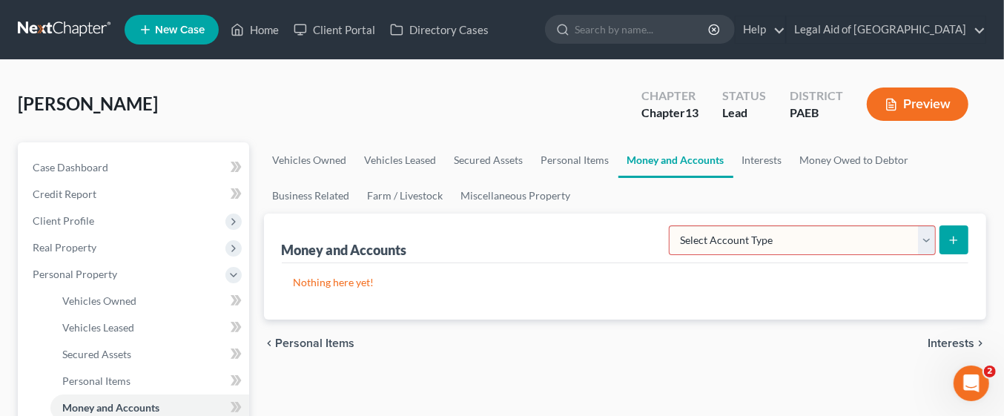
click at [927, 246] on select "Select Account Type Brokerage Cash on Hand Certificates of Deposit Checking Acc…" at bounding box center [802, 240] width 267 height 30
select select "checking"
click at [673, 225] on select "Select Account Type Brokerage Cash on Hand Certificates of Deposit Checking Acc…" at bounding box center [802, 240] width 267 height 30
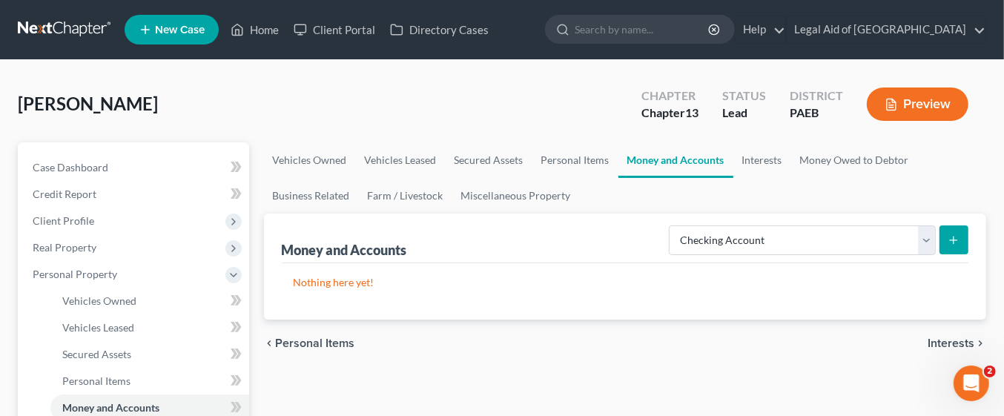
click at [958, 243] on icon "submit" at bounding box center [954, 240] width 12 height 12
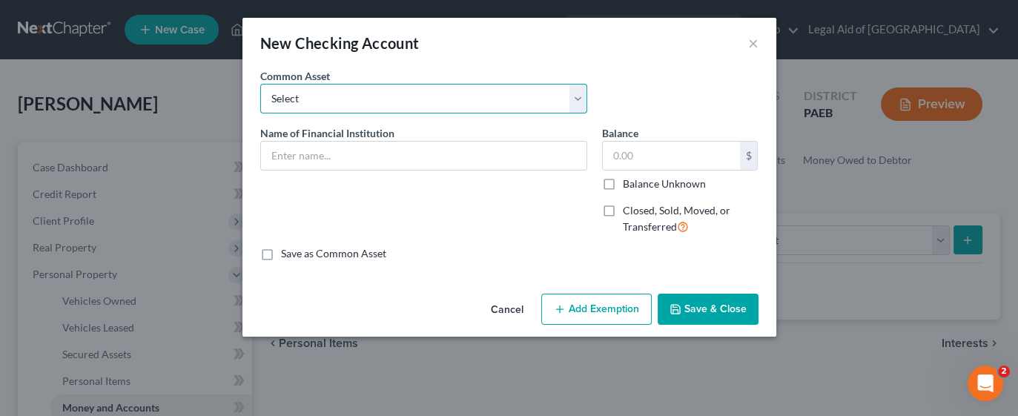
click at [575, 101] on select "Select American Heritage Credit Union TDbank Wells Fargo Navy Federal Credit Un…" at bounding box center [423, 99] width 327 height 30
select select "5"
click at [260, 84] on select "Select American Heritage Credit Union TDbank Wells Fargo Navy Federal Credit Un…" at bounding box center [423, 99] width 327 height 30
type input "Chime"
type input "300.00"
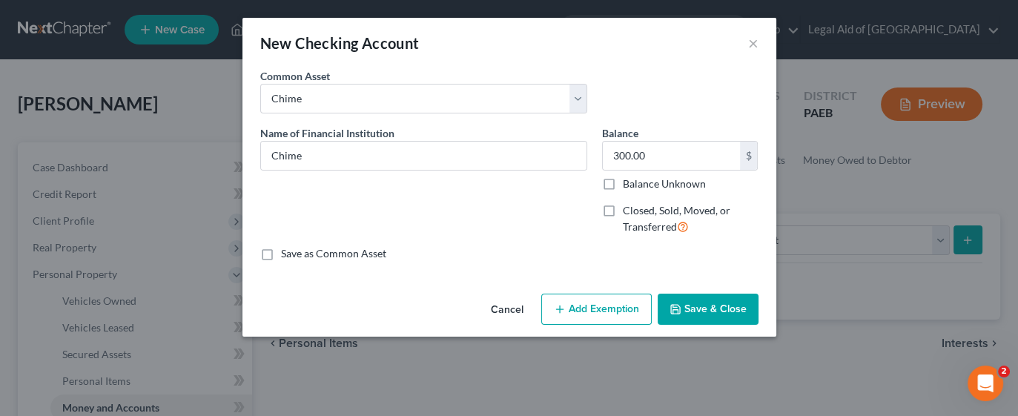
click at [619, 312] on button "Add Exemption" at bounding box center [596, 309] width 111 height 31
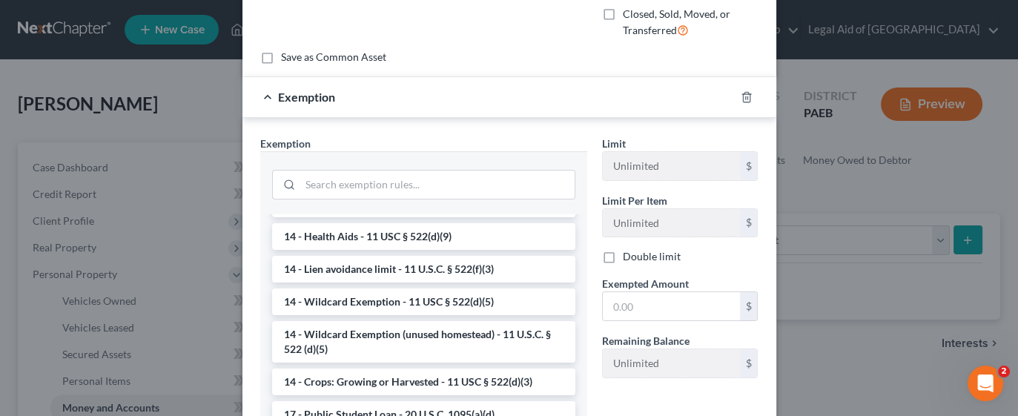
scroll to position [267, 0]
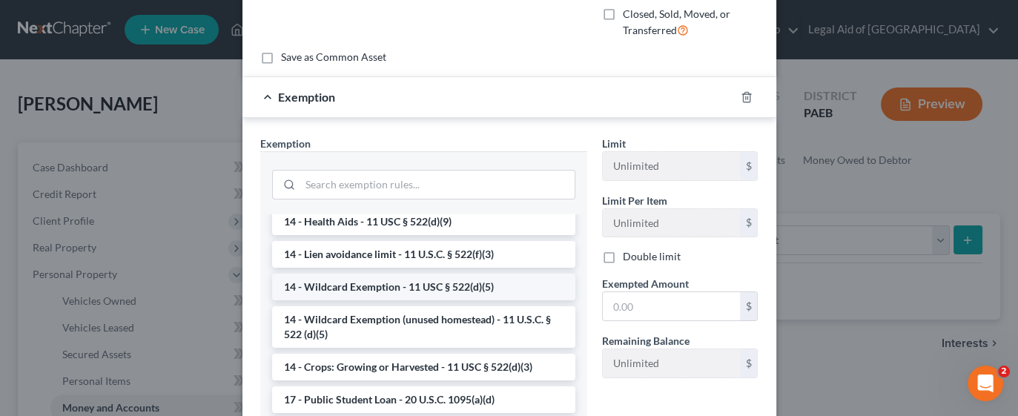
click at [432, 287] on li "14 - Wildcard Exemption - 11 USC § 522(d)(5)" at bounding box center [423, 287] width 303 height 27
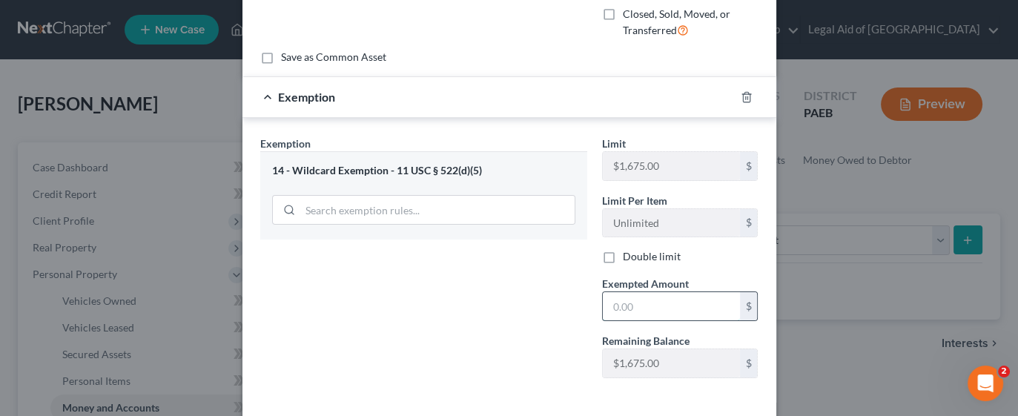
click at [671, 303] on input "text" at bounding box center [671, 306] width 137 height 28
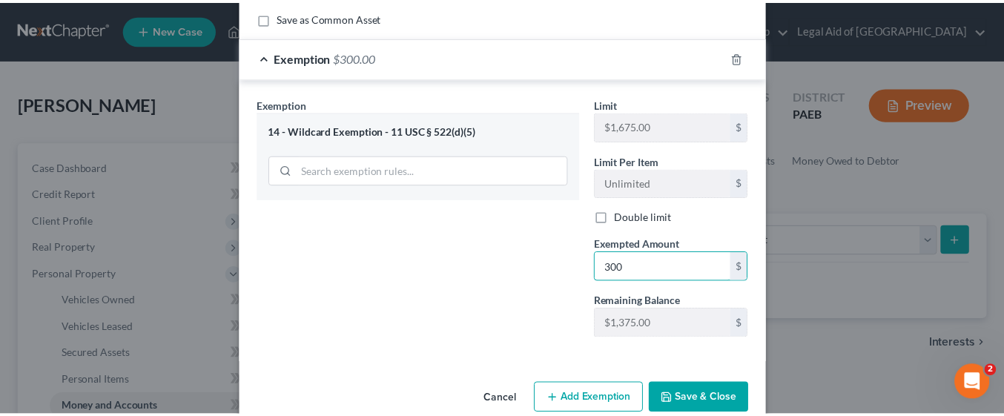
scroll to position [253, 0]
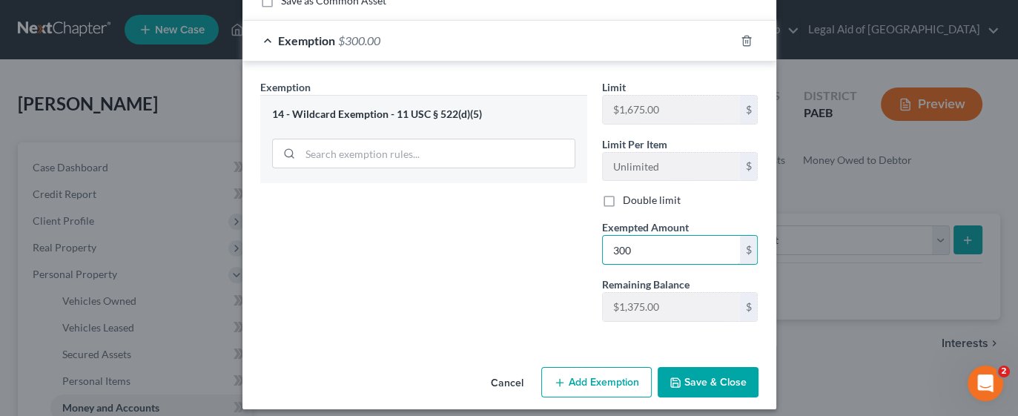
type input "300"
click at [852, 257] on div "New Checking Account × An exemption set must first be selected from the Filing …" at bounding box center [509, 208] width 1018 height 416
click at [516, 282] on div "Exemption Set must be selected for CA. Exemption * 14 - Wildcard Exemption - 11…" at bounding box center [424, 206] width 342 height 254
click at [726, 378] on button "Save & Close" at bounding box center [708, 382] width 101 height 31
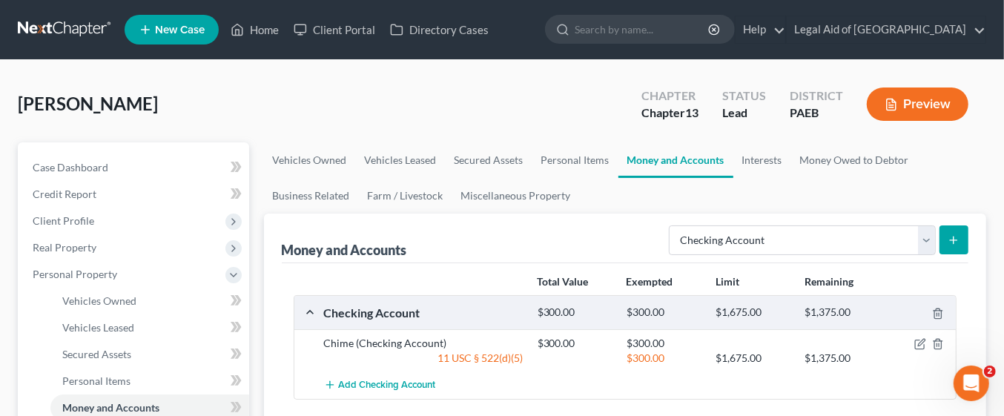
click at [959, 235] on icon "submit" at bounding box center [954, 240] width 12 height 12
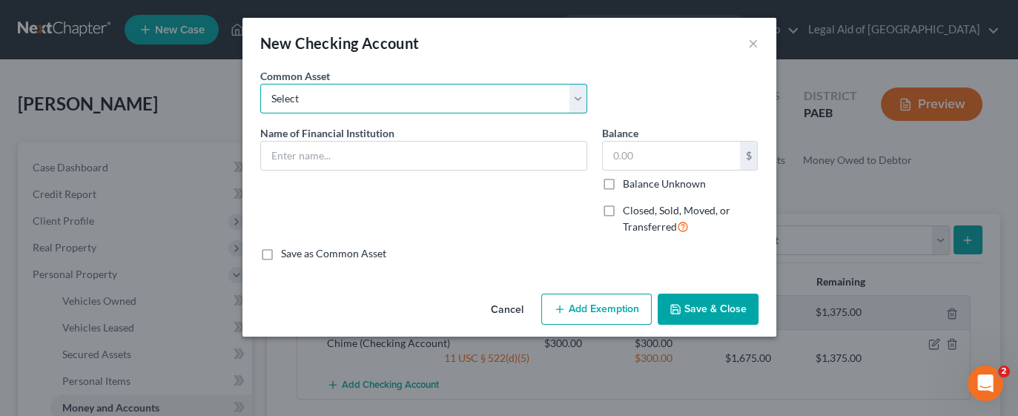
click at [570, 99] on select "Select American Heritage Credit Union TDbank Wells Fargo Navy Federal Credit Un…" at bounding box center [423, 99] width 327 height 30
select select "1"
click at [260, 84] on select "Select American Heritage Credit Union TDbank Wells Fargo Navy Federal Credit Un…" at bounding box center [423, 99] width 327 height 30
type input "TDbank"
type input "1,000.00"
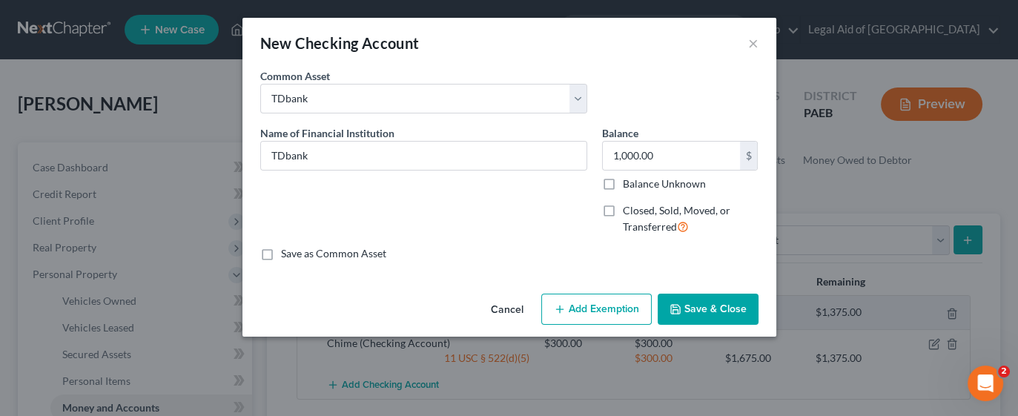
click at [794, 197] on div "New Checking Account × An exemption set must first be selected from the Filing …" at bounding box center [509, 208] width 1018 height 416
click at [715, 161] on input "1,000.00" at bounding box center [671, 156] width 137 height 28
type input "50.00"
click at [721, 306] on button "Save & Close" at bounding box center [708, 309] width 101 height 31
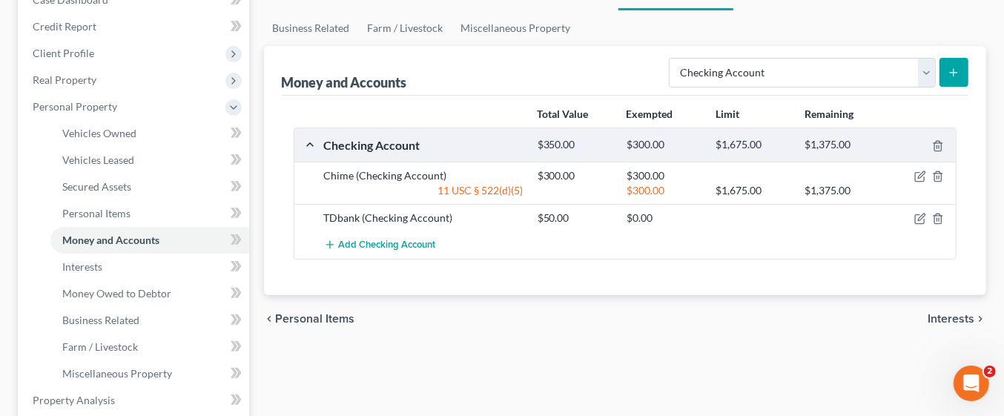
click at [966, 315] on span "Interests" at bounding box center [951, 319] width 47 height 12
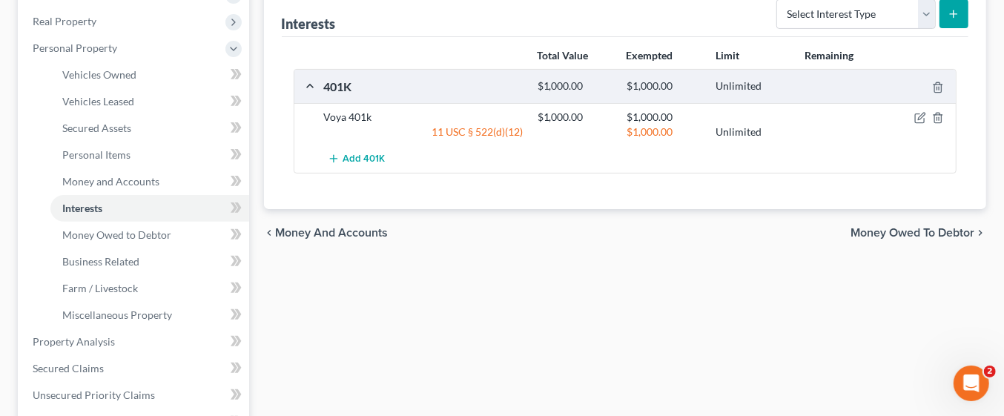
click at [948, 235] on span "Money Owed to Debtor" at bounding box center [913, 233] width 124 height 12
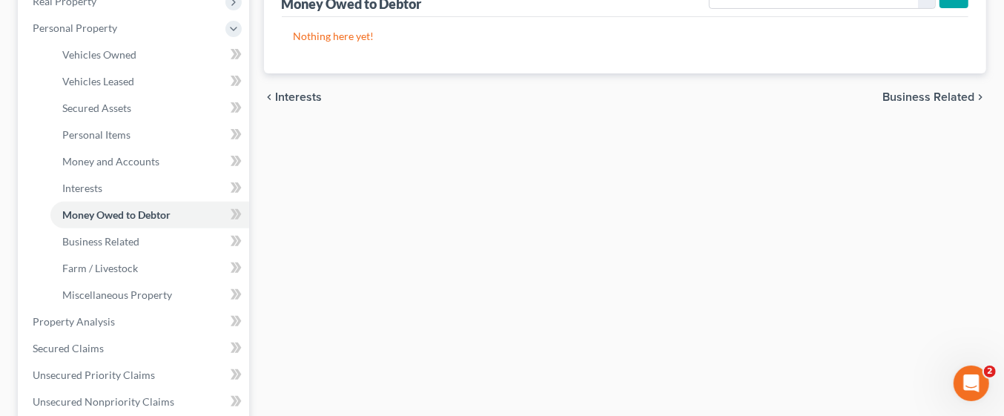
click at [934, 94] on span "Business Related" at bounding box center [929, 97] width 92 height 12
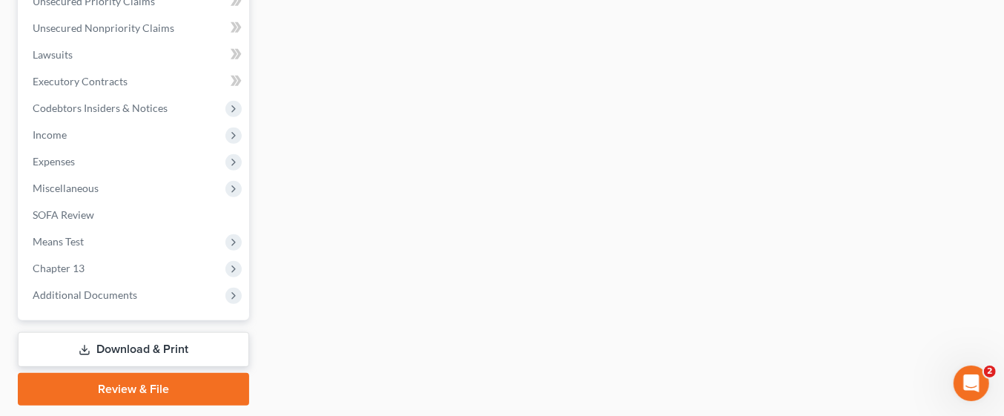
scroll to position [663, 0]
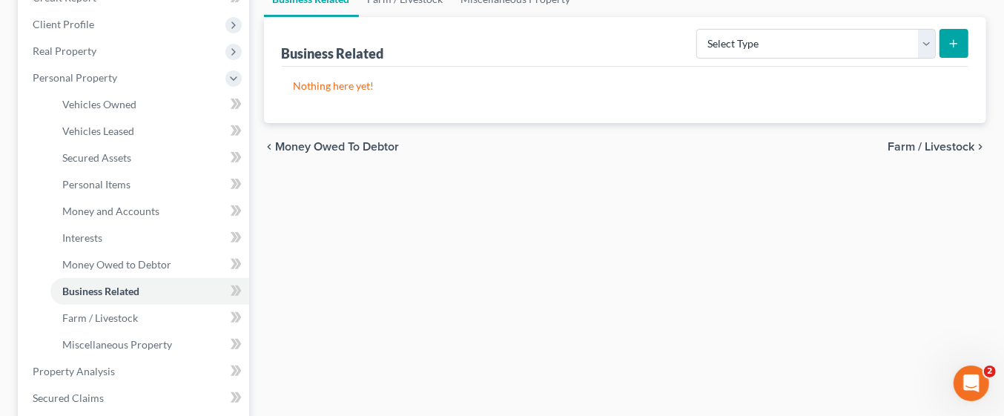
click at [949, 145] on span "Farm / Livestock" at bounding box center [931, 147] width 87 height 12
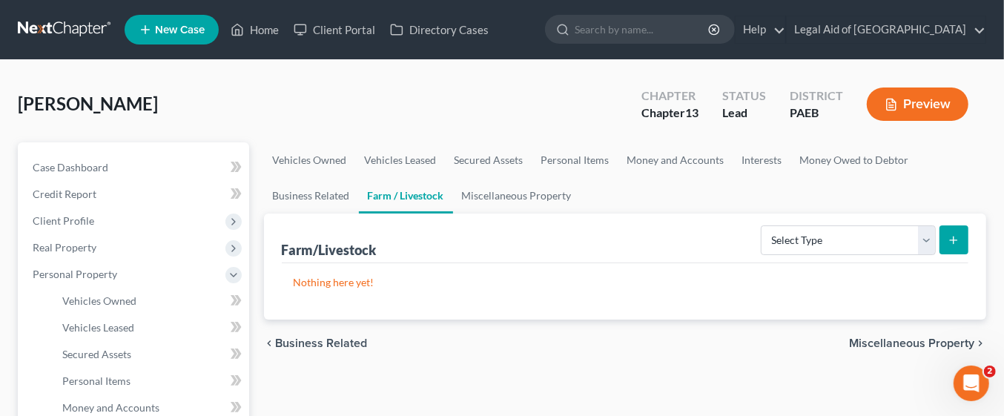
click at [908, 342] on span "Miscellaneous Property" at bounding box center [911, 344] width 125 height 12
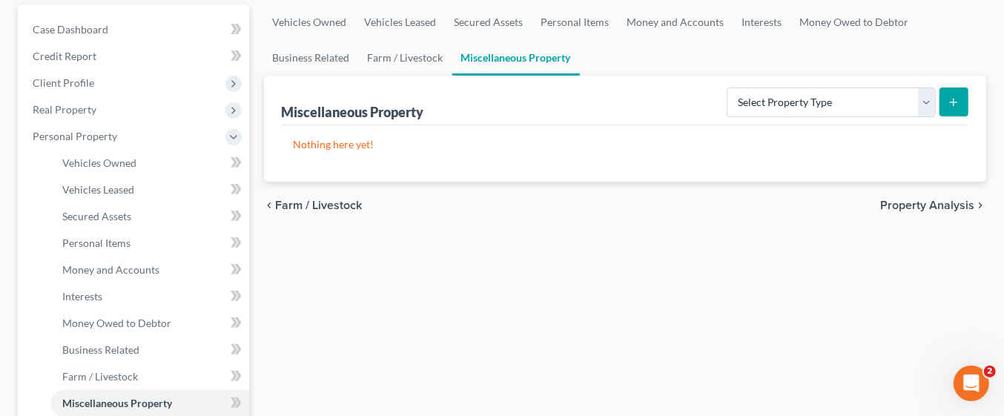
click at [945, 205] on span "Property Analysis" at bounding box center [927, 206] width 94 height 12
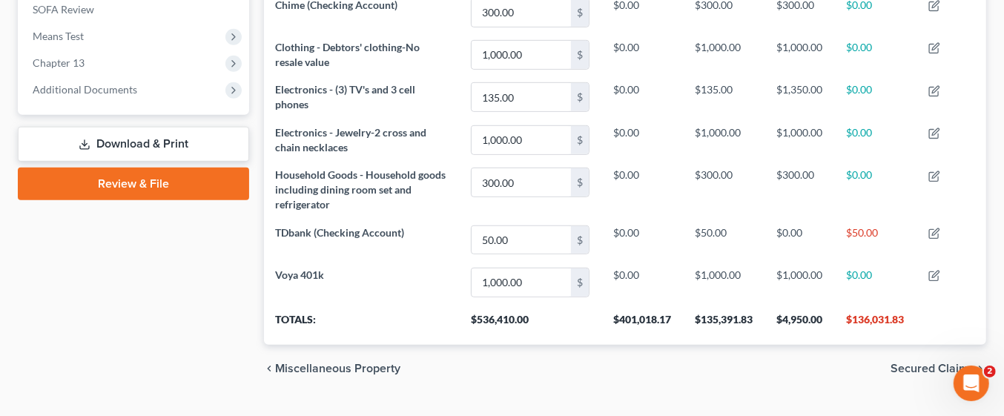
scroll to position [587, 0]
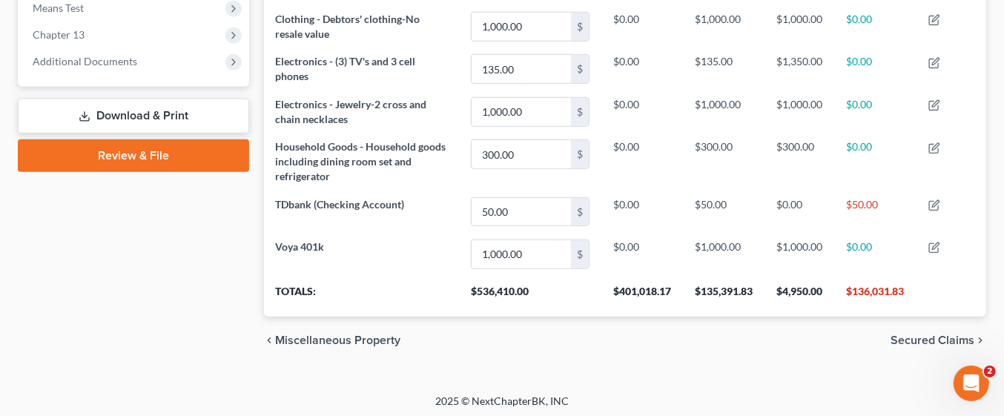
click at [935, 338] on span "Secured Claims" at bounding box center [933, 341] width 84 height 12
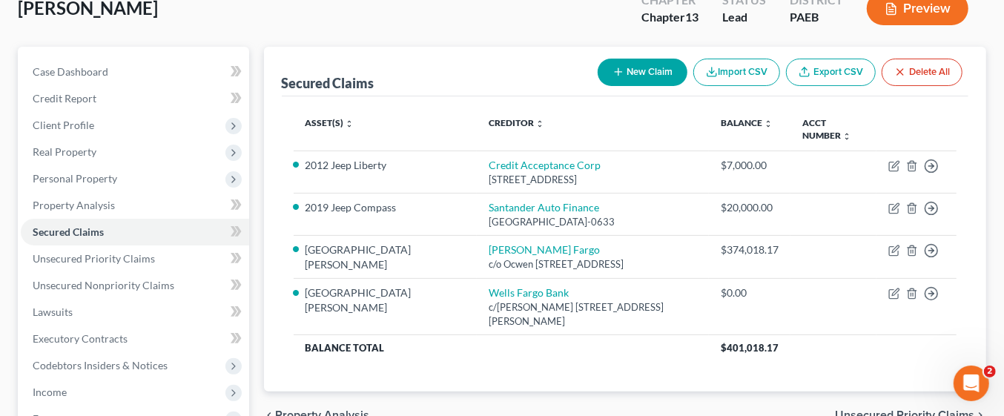
scroll to position [101, 0]
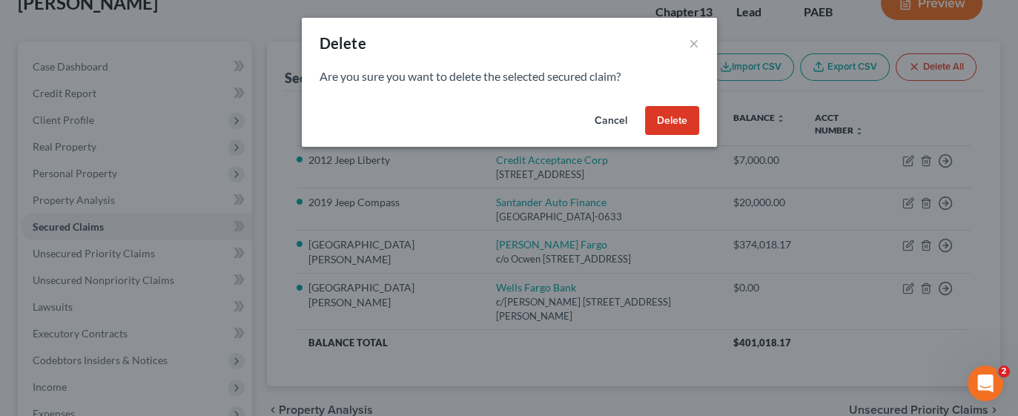
click at [679, 124] on button "Delete" at bounding box center [672, 121] width 54 height 30
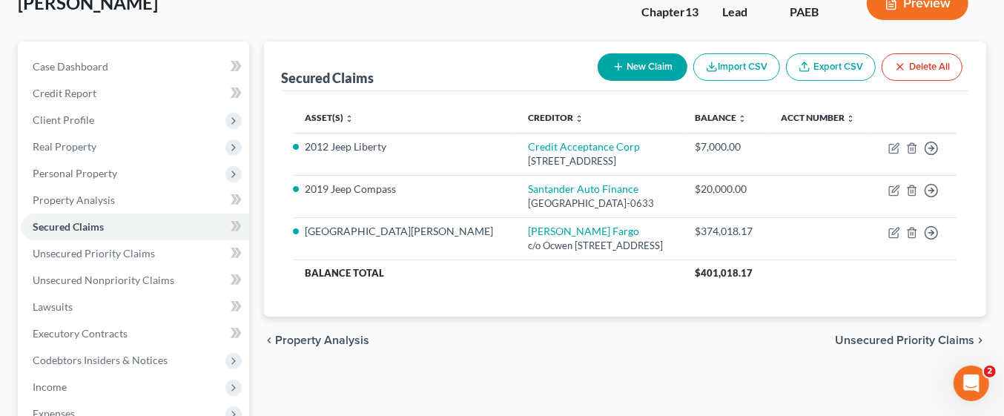
click at [903, 346] on span "Unsecured Priority Claims" at bounding box center [904, 341] width 139 height 12
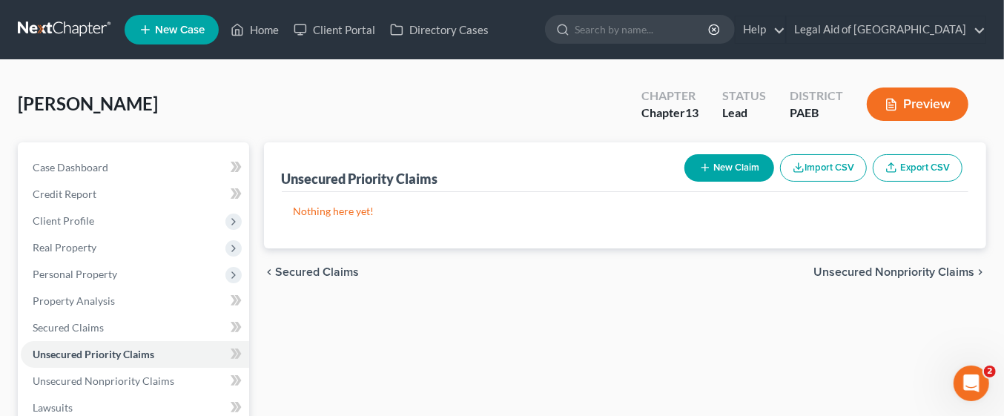
click at [934, 266] on span "Unsecured Nonpriority Claims" at bounding box center [894, 272] width 161 height 12
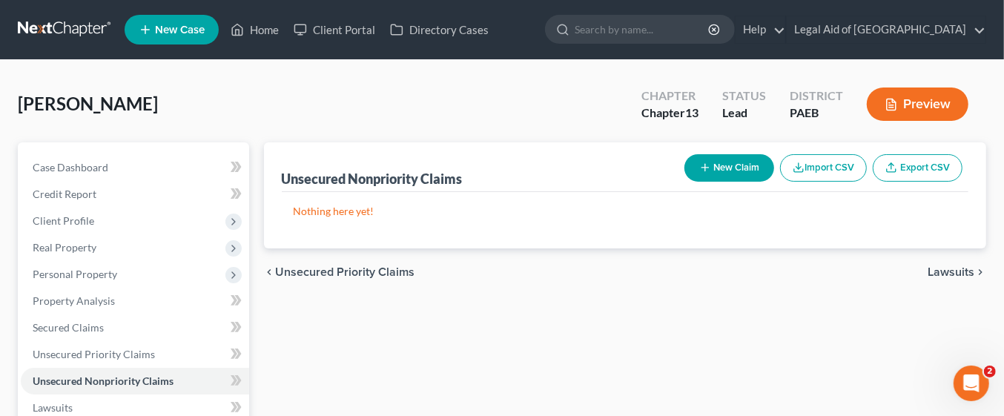
click at [962, 272] on span "Lawsuits" at bounding box center [951, 272] width 47 height 12
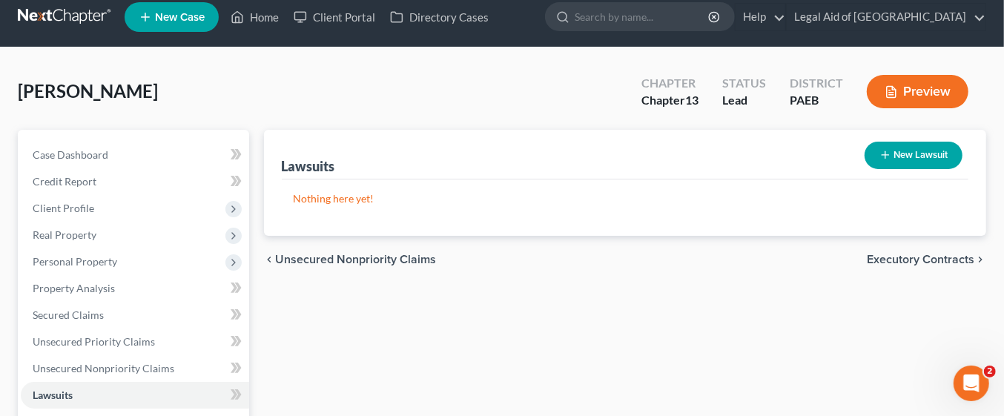
scroll to position [12, 0]
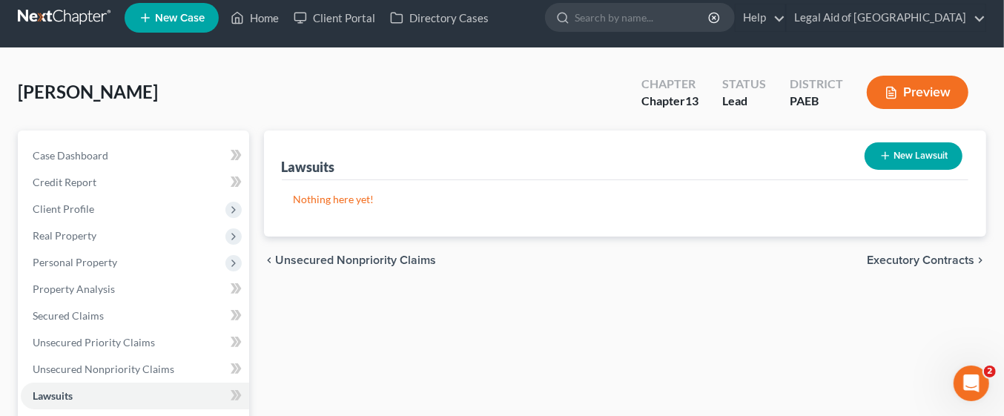
click at [906, 261] on span "Executory Contracts" at bounding box center [921, 260] width 108 height 12
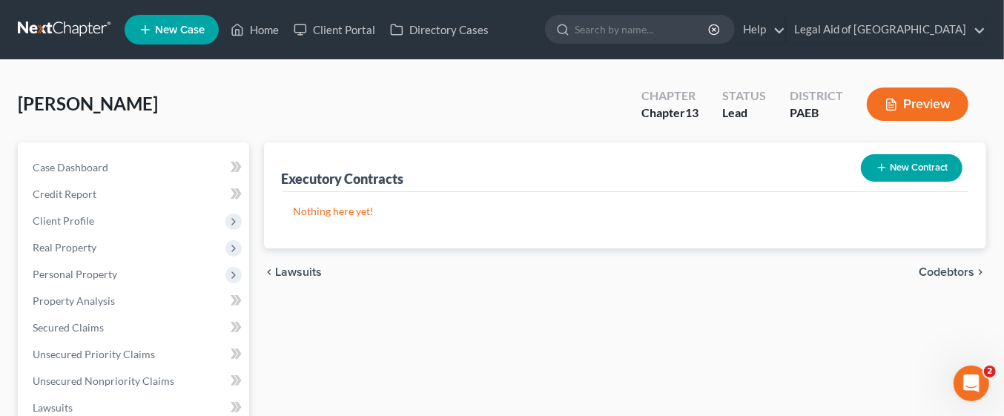
click at [939, 271] on span "Codebtors" at bounding box center [947, 272] width 56 height 12
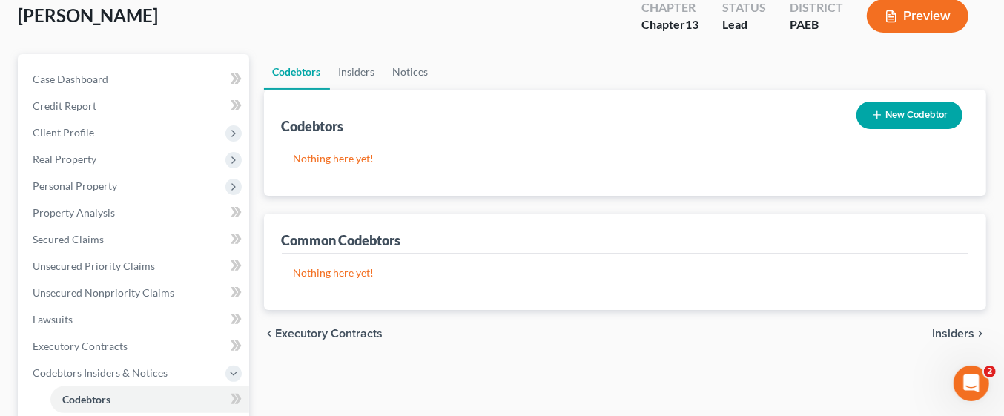
scroll to position [91, 0]
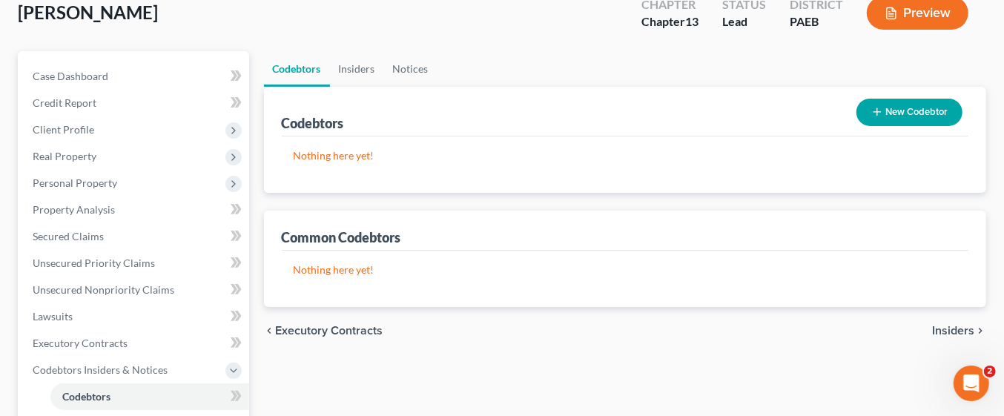
click at [962, 331] on span "Insiders" at bounding box center [953, 331] width 42 height 12
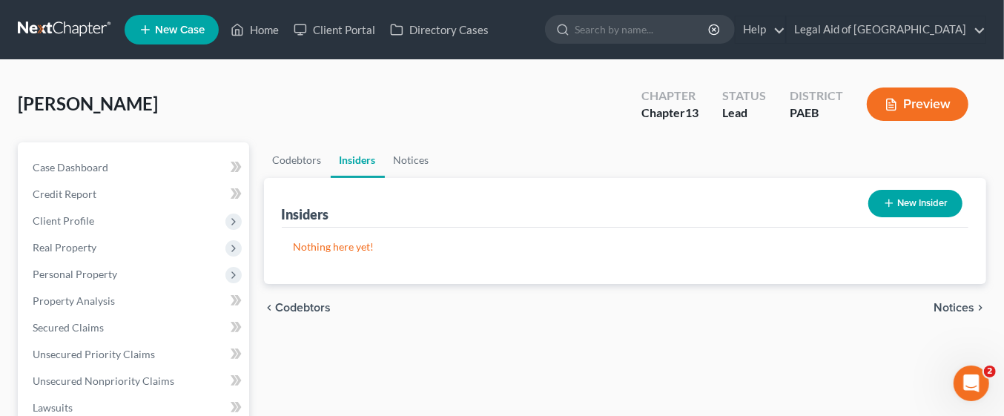
click at [959, 306] on span "Notices" at bounding box center [954, 308] width 41 height 12
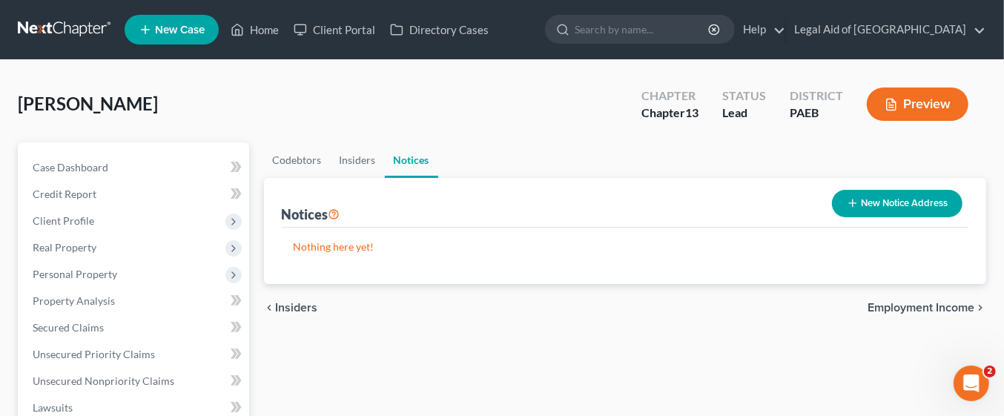
click at [942, 305] on span "Employment Income" at bounding box center [921, 308] width 107 height 12
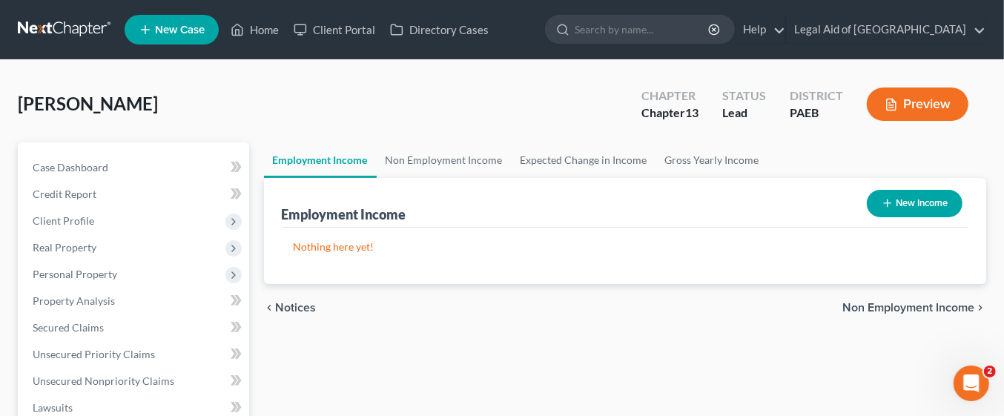
click at [923, 200] on button "New Income" at bounding box center [915, 203] width 96 height 27
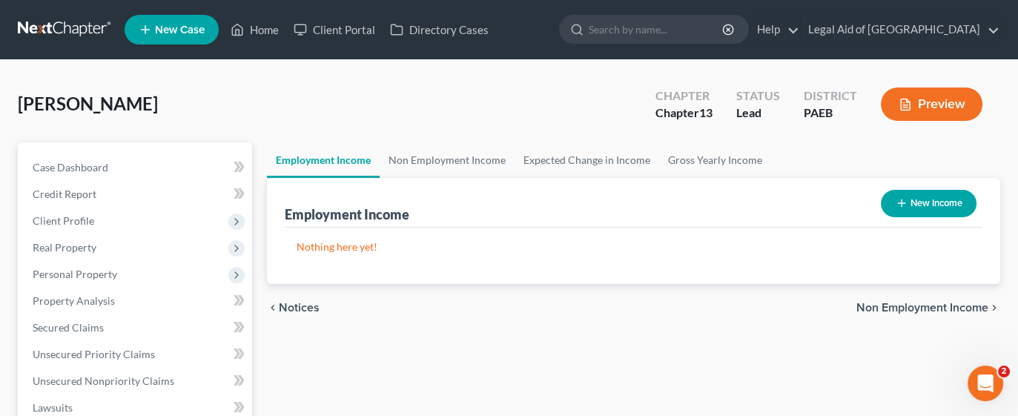
select select "0"
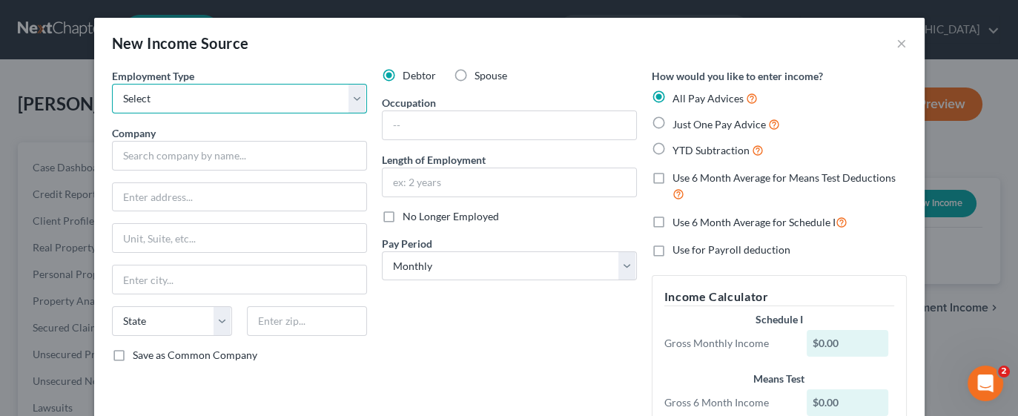
click at [312, 105] on select "Select Full or Part Time Employment Self Employment" at bounding box center [239, 99] width 255 height 30
select select "1"
click at [112, 84] on select "Select Full or Part Time Employment Self Employment" at bounding box center [239, 99] width 255 height 30
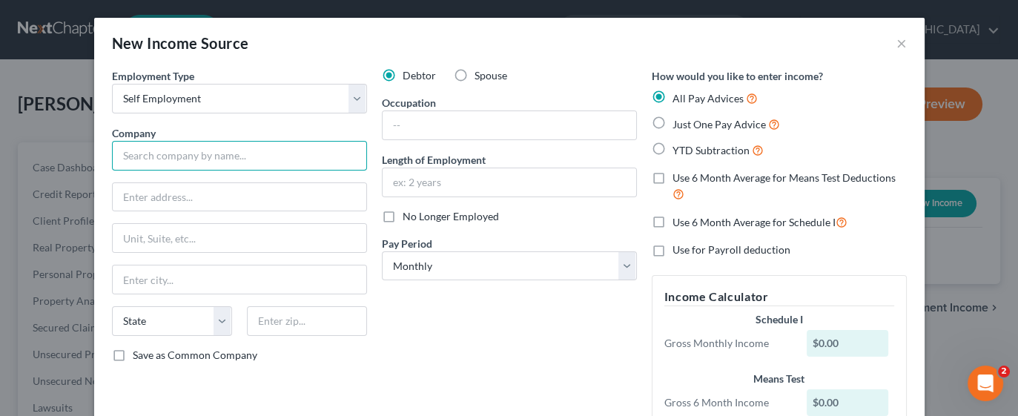
click at [202, 159] on input "text" at bounding box center [239, 156] width 255 height 30
type input "Davita"
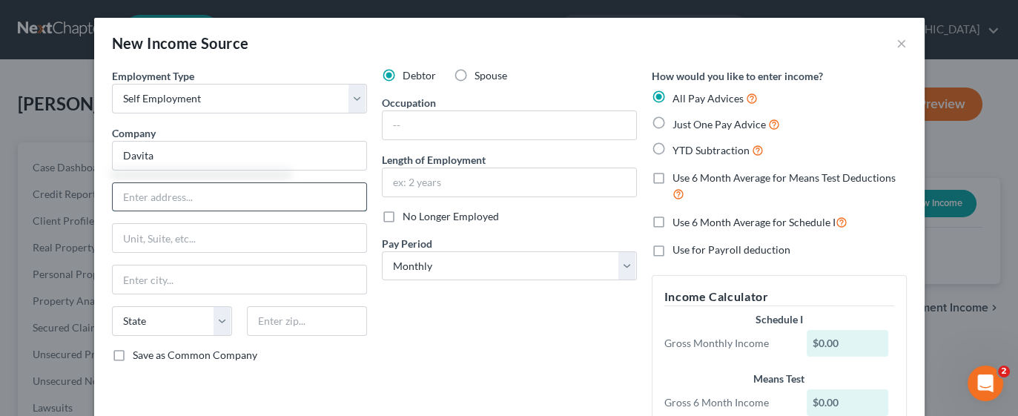
click at [208, 194] on input "text" at bounding box center [240, 197] width 254 height 28
click at [352, 105] on select "Select Full or Part Time Employment Self Employment" at bounding box center [239, 99] width 255 height 30
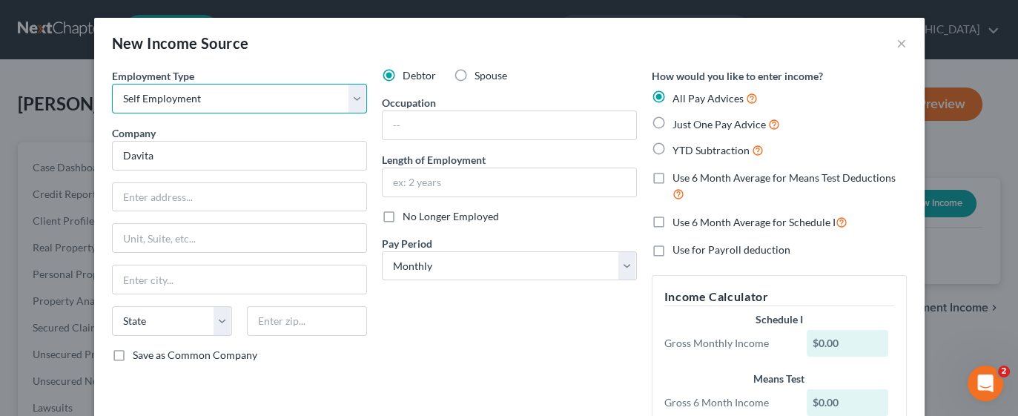
select select "0"
click at [112, 84] on select "Select Full or Part Time Employment Self Employment" at bounding box center [239, 99] width 255 height 30
click at [189, 196] on input "text" at bounding box center [240, 197] width 254 height 28
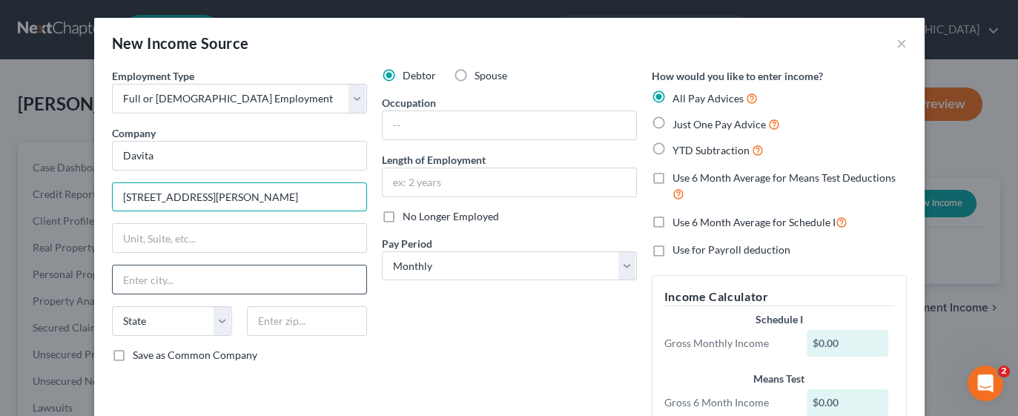
type input "170 N Henderson Road"
click at [168, 275] on input "text" at bounding box center [240, 280] width 254 height 28
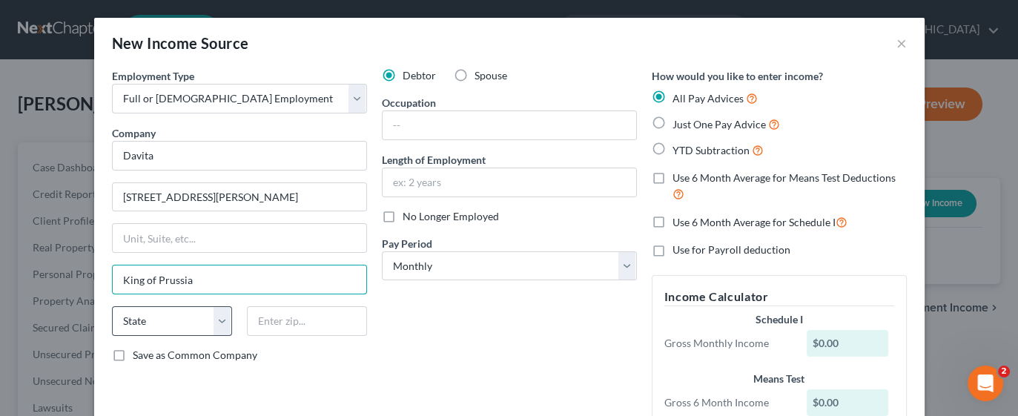
type input "King of Prussia"
click at [220, 316] on select "State AL AK AR AZ CA CO CT DE DC FL GA GU HI ID IL IN IA KS KY LA ME MD MA MI M…" at bounding box center [172, 321] width 120 height 30
select select "39"
click at [112, 306] on select "State AL AK AR AZ CA CO CT DE DC FL GA GU HI ID IL IN IA KS KY LA ME MD MA MI M…" at bounding box center [172, 321] width 120 height 30
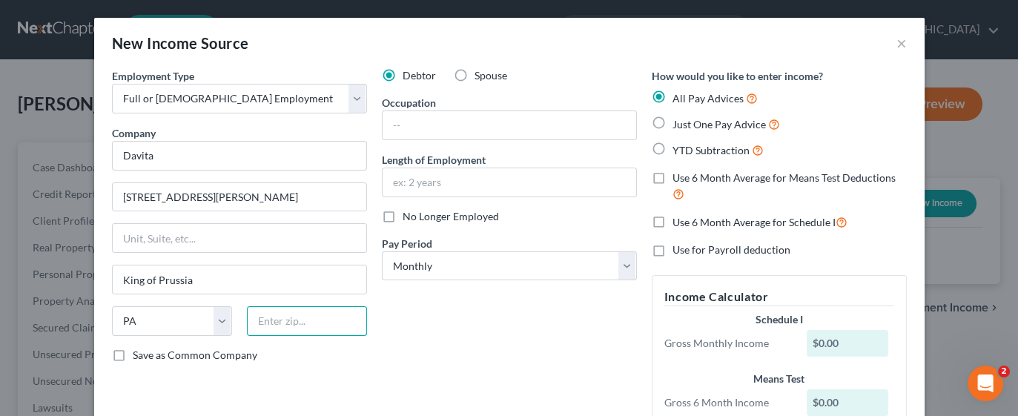
click at [275, 324] on input "text" at bounding box center [307, 321] width 120 height 30
type input "19406"
click at [467, 184] on input "text" at bounding box center [510, 182] width 254 height 28
type input "King Of Prussia"
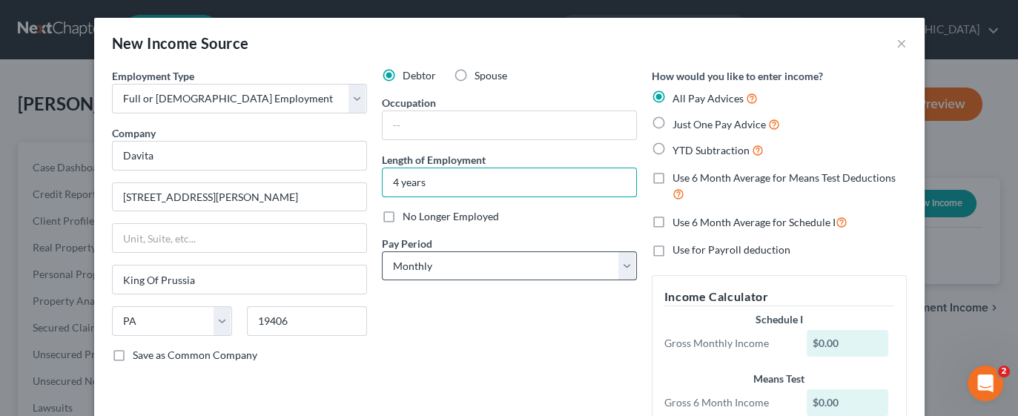
type input "4 years"
click at [613, 265] on select "Select Monthly Twice Monthly Every Other Week Weekly" at bounding box center [509, 266] width 255 height 30
select select "2"
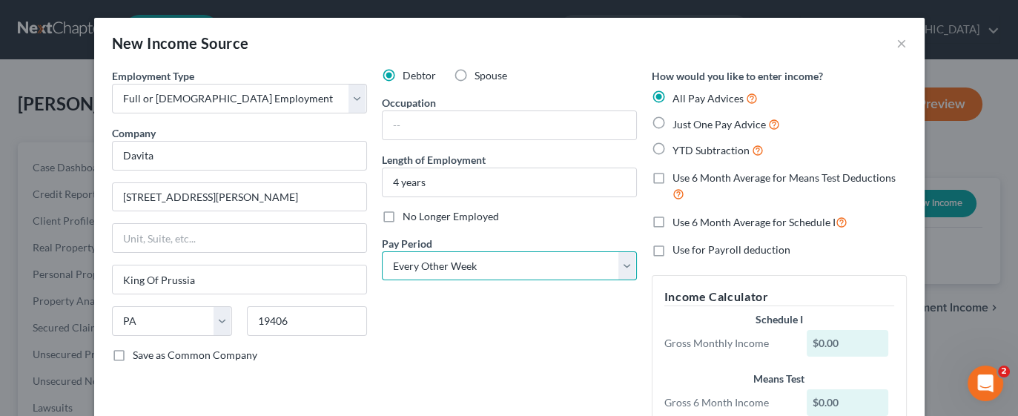
click at [382, 251] on select "Select Monthly Twice Monthly Every Other Week Weekly" at bounding box center [509, 266] width 255 height 30
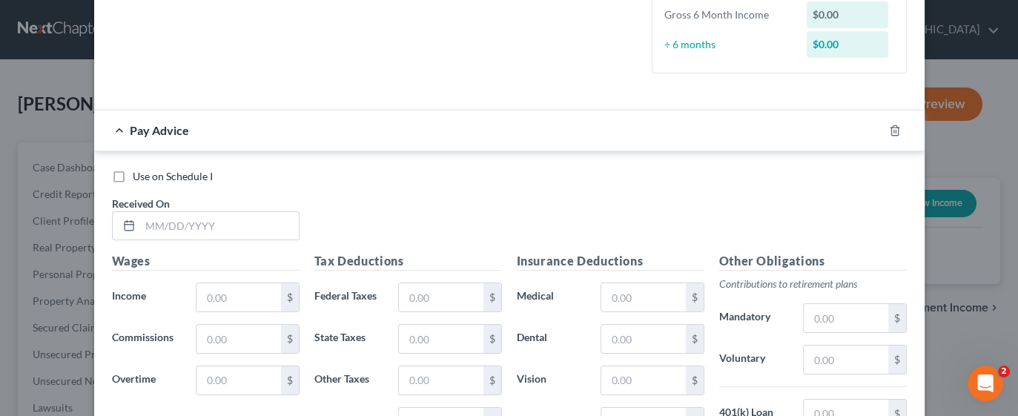
scroll to position [423, 0]
click at [219, 287] on input "text" at bounding box center [239, 295] width 84 height 28
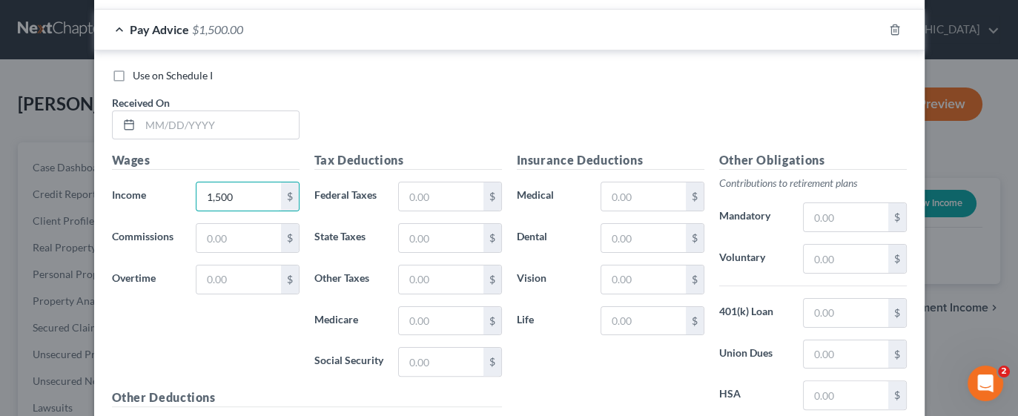
scroll to position [526, 0]
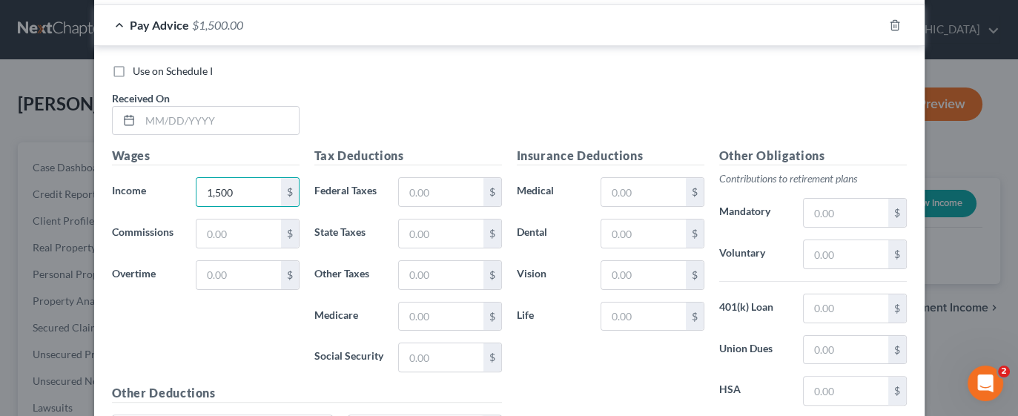
type input "1,500"
click at [642, 103] on div "Use on Schedule I Received On *" at bounding box center [510, 106] width 810 height 84
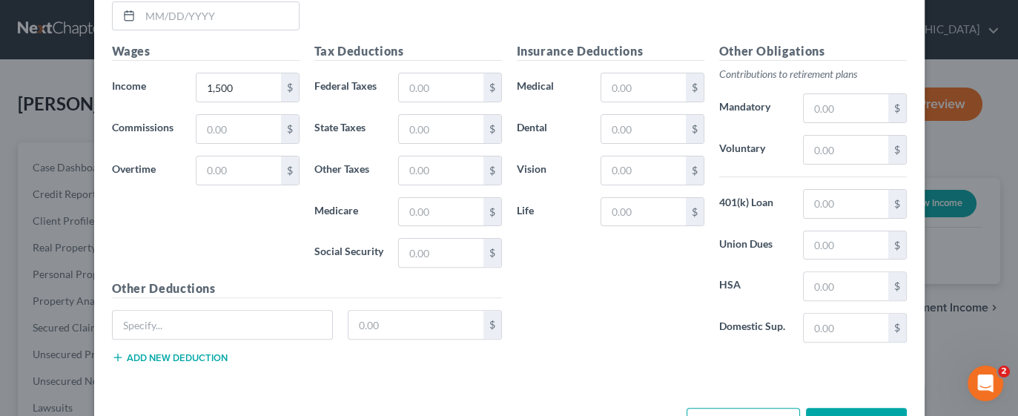
scroll to position [677, 0]
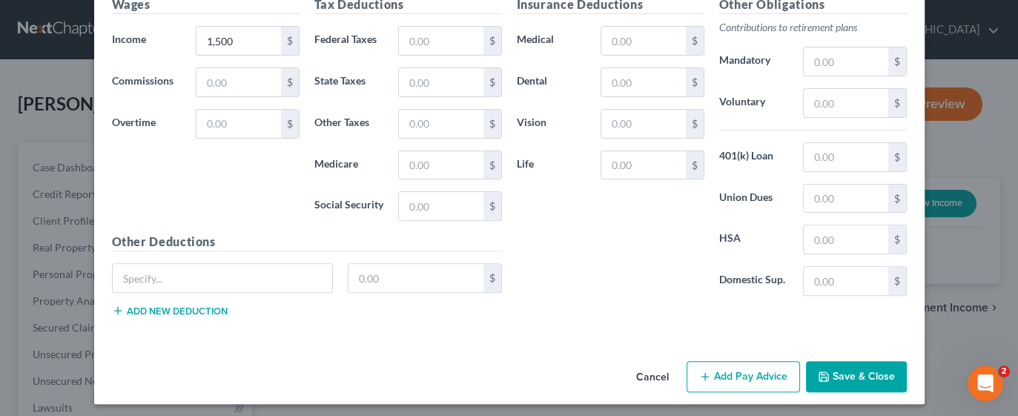
click at [818, 371] on icon "button" at bounding box center [824, 377] width 12 height 12
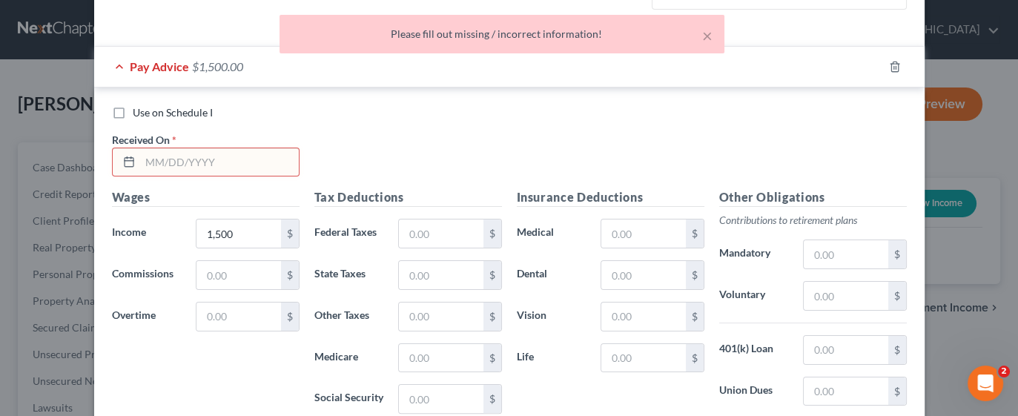
scroll to position [483, 0]
click at [170, 164] on input "text" at bounding box center [219, 164] width 159 height 28
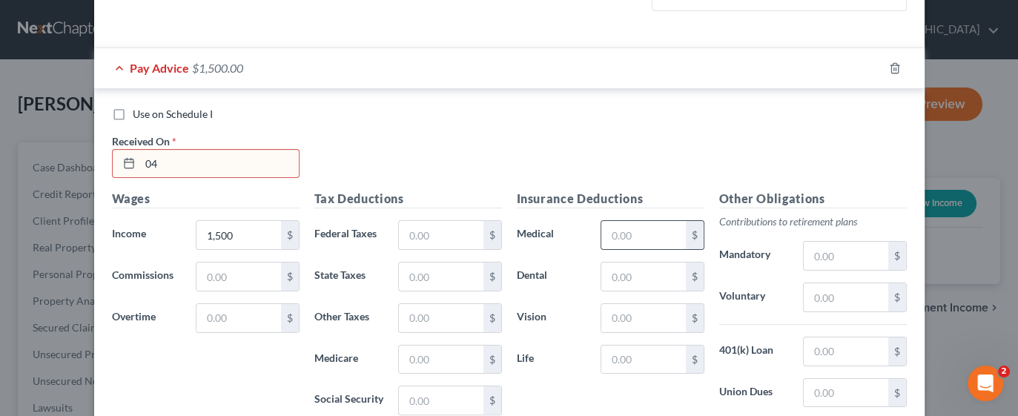
type input "04/01/2025"
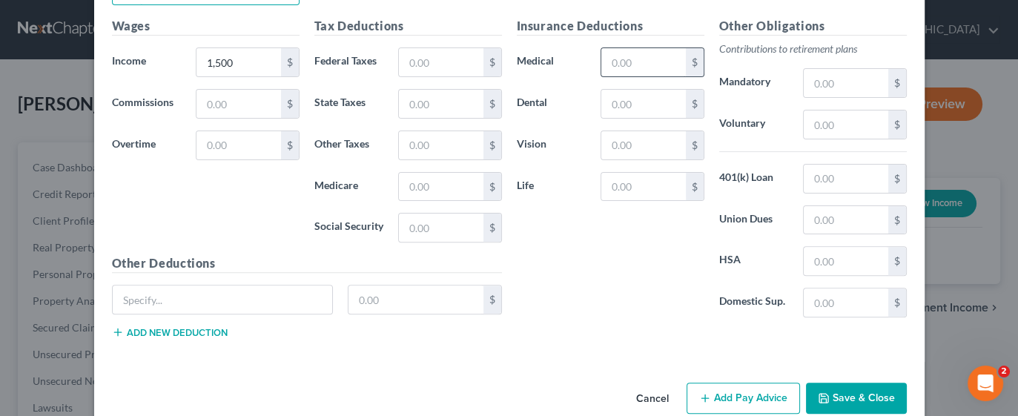
scroll to position [677, 0]
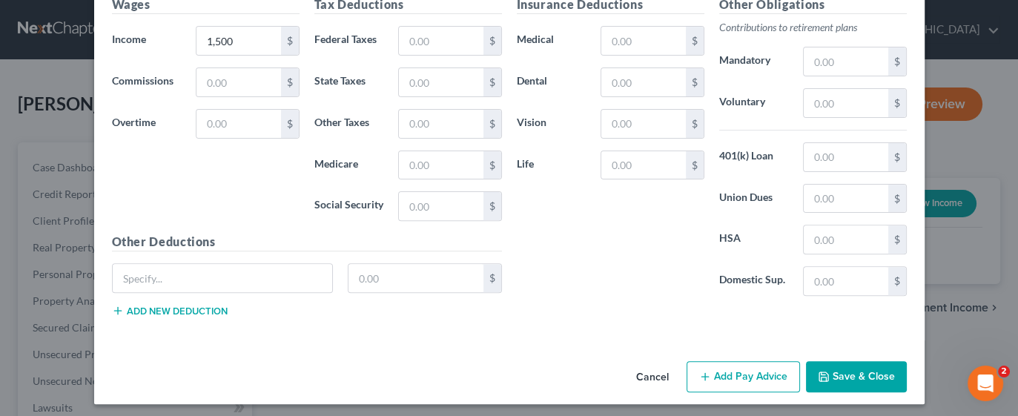
click at [834, 375] on button "Save & Close" at bounding box center [856, 376] width 101 height 31
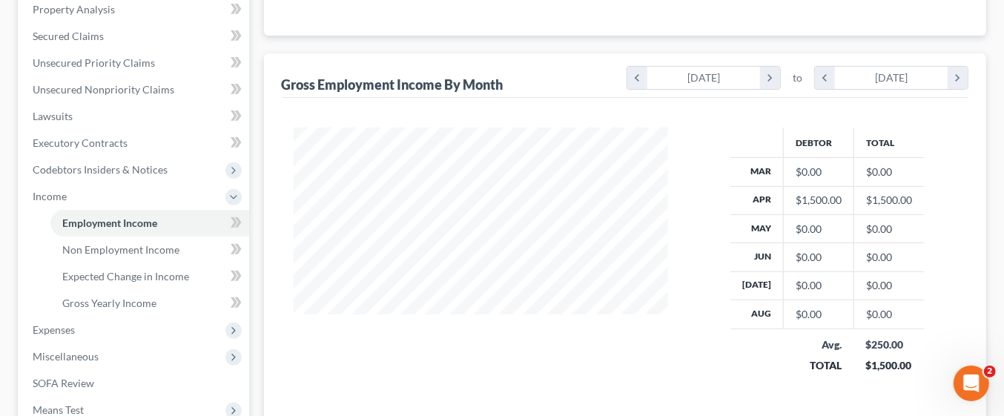
scroll to position [305, 0]
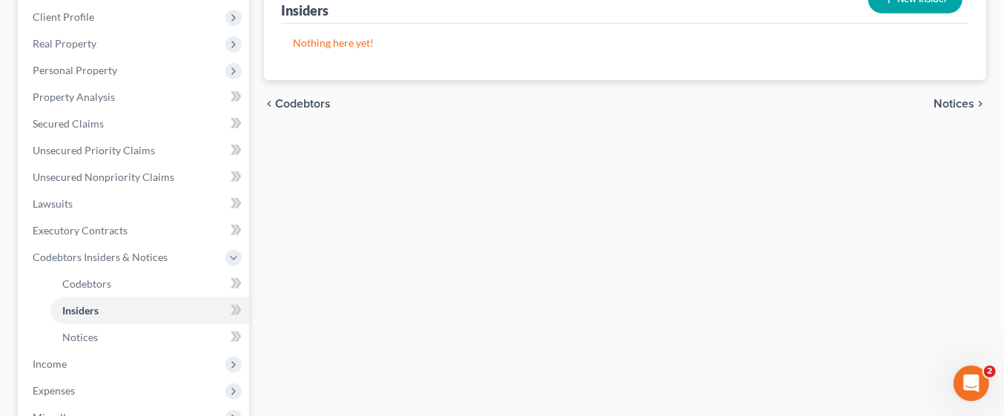
scroll to position [272, 0]
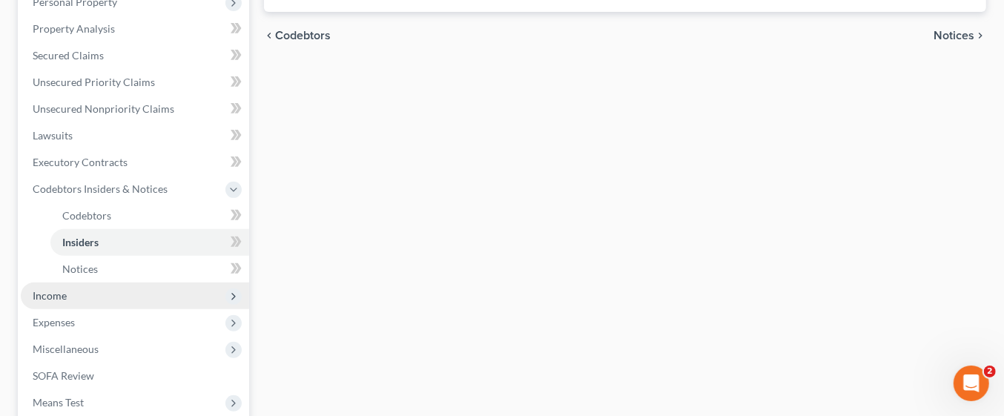
click at [111, 297] on span "Income" at bounding box center [135, 296] width 228 height 27
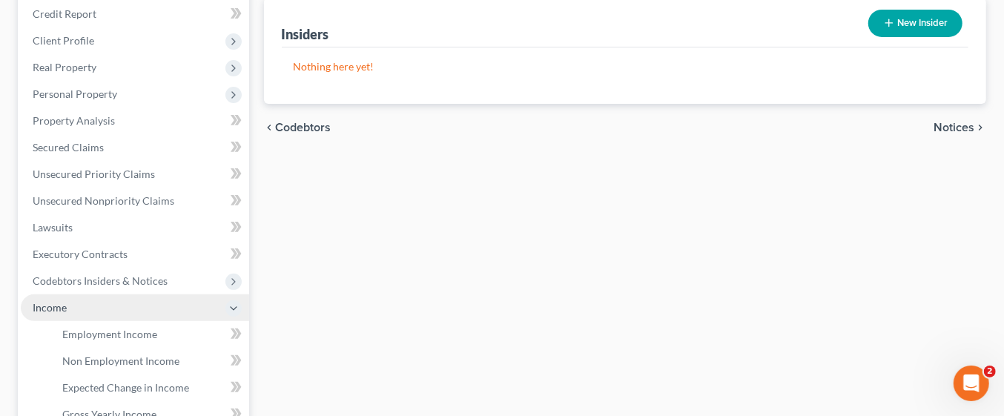
scroll to position [188, 0]
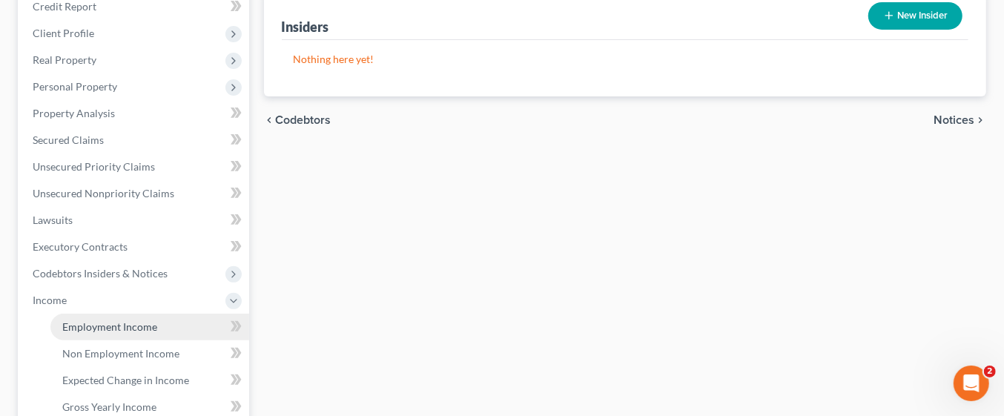
click at [134, 331] on span "Employment Income" at bounding box center [109, 326] width 95 height 13
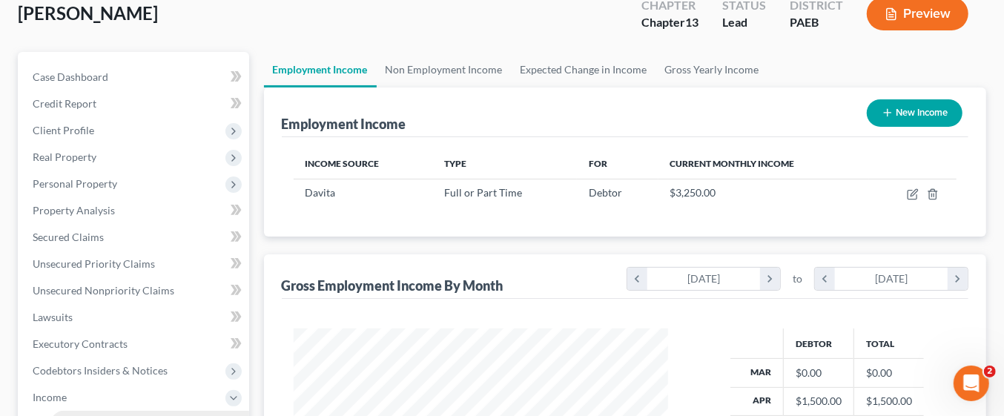
scroll to position [90, 0]
click at [639, 282] on icon "chevron_left" at bounding box center [638, 279] width 20 height 22
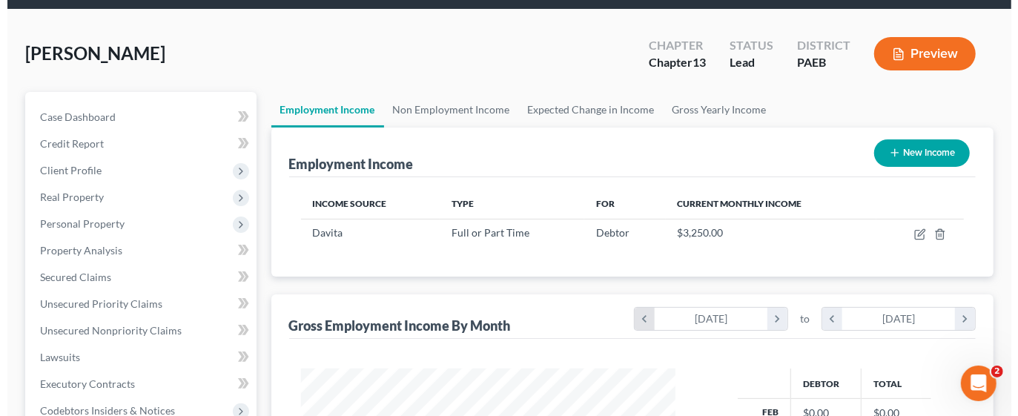
scroll to position [0, 0]
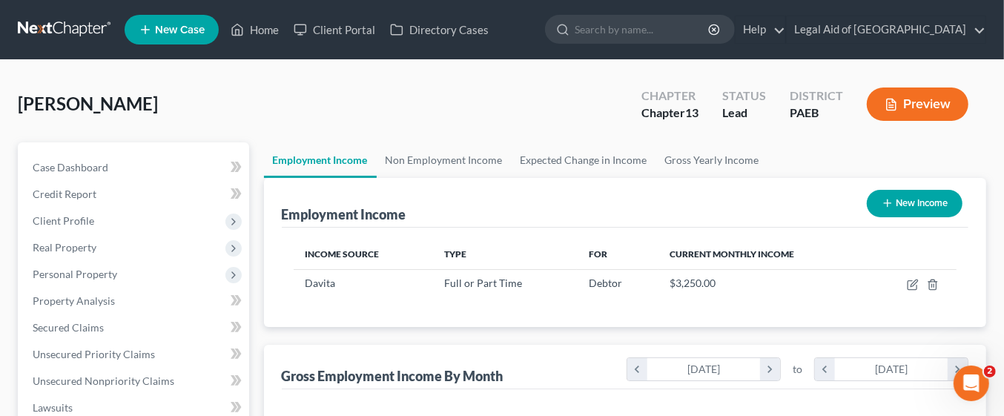
click at [934, 203] on button "New Income" at bounding box center [915, 203] width 96 height 27
select select "0"
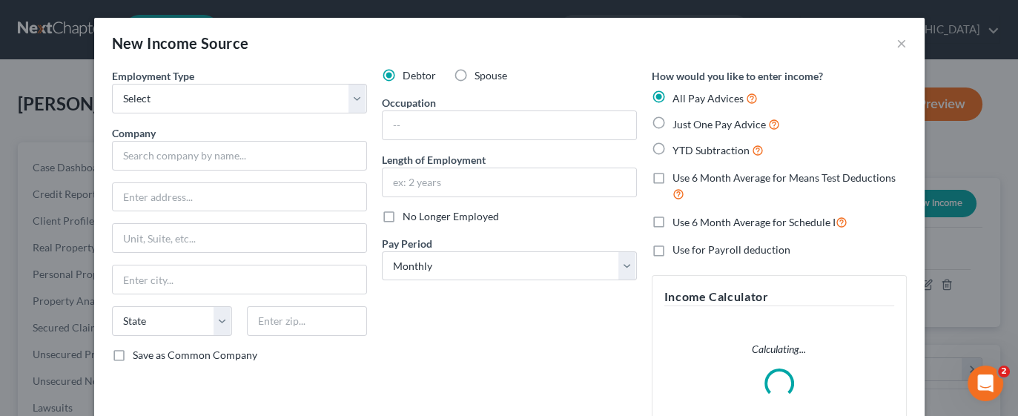
scroll to position [292, 409]
click at [345, 96] on select "Select Full or Part Time Employment Self Employment" at bounding box center [239, 99] width 255 height 30
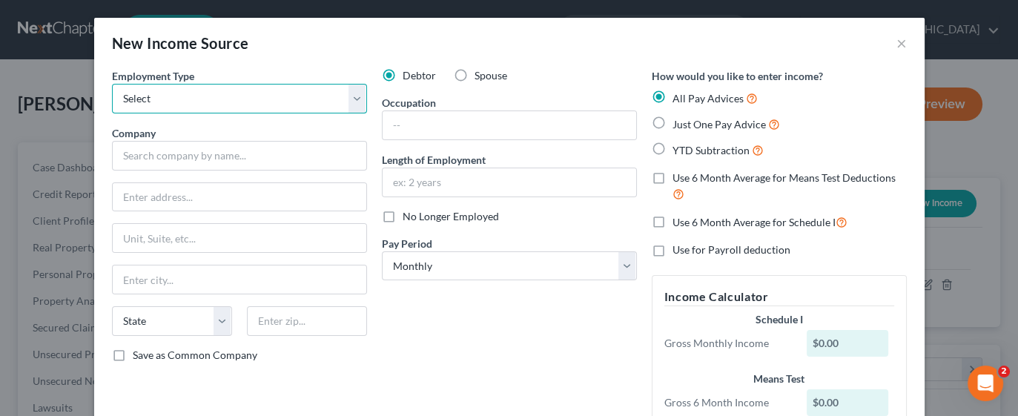
select select "0"
click at [112, 84] on select "Select Full or Part Time Employment Self Employment" at bounding box center [239, 99] width 255 height 30
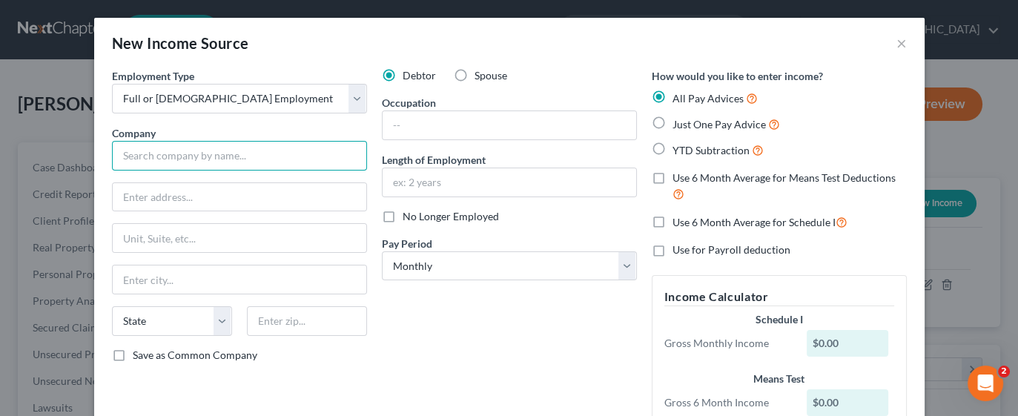
click at [211, 154] on input "text" at bounding box center [239, 156] width 255 height 30
type input "Giant"
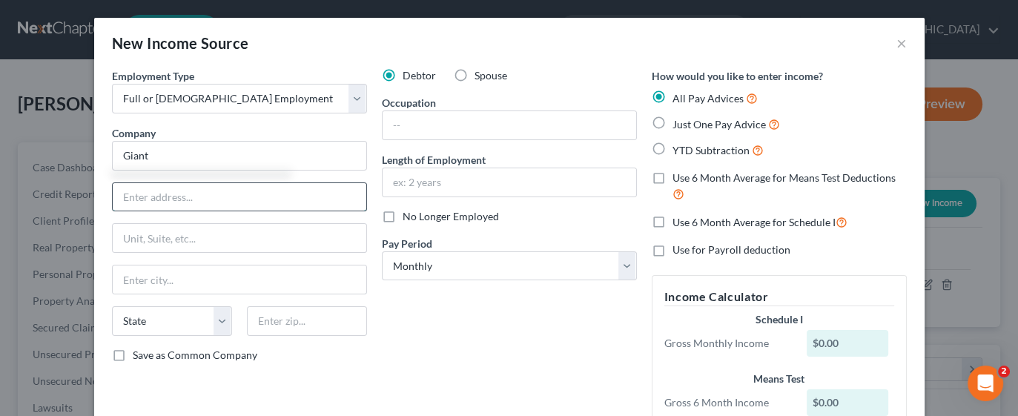
click at [177, 202] on input "text" at bounding box center [240, 197] width 254 height 28
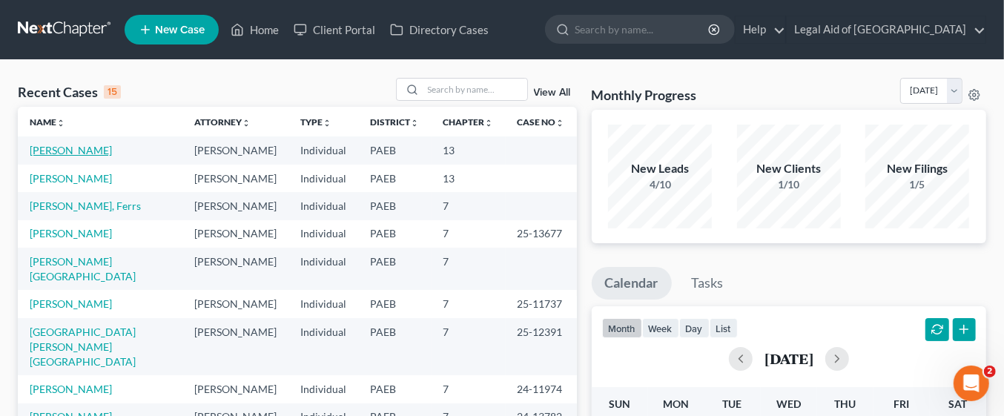
click at [106, 152] on link "[PERSON_NAME]" at bounding box center [71, 150] width 82 height 13
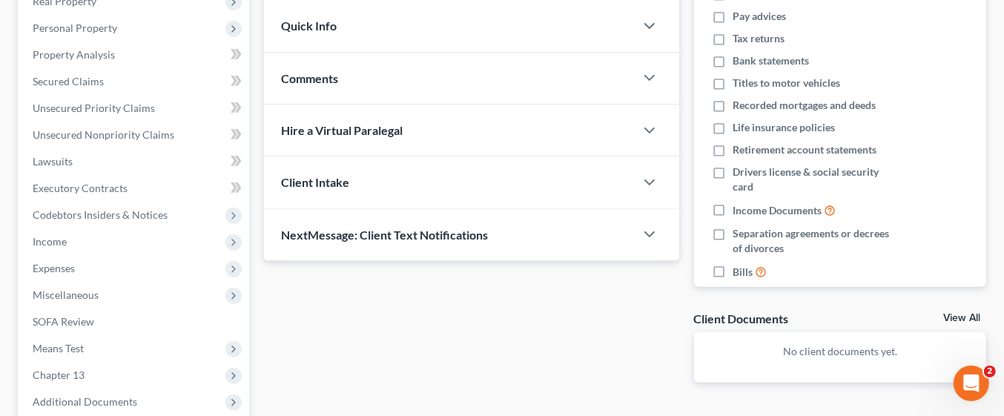
scroll to position [246, 0]
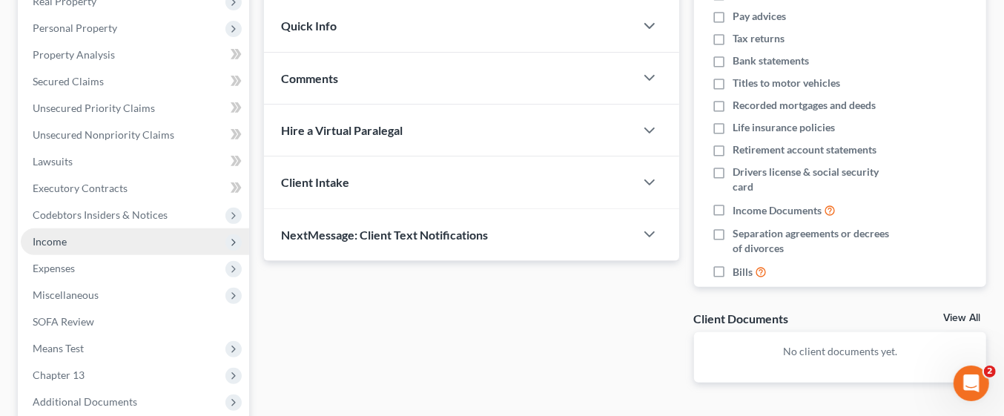
click at [93, 234] on span "Income" at bounding box center [135, 241] width 228 height 27
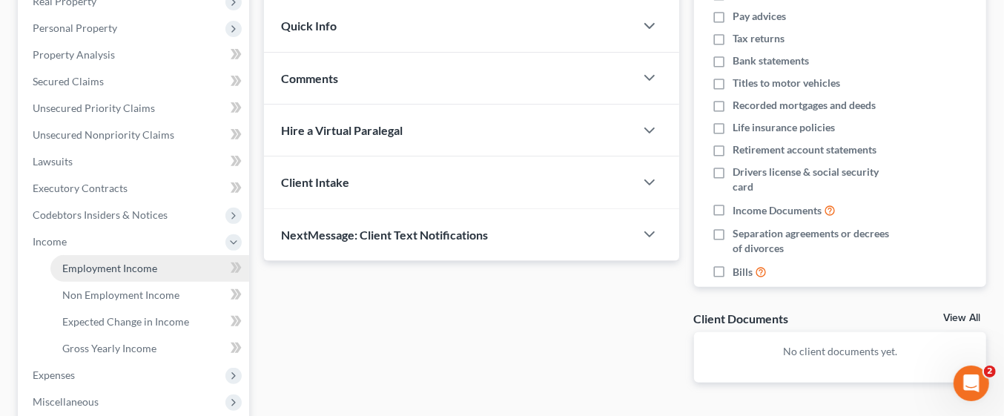
click at [142, 266] on span "Employment Income" at bounding box center [109, 268] width 95 height 13
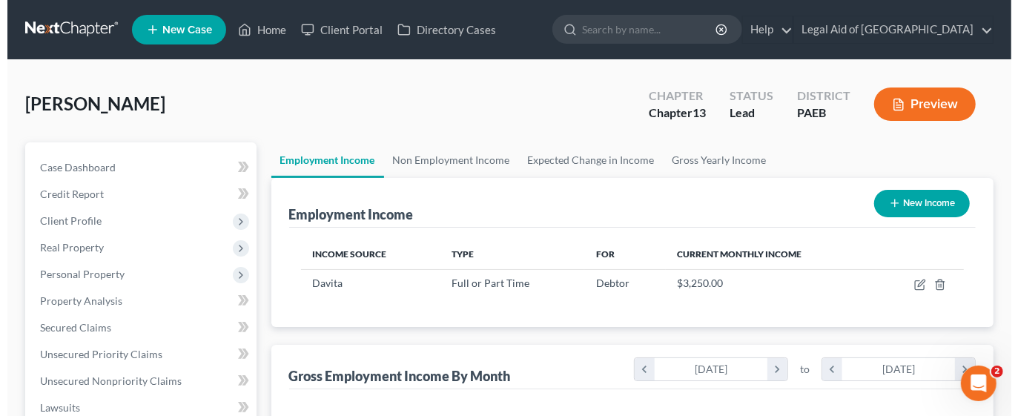
scroll to position [263, 404]
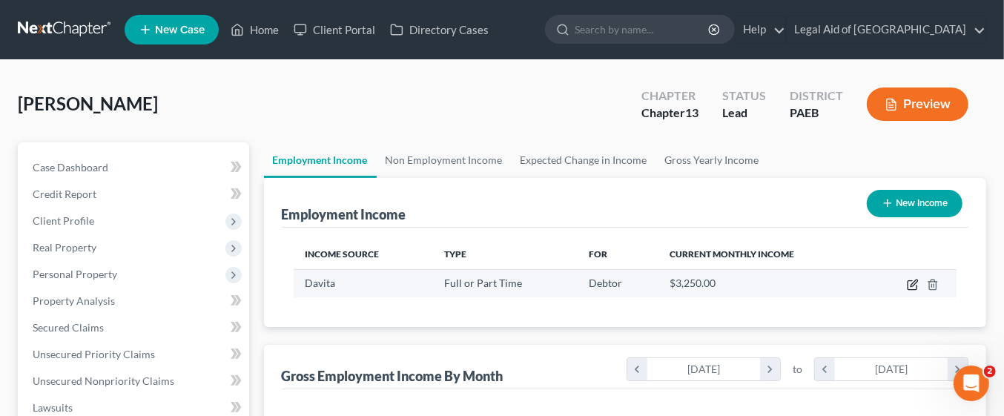
click at [912, 281] on icon "button" at bounding box center [912, 285] width 9 height 9
select select "0"
select select "39"
select select "2"
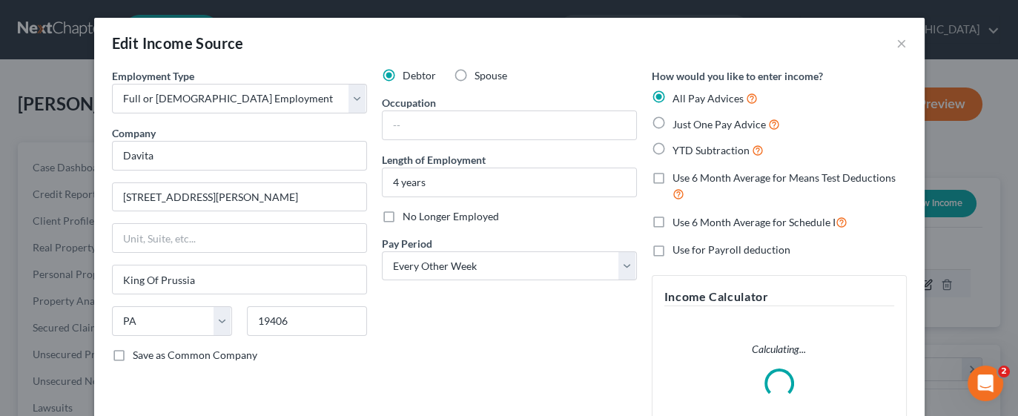
scroll to position [263, 409]
click at [245, 198] on input "[STREET_ADDRESS][PERSON_NAME]" at bounding box center [240, 197] width 254 height 28
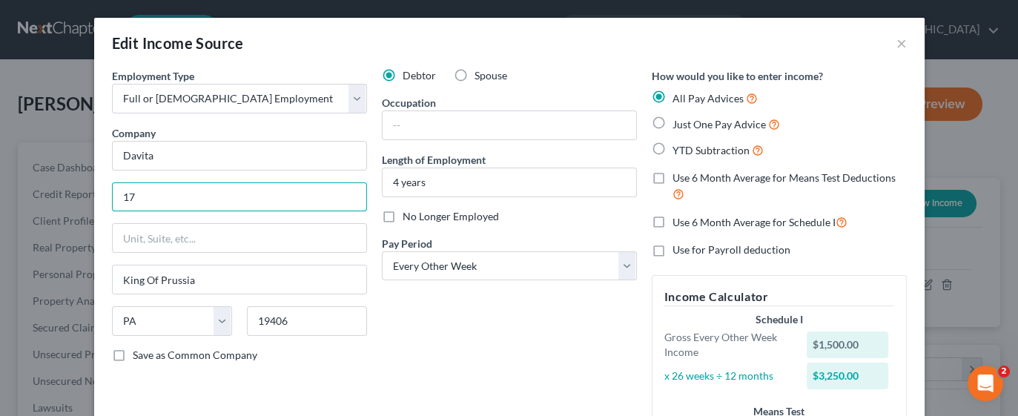
type input "1"
type input "2476 Swedeford road"
click at [196, 231] on input "text" at bounding box center [240, 238] width 254 height 28
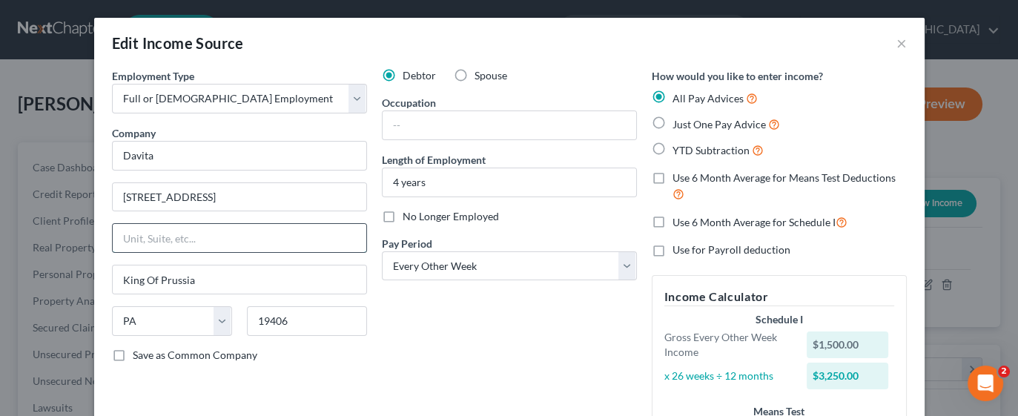
click at [198, 238] on input "text" at bounding box center [240, 238] width 254 height 28
click at [152, 231] on input "text" at bounding box center [240, 238] width 254 height 28
type input "Suite 150"
click at [211, 279] on input "King Of Prussia" at bounding box center [240, 280] width 254 height 28
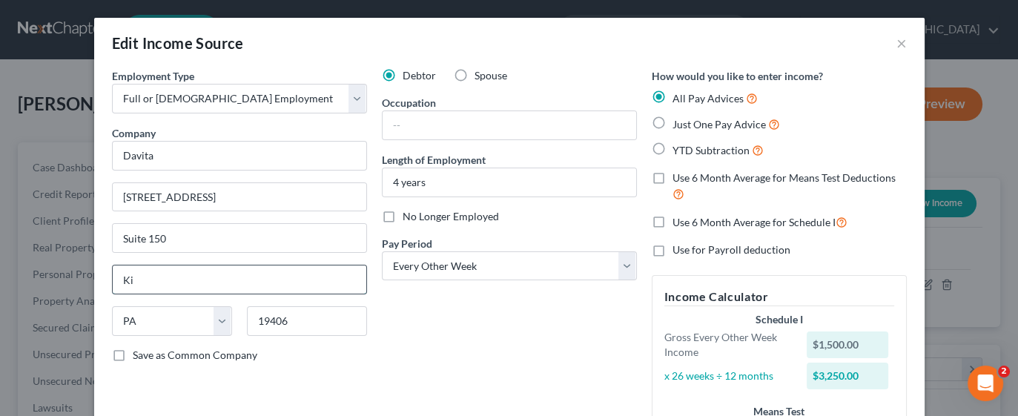
type input "K"
type input "Malvern"
click at [328, 320] on input "19406" at bounding box center [307, 321] width 120 height 30
type input "19355"
click at [550, 349] on div "Debtor Spouse Occupation Length of Employment 4 years No Longer Employed Pay Pe…" at bounding box center [510, 287] width 270 height 438
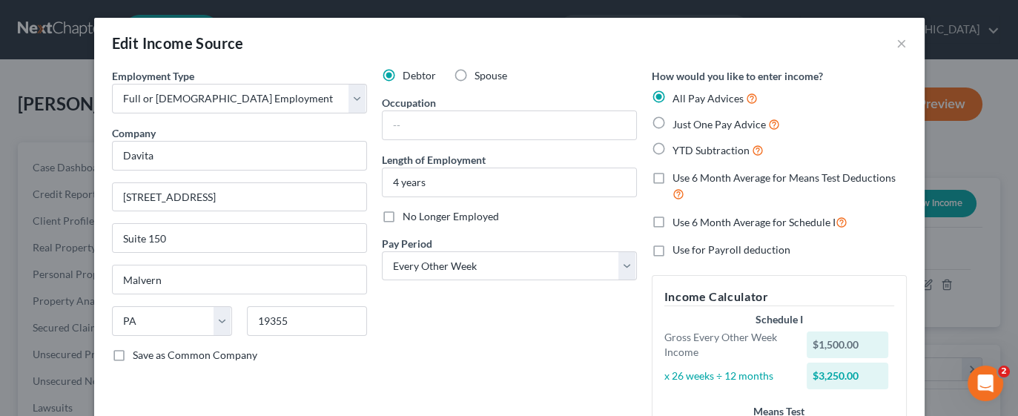
click at [866, 347] on div "$1,500.00" at bounding box center [848, 345] width 82 height 27
click at [864, 348] on div "$1,500.00" at bounding box center [848, 345] width 82 height 27
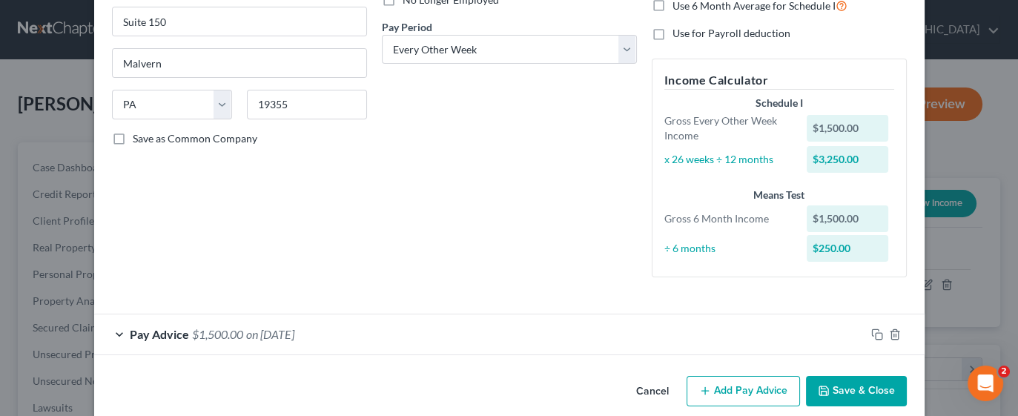
scroll to position [235, 0]
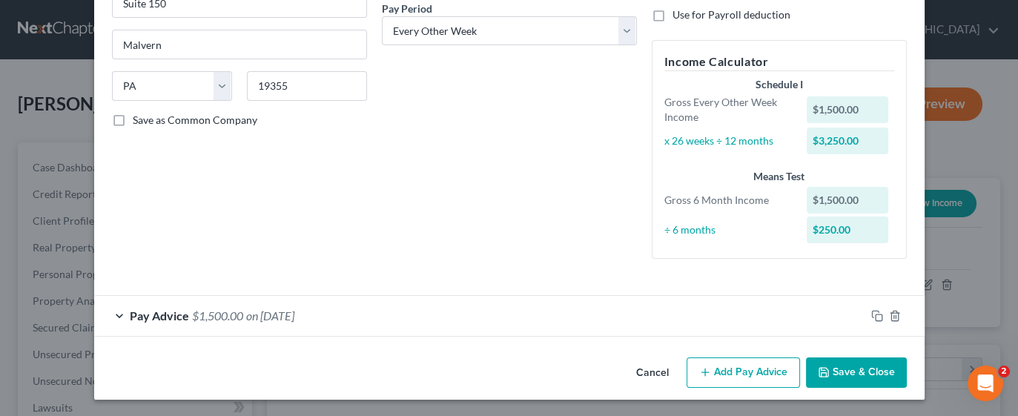
click at [237, 317] on span "$1,500.00" at bounding box center [217, 316] width 51 height 14
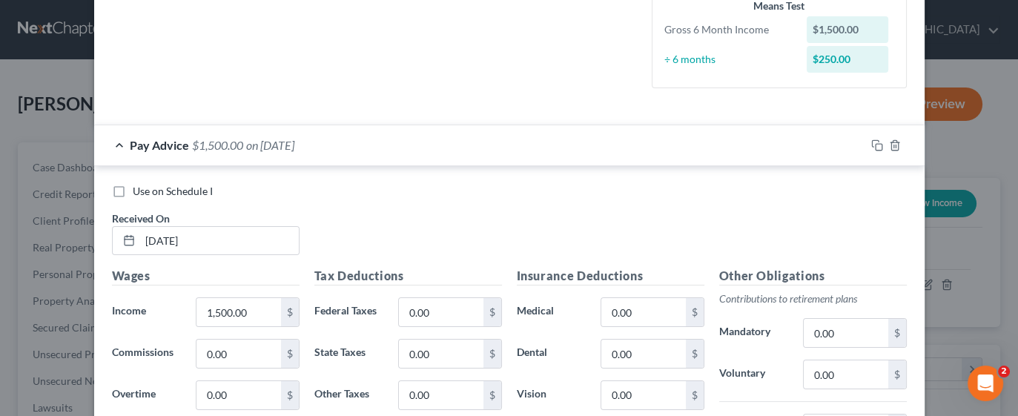
scroll to position [406, 0]
click at [262, 309] on input "1,500.00" at bounding box center [239, 311] width 84 height 28
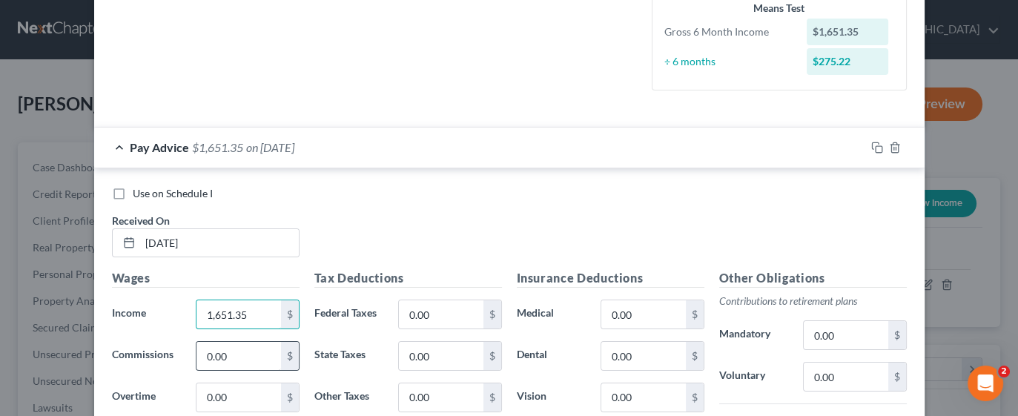
scroll to position [403, 0]
type input "1,651.35"
click at [819, 336] on input "0.00" at bounding box center [846, 336] width 84 height 28
type input "49.55"
click at [828, 368] on input "0.00" at bounding box center [846, 377] width 84 height 28
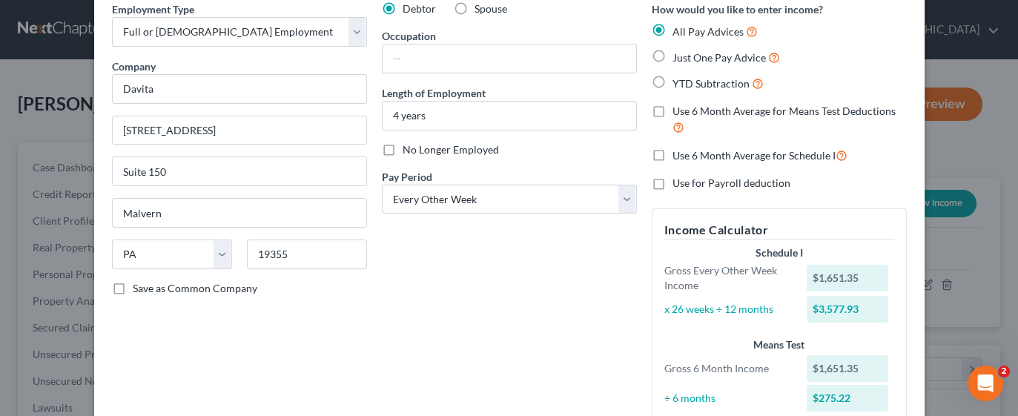
scroll to position [63, 0]
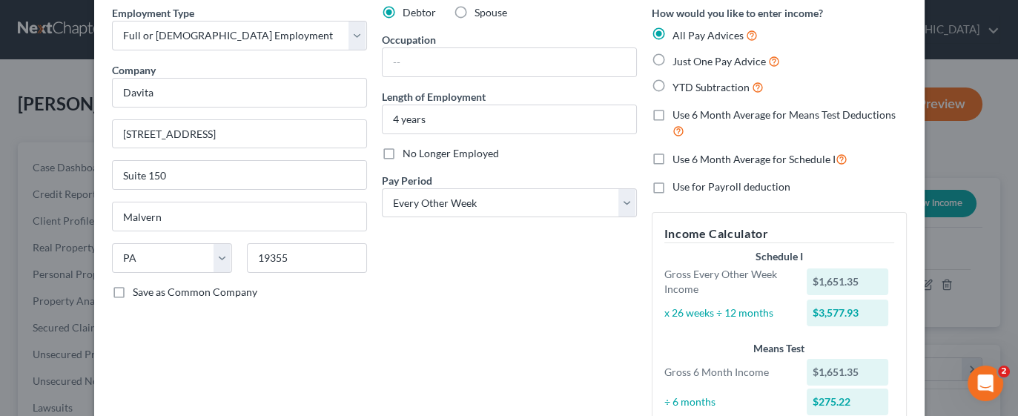
type input "49.55"
click at [266, 359] on div "Employment Type * Select Full or Part Time Employment Self Employment Company *…" at bounding box center [240, 224] width 270 height 438
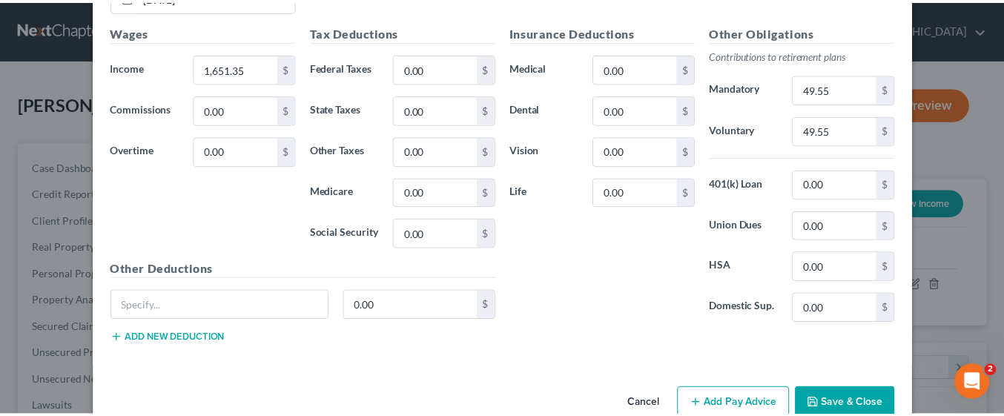
scroll to position [677, 0]
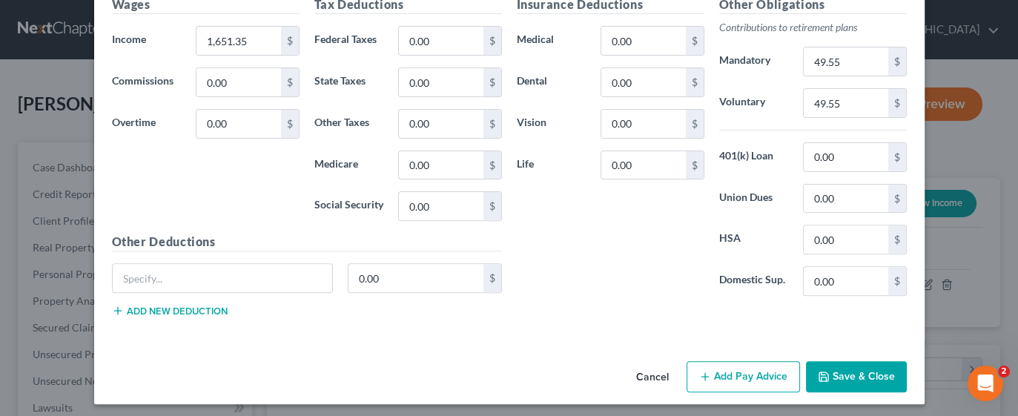
click at [851, 372] on button "Save & Close" at bounding box center [856, 376] width 101 height 31
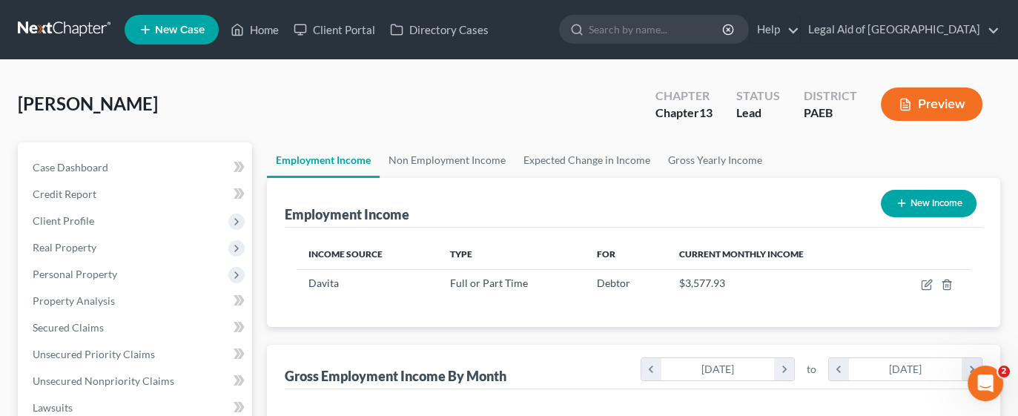
scroll to position [741507, 741367]
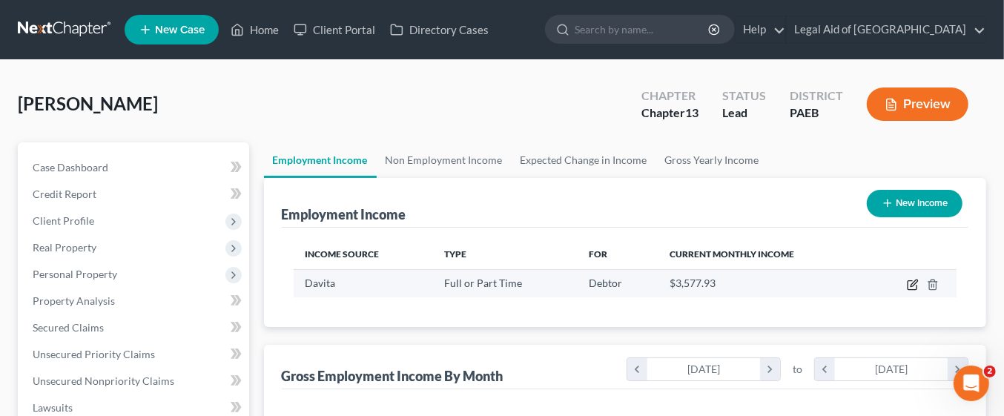
click at [913, 283] on icon "button" at bounding box center [913, 285] width 12 height 12
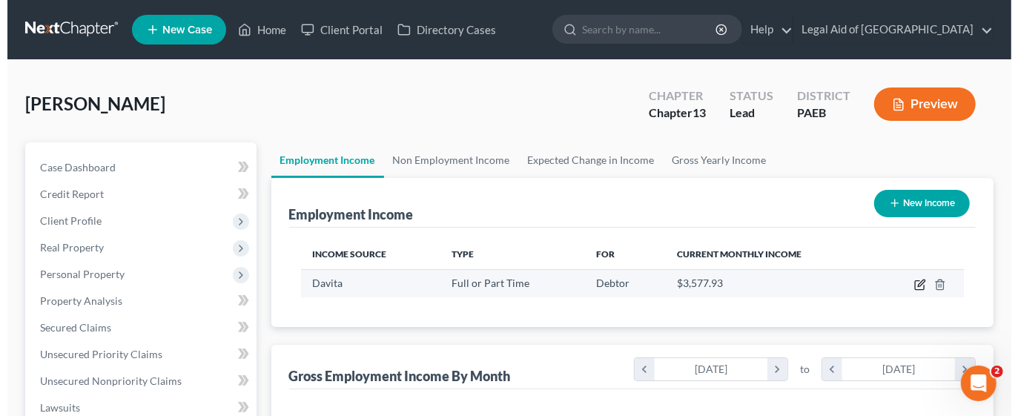
select select "0"
select select "39"
select select "2"
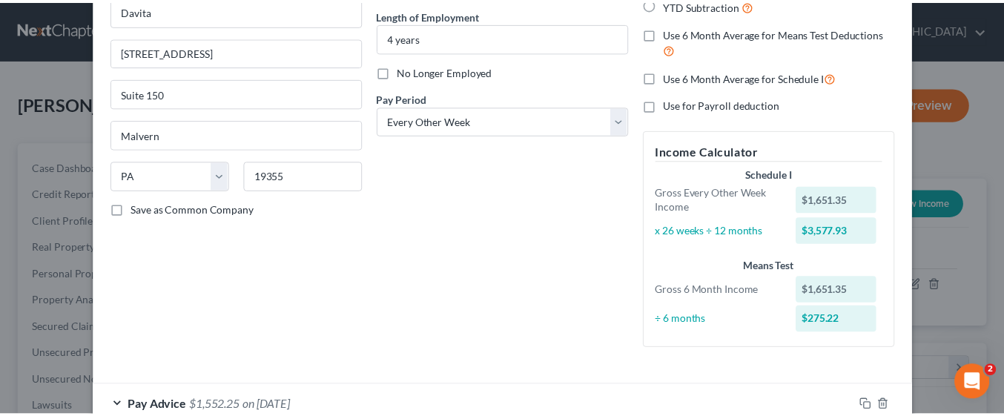
scroll to position [235, 0]
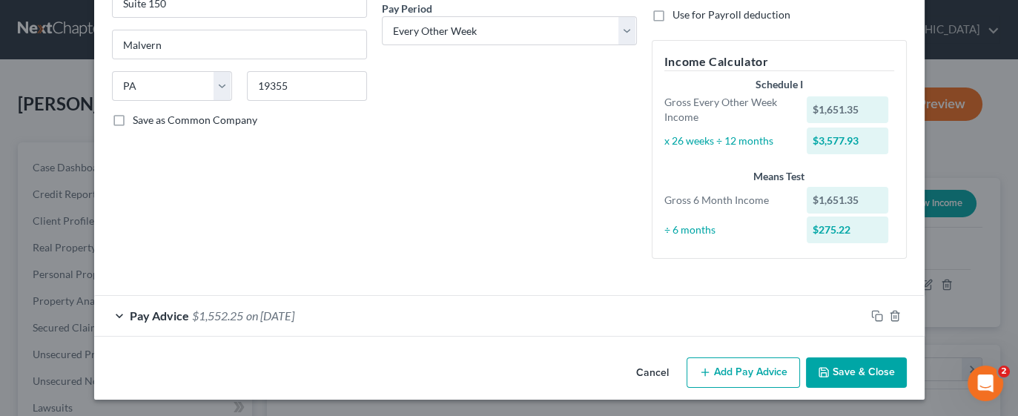
click at [863, 376] on button "Save & Close" at bounding box center [856, 373] width 101 height 31
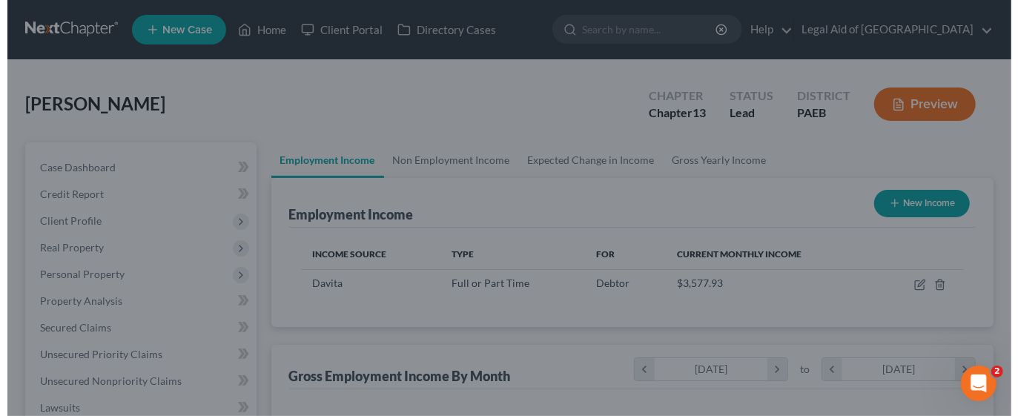
scroll to position [741507, 741367]
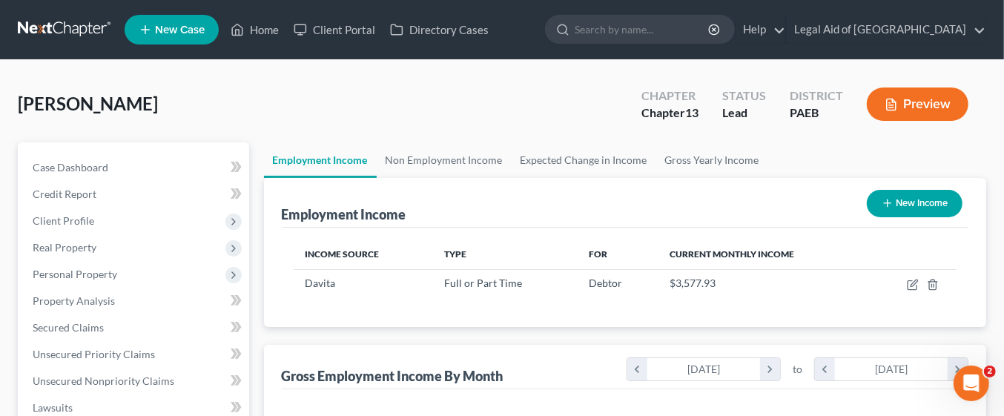
click at [921, 203] on button "New Income" at bounding box center [915, 203] width 96 height 27
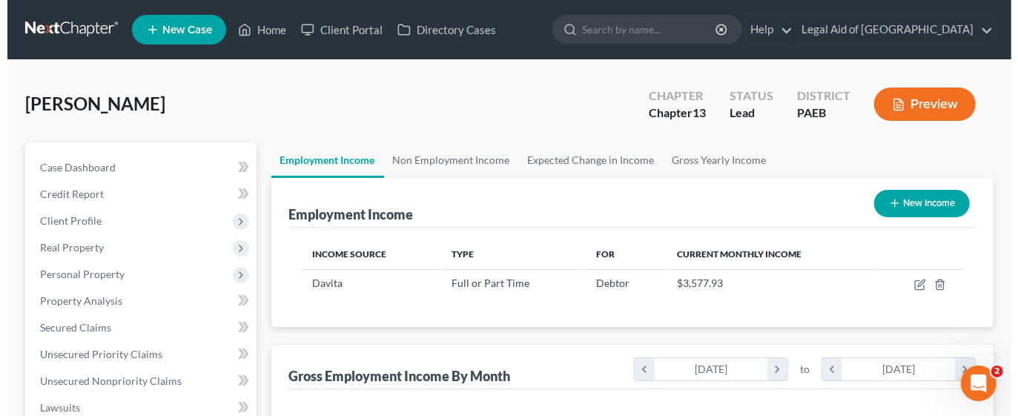
select select "0"
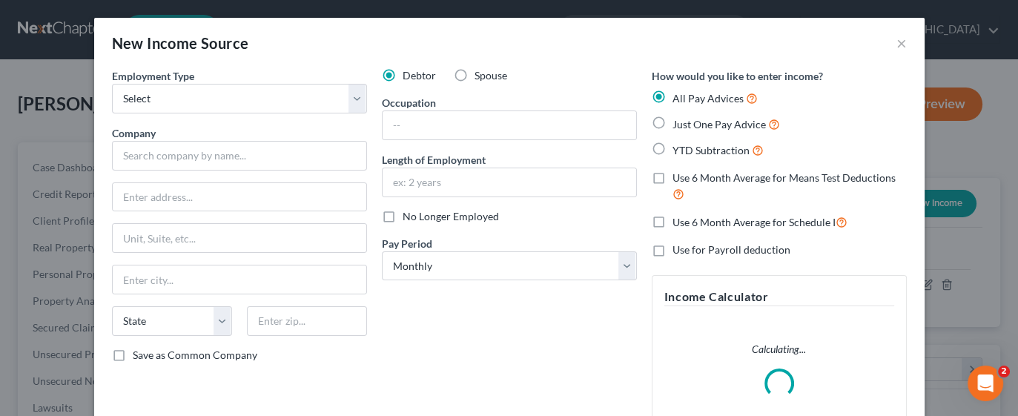
scroll to position [263, 409]
click at [352, 106] on select "Select Full or Part Time Employment Self Employment" at bounding box center [239, 99] width 255 height 30
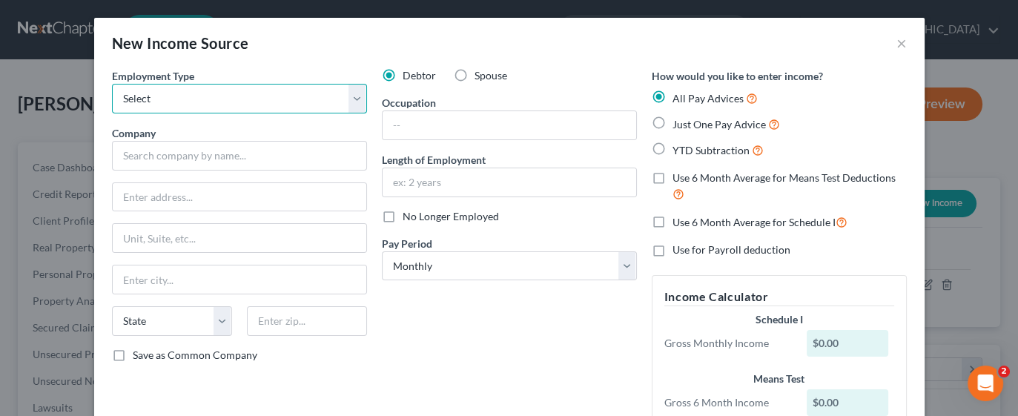
select select "0"
click at [112, 84] on select "Select Full or Part Time Employment Self Employment" at bounding box center [239, 99] width 255 height 30
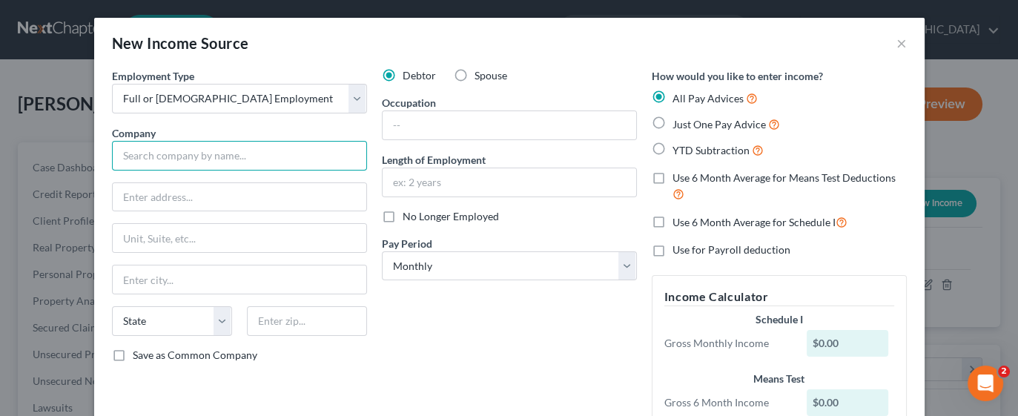
click at [235, 156] on input "text" at bounding box center [239, 156] width 255 height 30
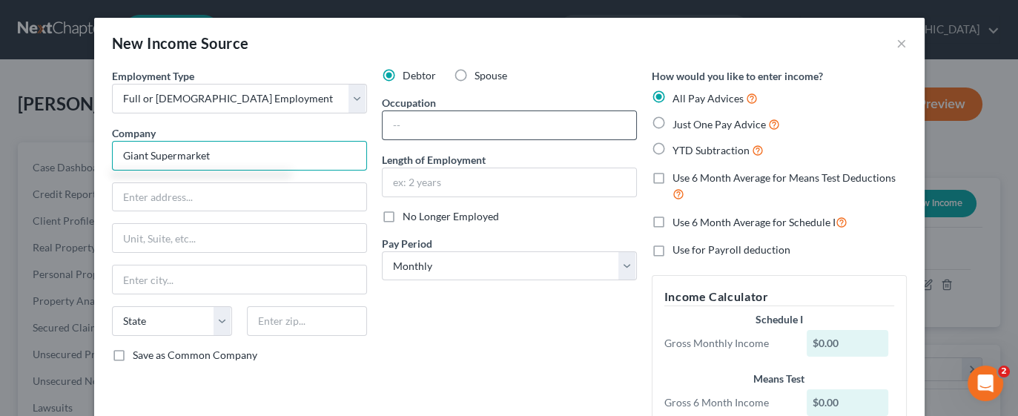
type input "Giant Supermarket"
click at [481, 125] on input "text" at bounding box center [510, 125] width 254 height 28
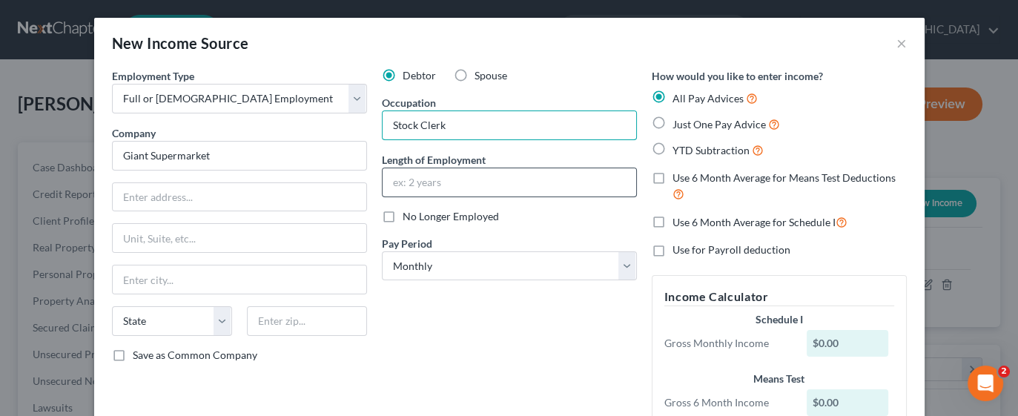
type input "Stock Clerk"
click at [473, 182] on input "text" at bounding box center [510, 182] width 254 height 28
click at [442, 180] on input "text" at bounding box center [510, 182] width 254 height 28
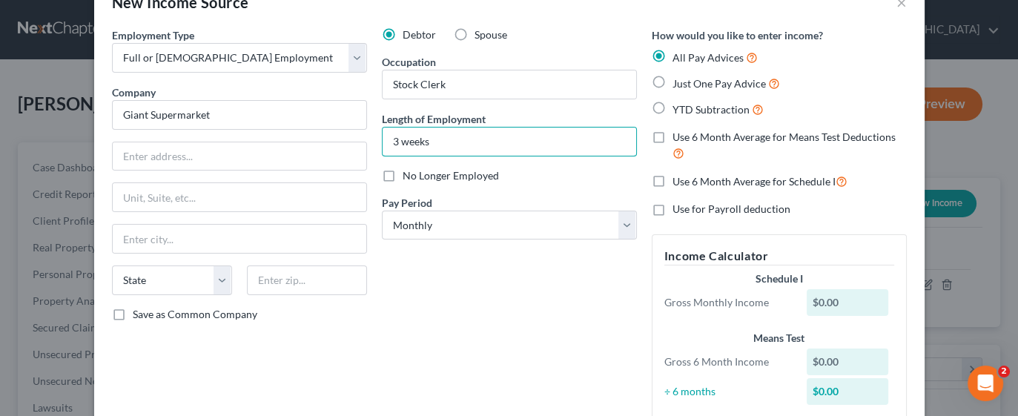
scroll to position [53, 0]
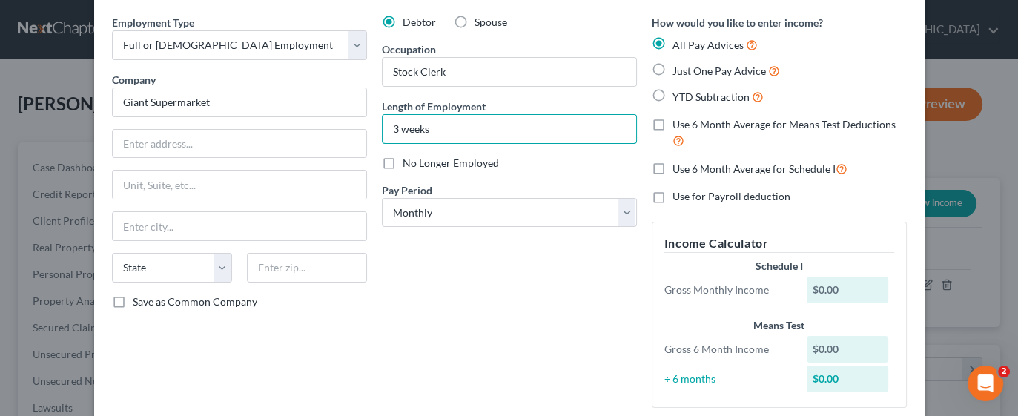
type input "3 weeks"
click at [858, 286] on div "$0.00" at bounding box center [848, 290] width 82 height 27
click at [846, 284] on div "$0.00" at bounding box center [848, 290] width 82 height 27
click at [836, 294] on div "$0.00" at bounding box center [848, 290] width 82 height 27
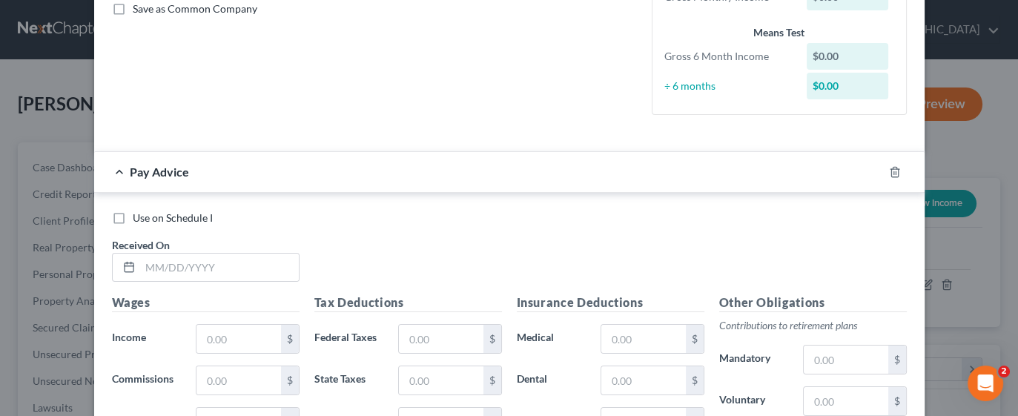
scroll to position [346, 0]
click at [133, 220] on label "Use on Schedule I" at bounding box center [173, 218] width 80 height 15
click at [139, 220] on input "Use on Schedule I" at bounding box center [144, 216] width 10 height 10
checkbox input "true"
click at [234, 337] on input "text" at bounding box center [239, 339] width 84 height 28
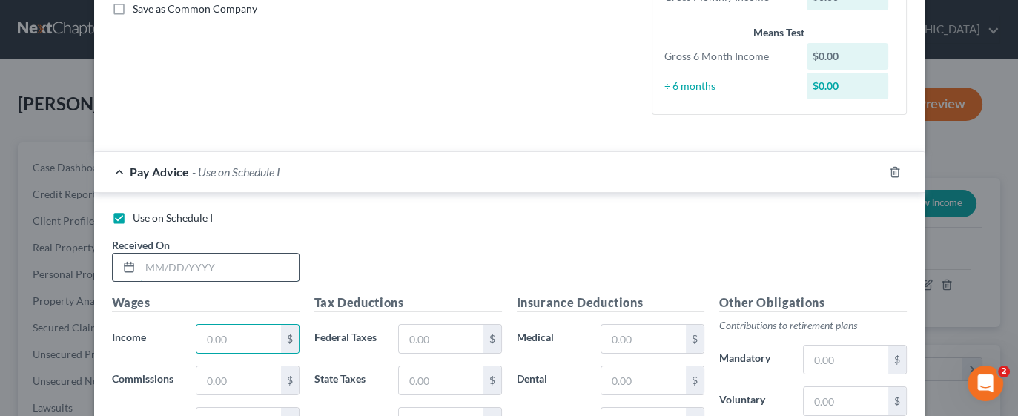
click at [183, 261] on input "text" at bounding box center [219, 268] width 159 height 28
type input "08/25/2025"
click at [241, 329] on input "text" at bounding box center [239, 339] width 84 height 28
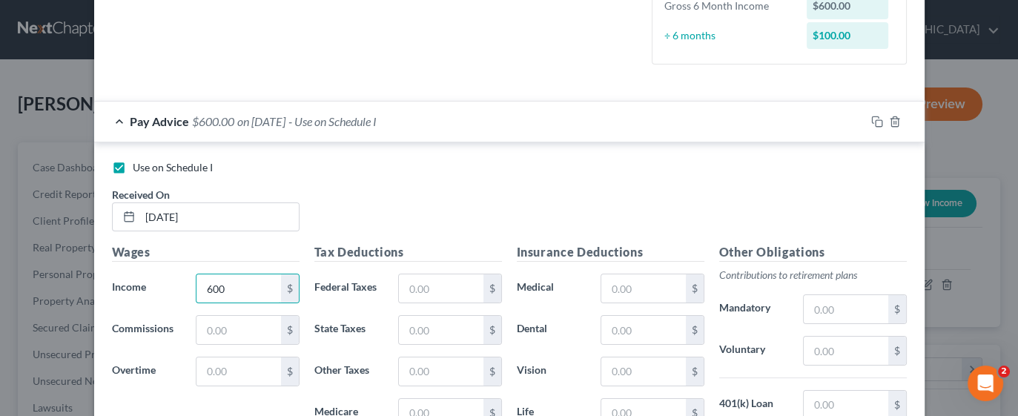
scroll to position [448, 0]
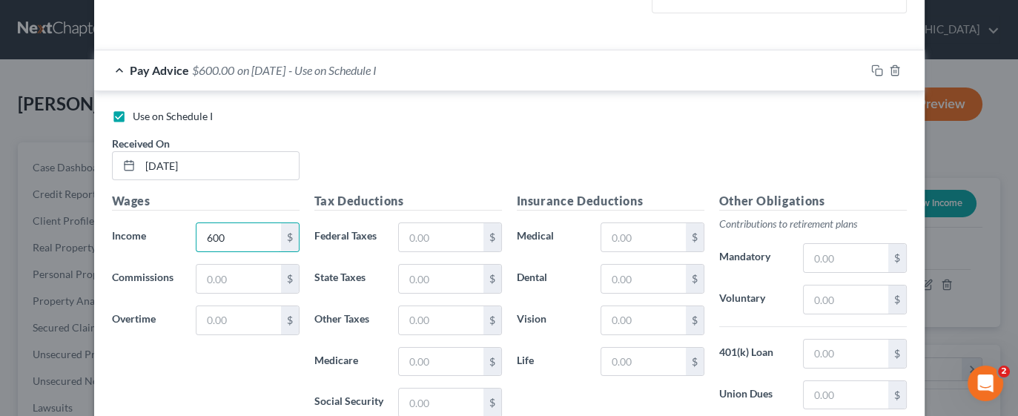
type input "600"
click at [506, 142] on div "Use on Schedule I Received On * 08/25/2025" at bounding box center [510, 151] width 810 height 84
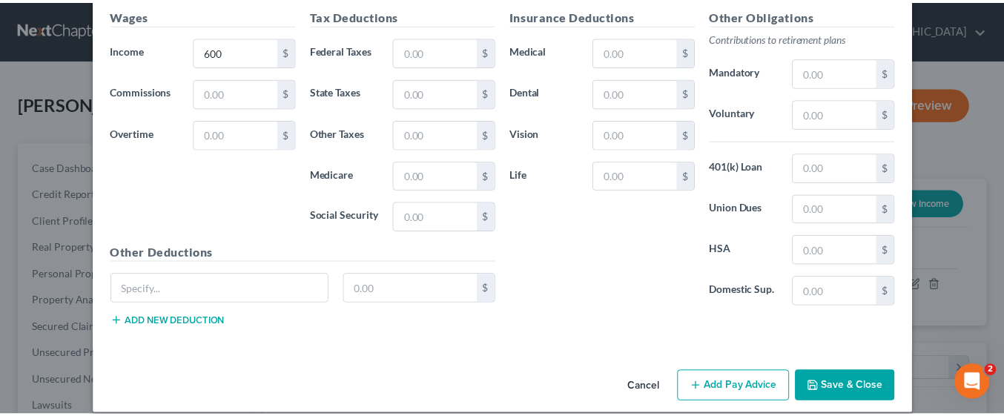
scroll to position [645, 0]
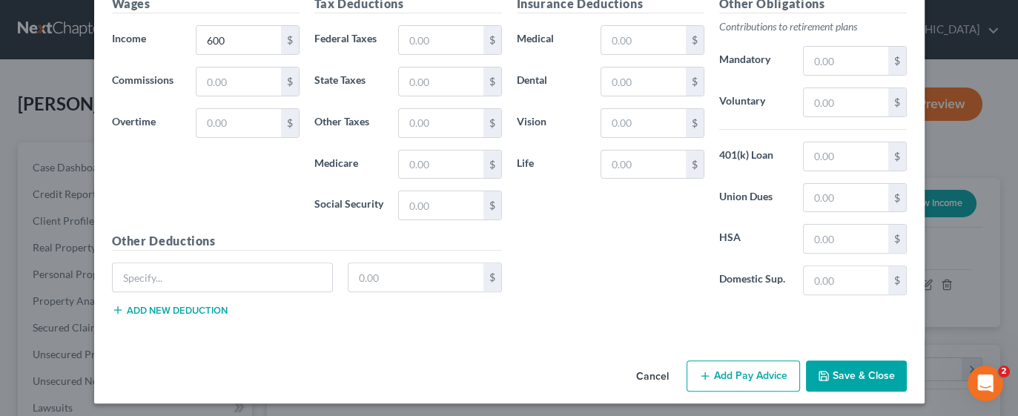
click at [853, 369] on button "Save & Close" at bounding box center [856, 376] width 101 height 31
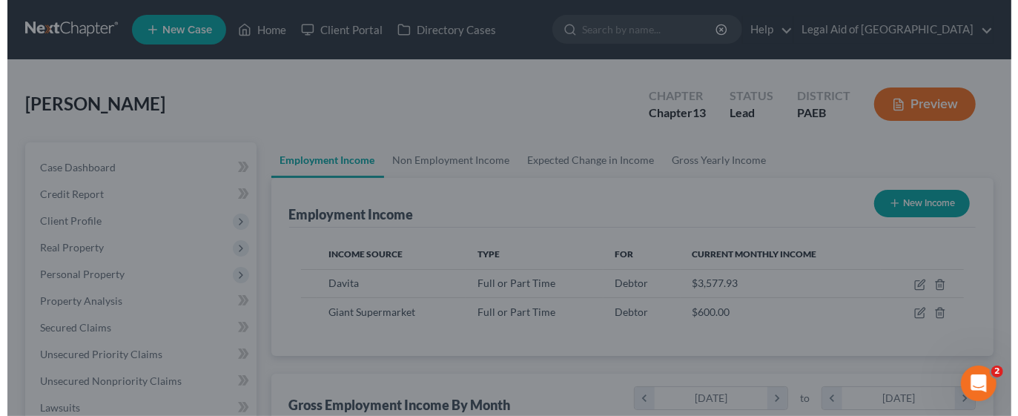
scroll to position [741507, 741367]
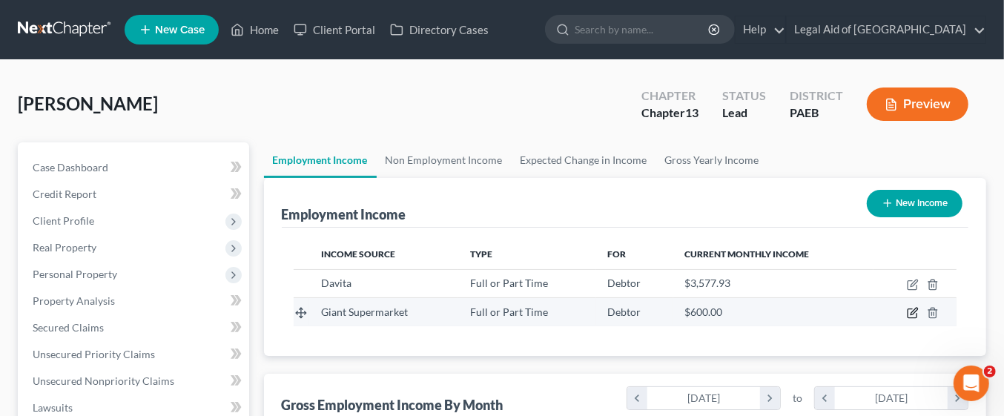
click at [918, 309] on icon "button" at bounding box center [914, 312] width 7 height 7
select select "0"
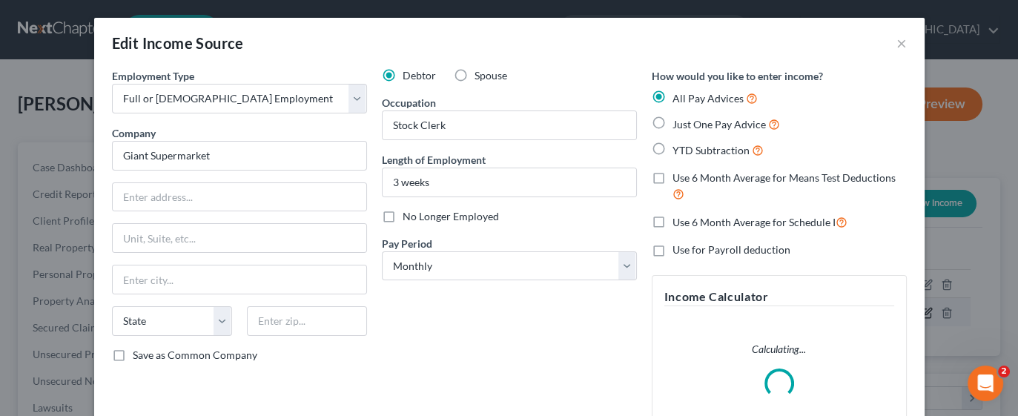
scroll to position [263, 409]
click at [475, 76] on label "Spouse" at bounding box center [491, 75] width 33 height 15
click at [481, 76] on input "Spouse" at bounding box center [486, 73] width 10 height 10
radio input "true"
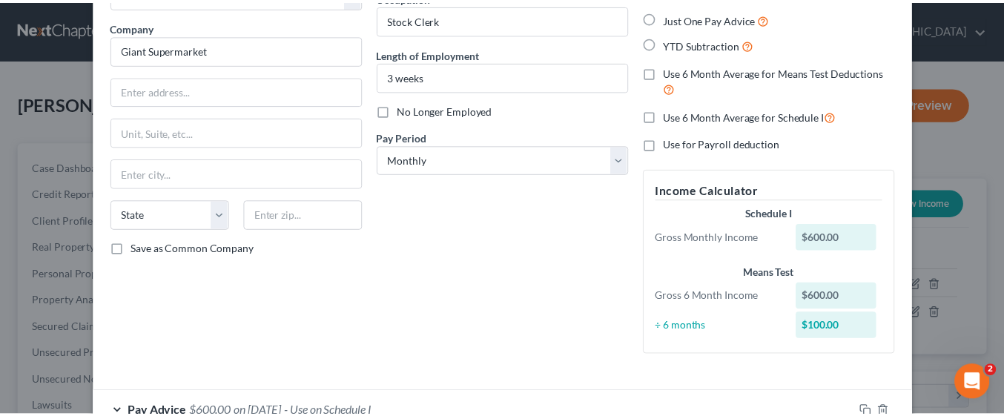
scroll to position [202, 0]
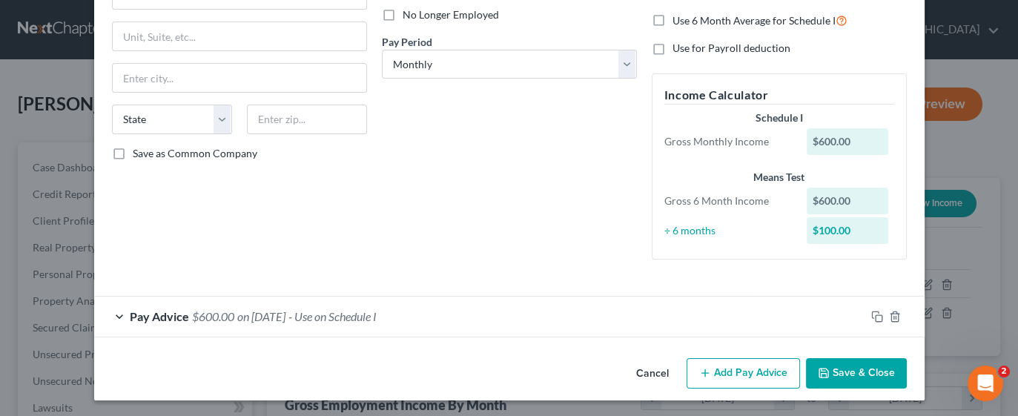
click at [864, 370] on button "Save & Close" at bounding box center [856, 373] width 101 height 31
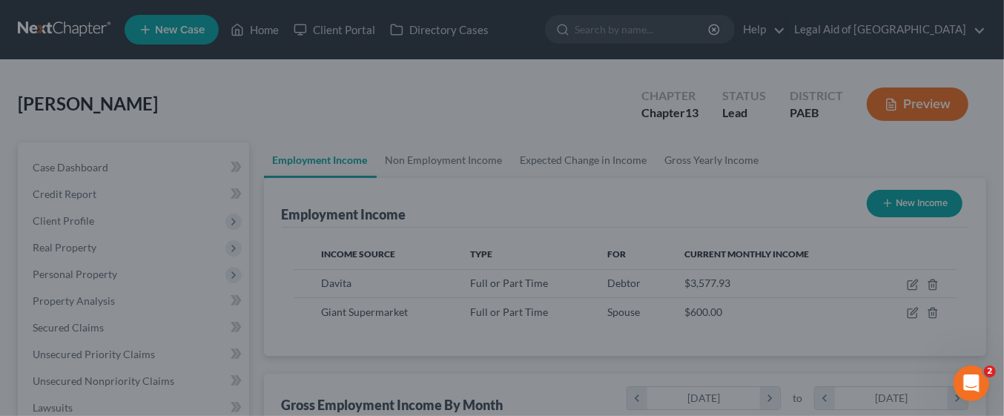
scroll to position [741507, 741367]
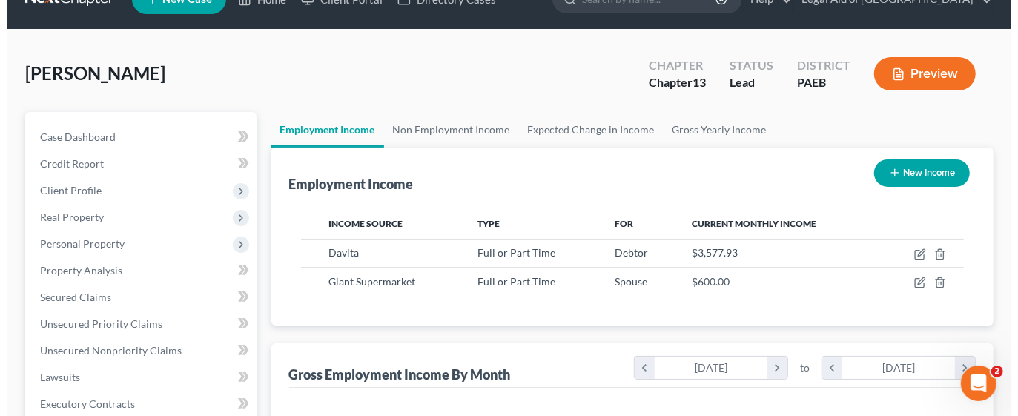
scroll to position [0, 0]
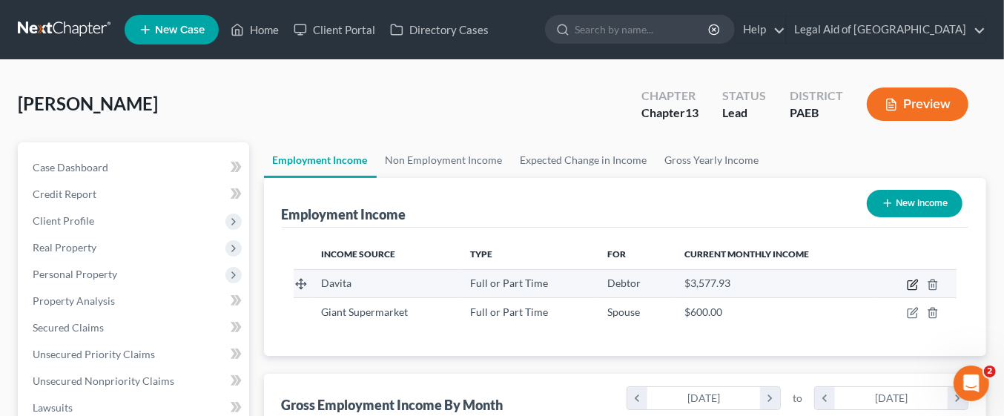
click at [910, 280] on icon "button" at bounding box center [913, 285] width 12 height 12
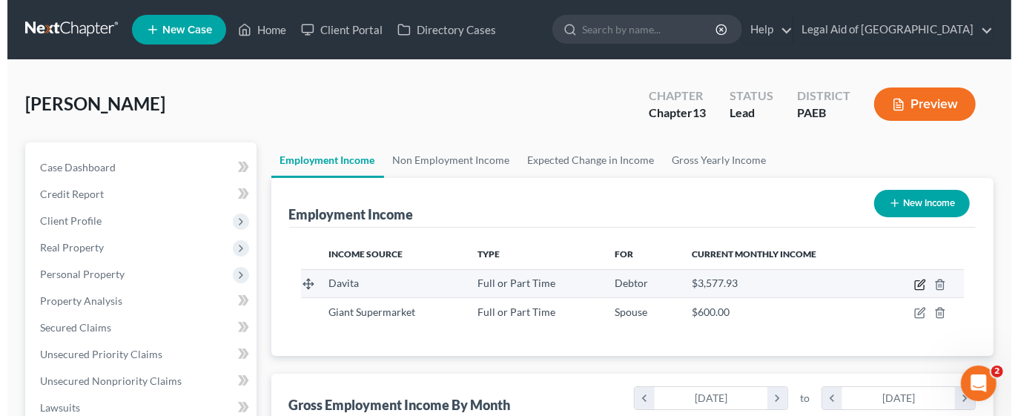
select select "0"
select select "39"
select select "2"
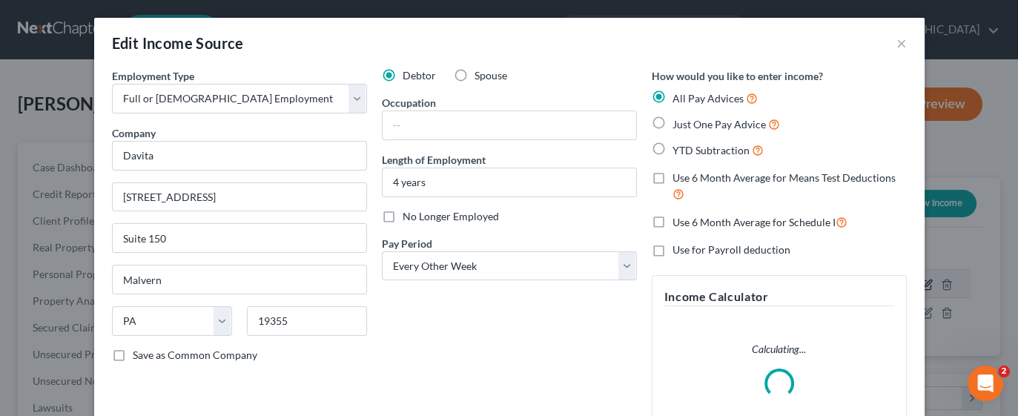
scroll to position [263, 409]
click at [673, 126] on label "Just One Pay Advice" at bounding box center [727, 124] width 108 height 17
click at [679, 125] on input "Just One Pay Advice" at bounding box center [684, 121] width 10 height 10
radio input "true"
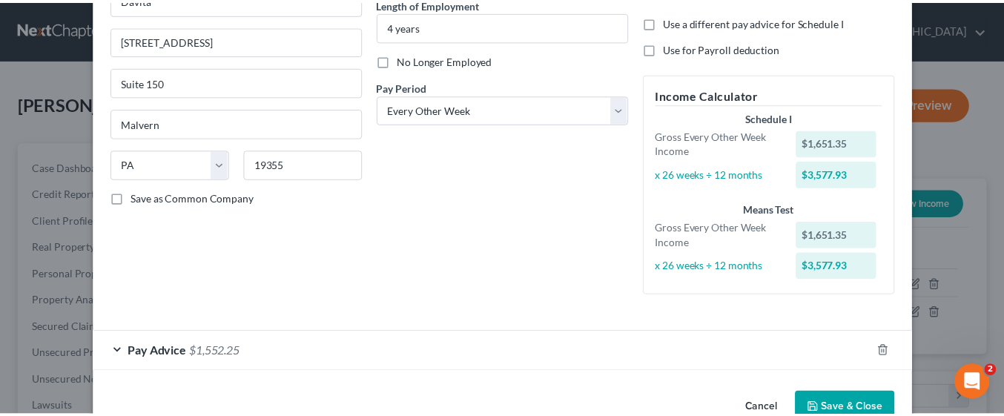
scroll to position [164, 0]
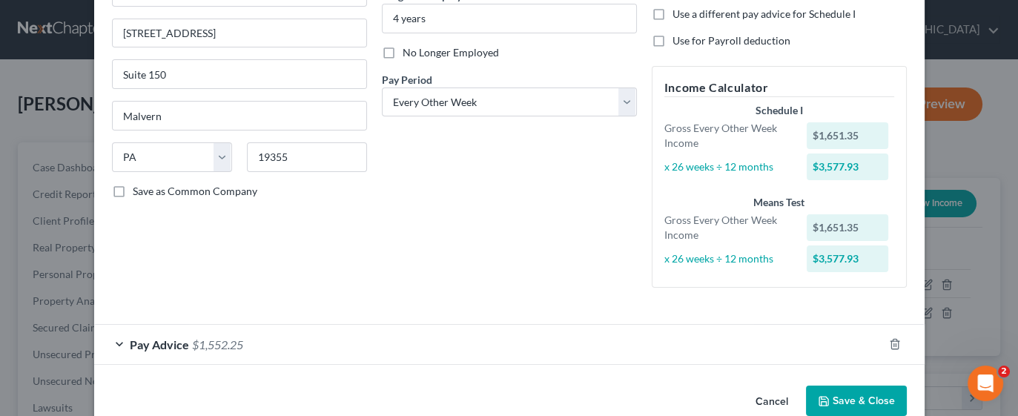
click at [852, 401] on button "Save & Close" at bounding box center [856, 401] width 101 height 31
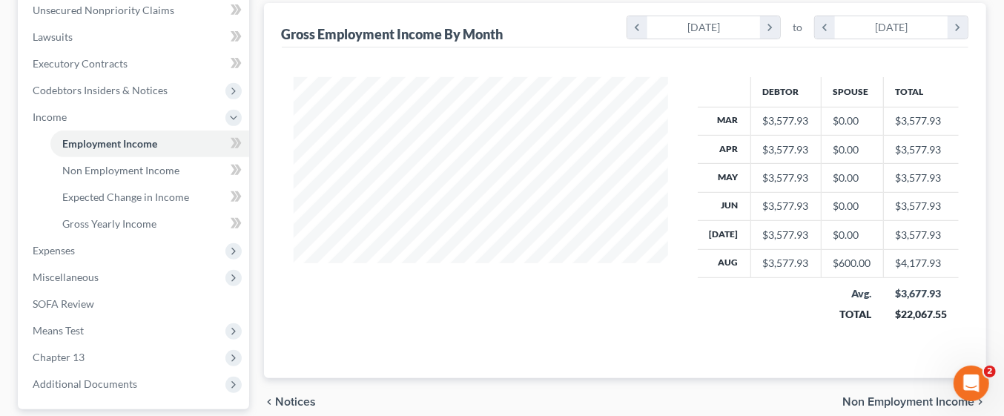
scroll to position [382, 0]
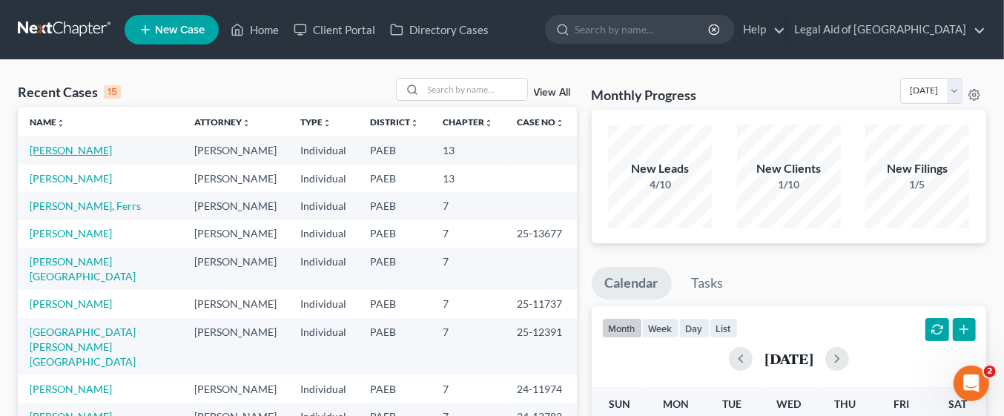
click at [95, 150] on link "[PERSON_NAME]" at bounding box center [71, 150] width 82 height 13
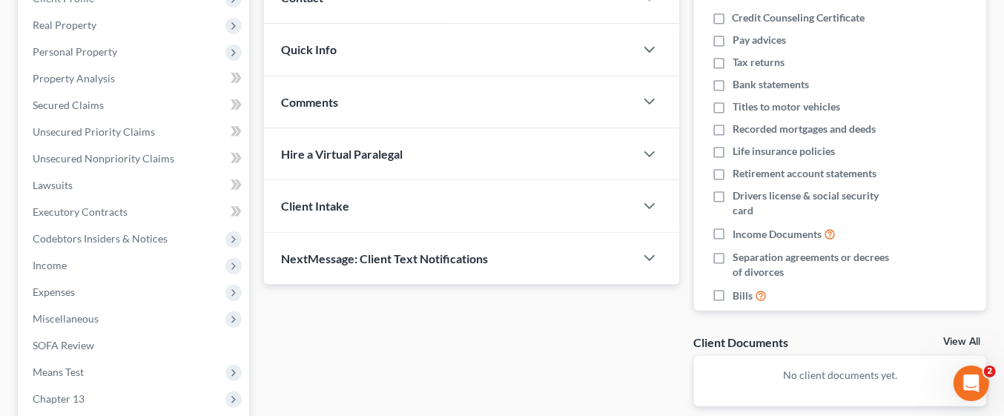
scroll to position [224, 0]
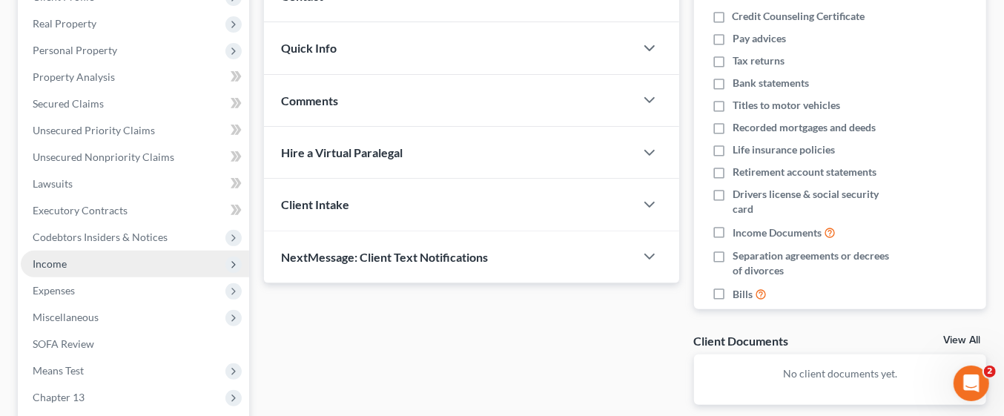
click at [87, 260] on span "Income" at bounding box center [135, 264] width 228 height 27
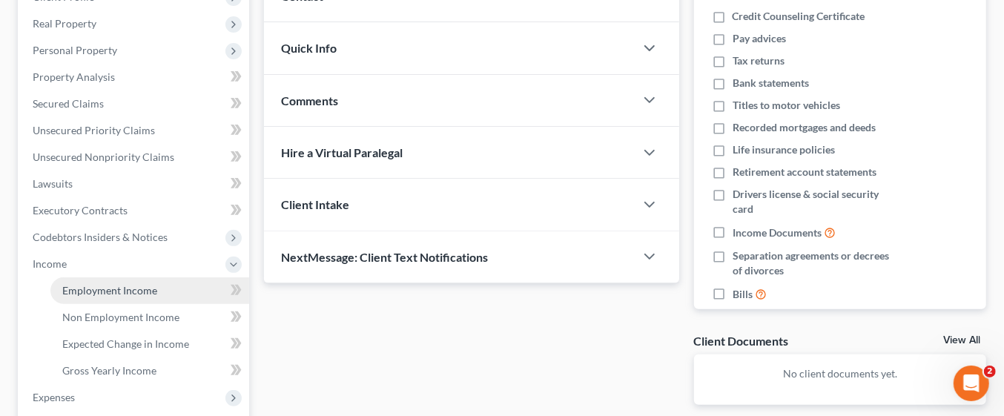
click at [151, 297] on link "Employment Income" at bounding box center [149, 290] width 199 height 27
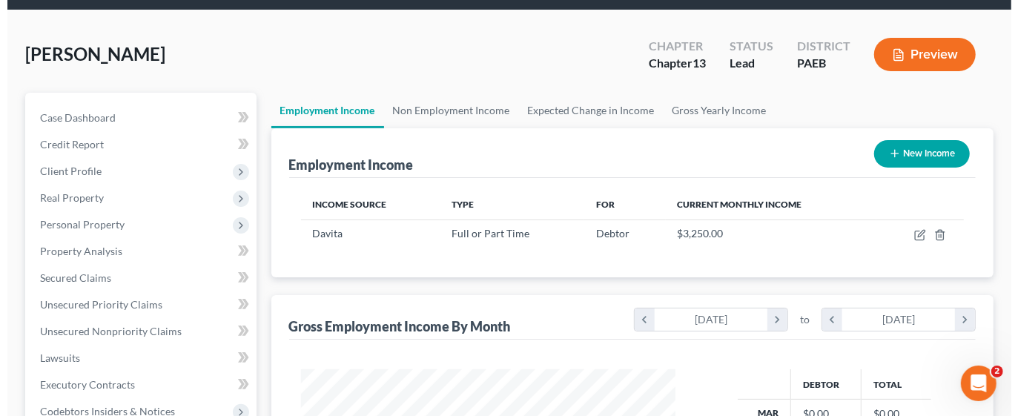
scroll to position [60, 0]
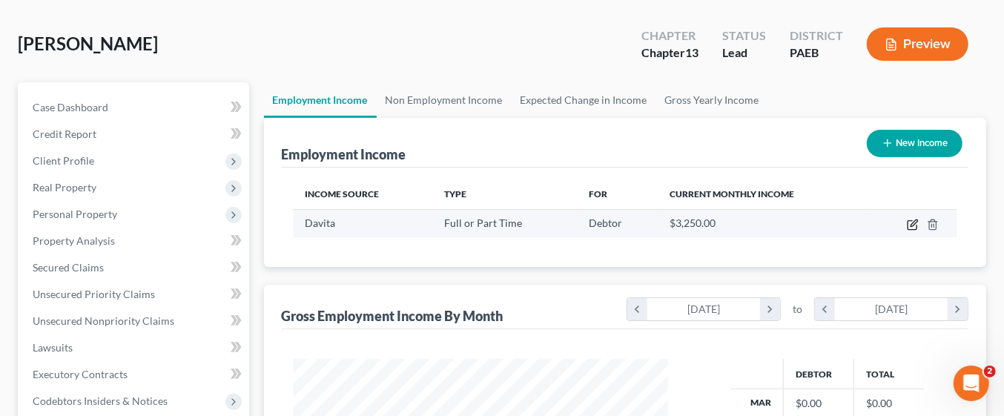
click at [914, 219] on icon "button" at bounding box center [913, 225] width 12 height 12
select select "0"
select select "39"
select select "2"
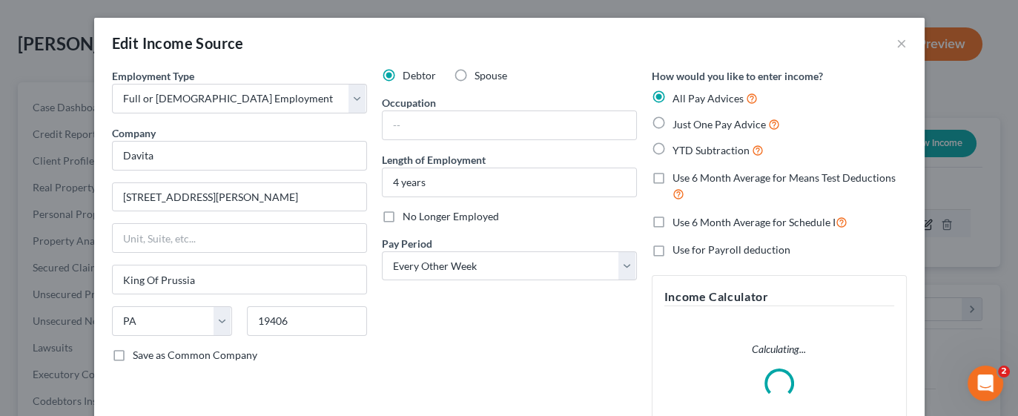
scroll to position [263, 409]
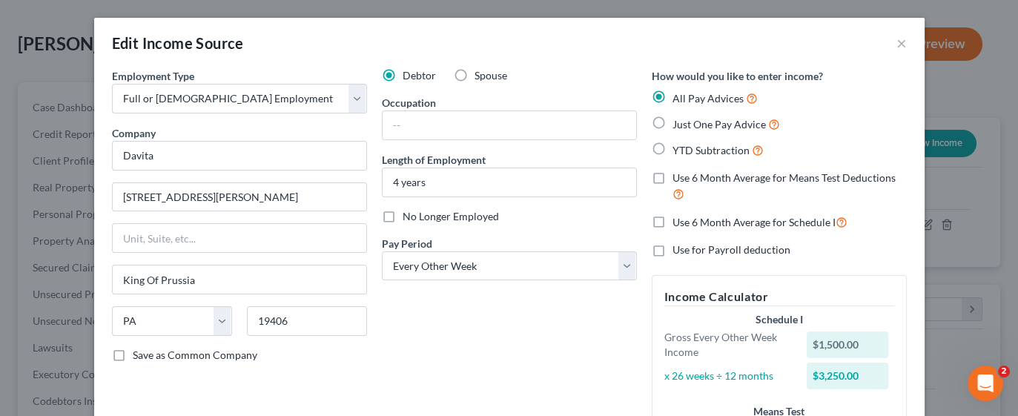
click at [864, 349] on div "$1,500.00" at bounding box center [848, 345] width 82 height 27
click at [855, 341] on div "$1,500.00" at bounding box center [848, 345] width 82 height 27
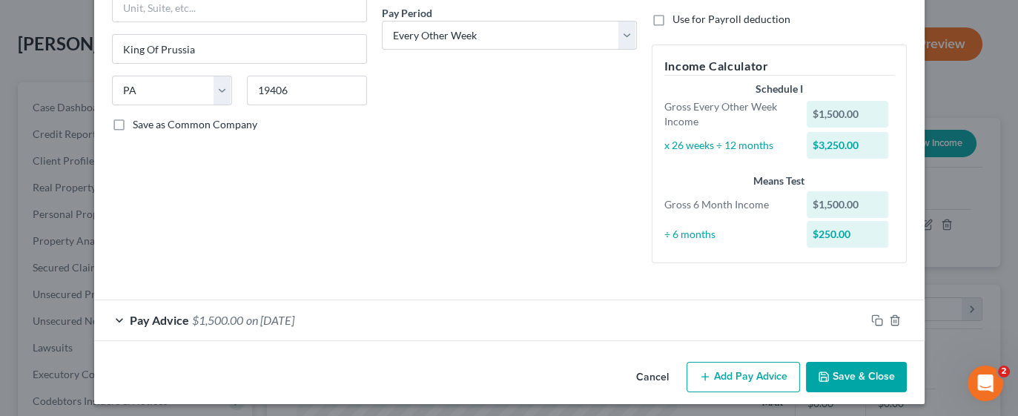
scroll to position [235, 0]
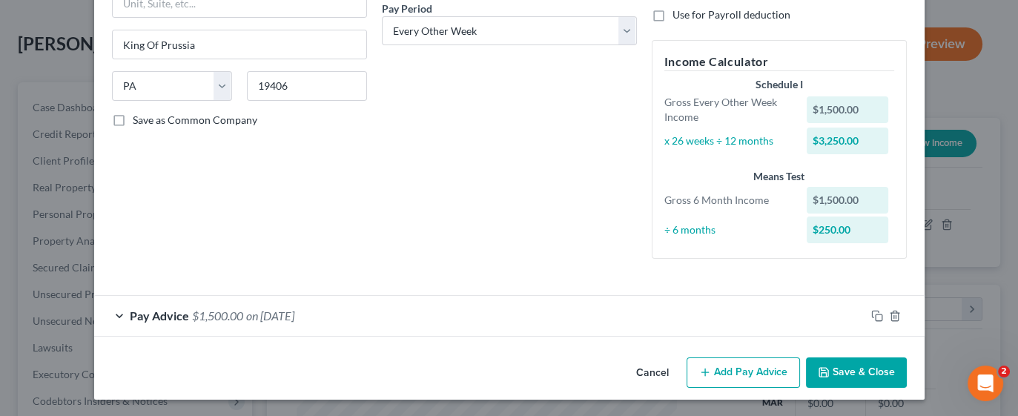
click at [246, 319] on span "on 04/01/2025" at bounding box center [270, 316] width 48 height 14
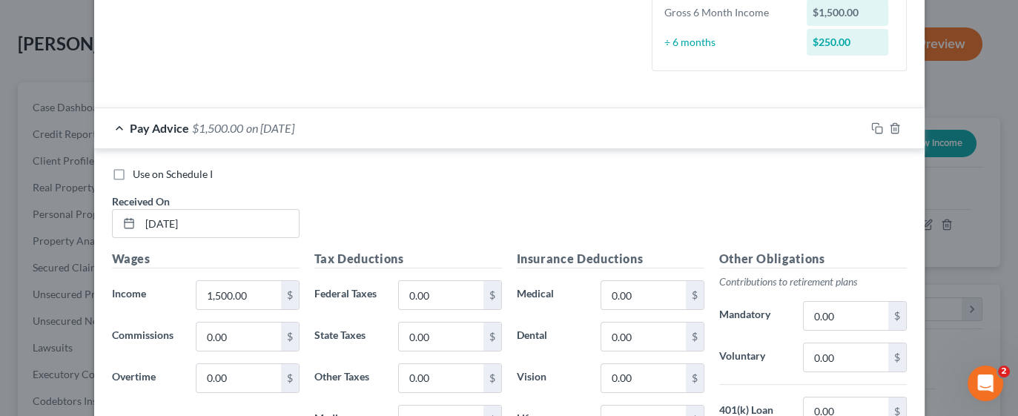
scroll to position [424, 0]
click at [151, 217] on input "04/01/2025" at bounding box center [219, 222] width 159 height 28
type input "03/01/2025"
click at [254, 287] on input "1,500.00" at bounding box center [239, 294] width 84 height 28
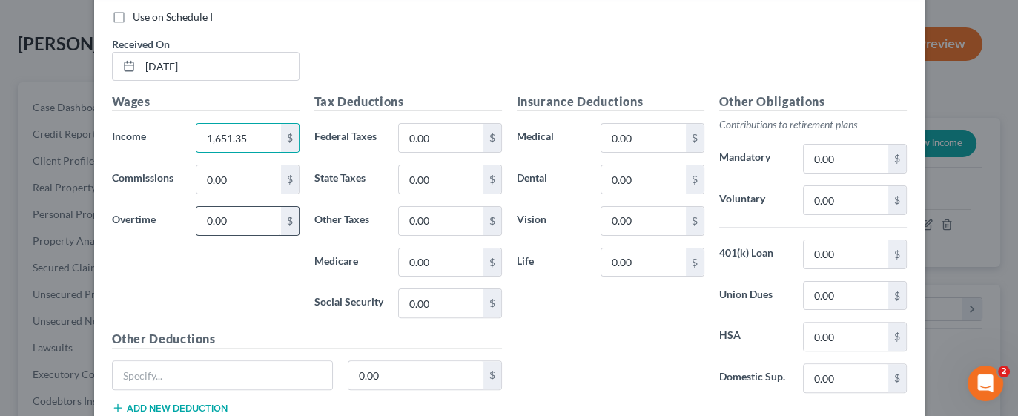
scroll to position [581, 0]
type input "1,651.35"
click at [424, 300] on input "0.00" at bounding box center [441, 303] width 84 height 28
type input "312.64"
click at [837, 159] on input "0.00" at bounding box center [846, 158] width 84 height 28
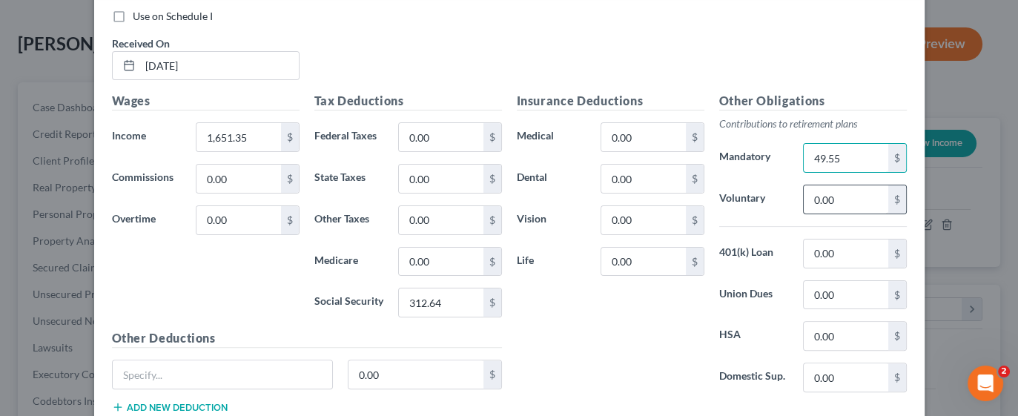
type input "49.55"
click at [821, 200] on input "0.00" at bounding box center [846, 199] width 84 height 28
type input "49.55"
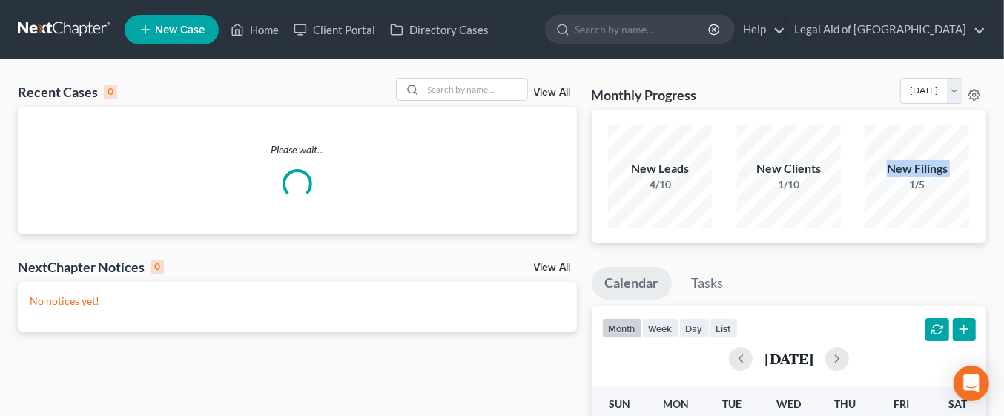
click at [966, 174] on div "New Filings" at bounding box center [918, 168] width 104 height 17
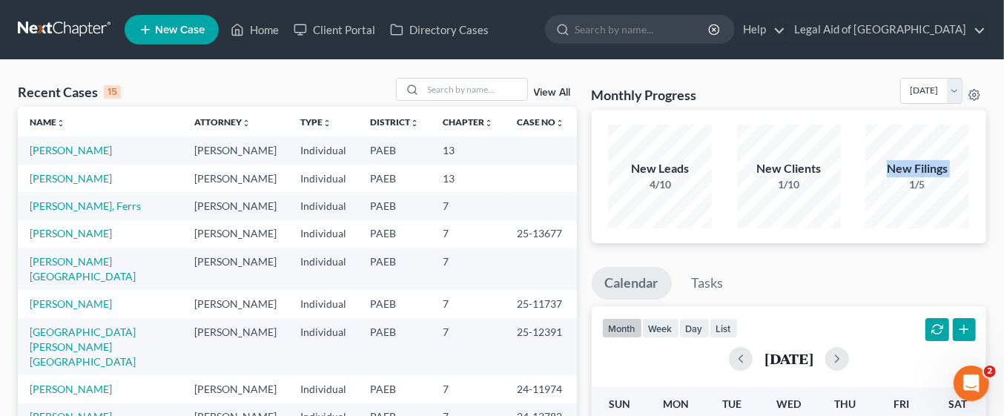
click at [194, 146] on td "[PERSON_NAME]" at bounding box center [236, 149] width 106 height 27
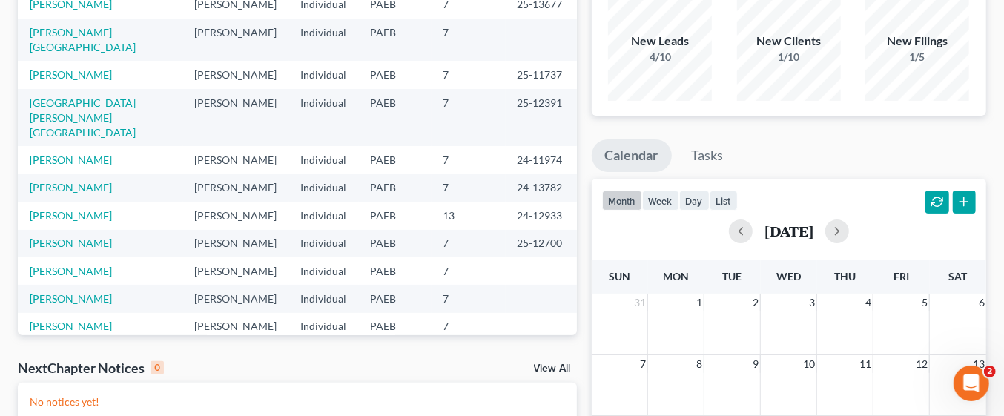
scroll to position [131, 0]
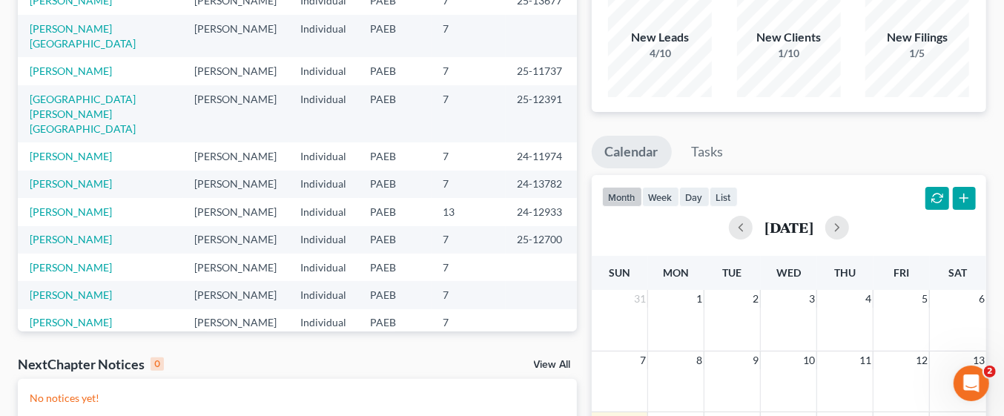
click at [966, 175] on div "month week day list [DATE]" at bounding box center [790, 210] width 410 height 71
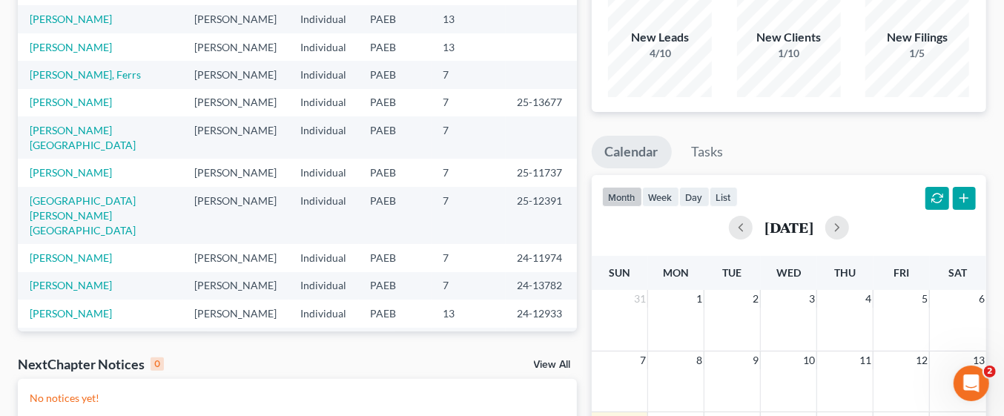
scroll to position [0, 0]
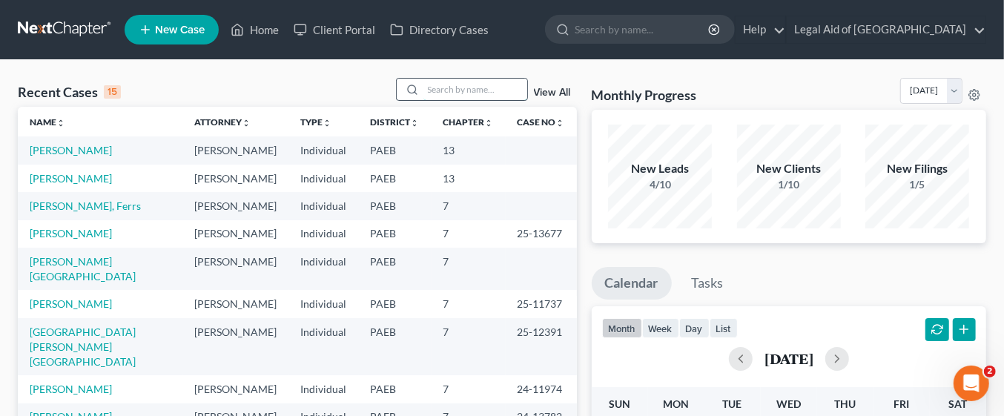
click at [453, 85] on input "search" at bounding box center [476, 90] width 104 height 22
type input "N"
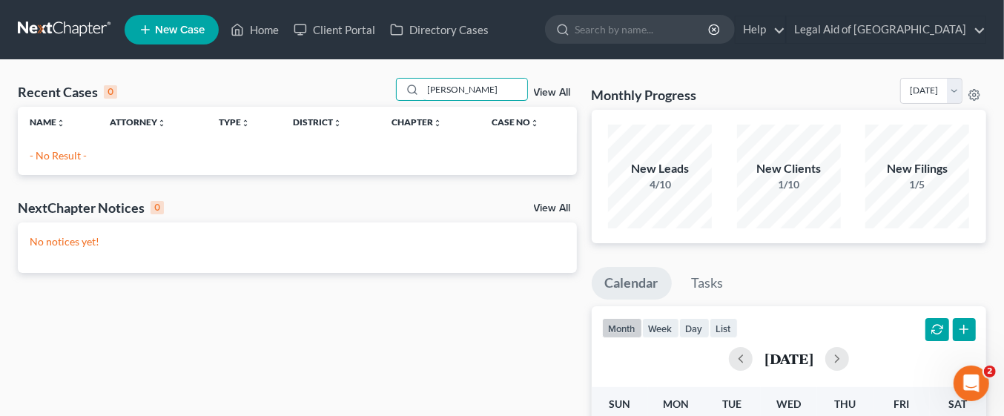
type input "[PERSON_NAME]"
click at [185, 30] on span "New Case" at bounding box center [180, 29] width 50 height 11
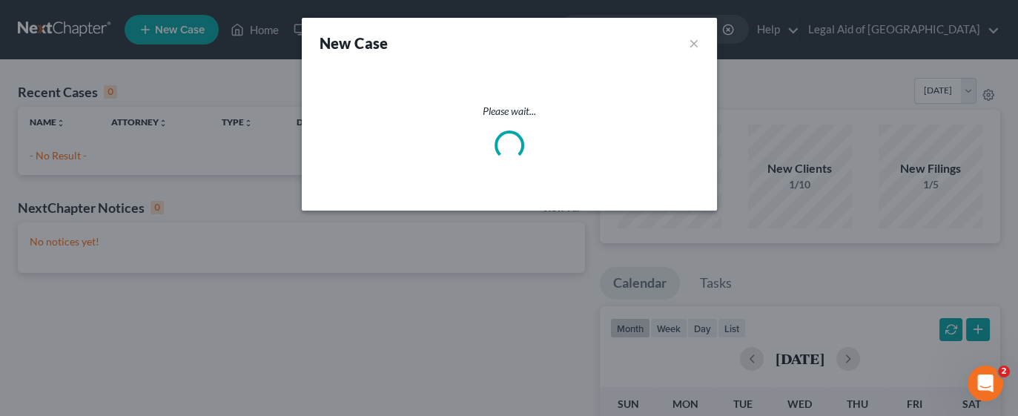
select select "67"
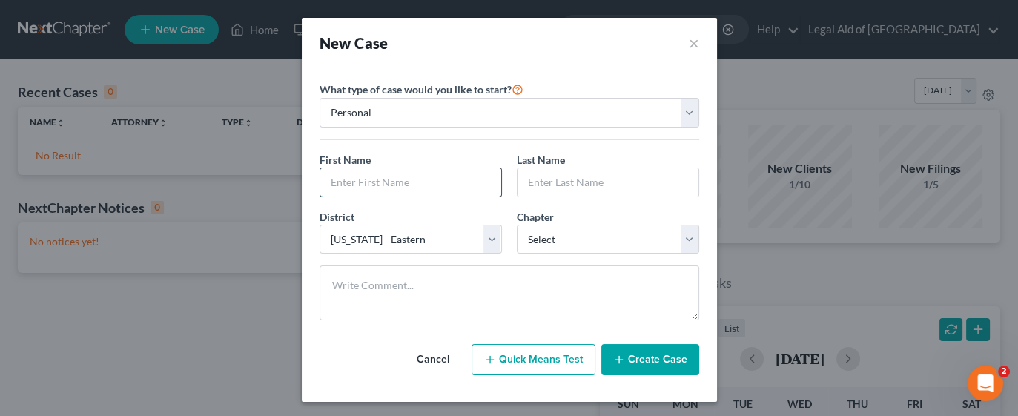
click at [462, 182] on input "text" at bounding box center [410, 182] width 181 height 28
type input "[PERSON_NAME]"
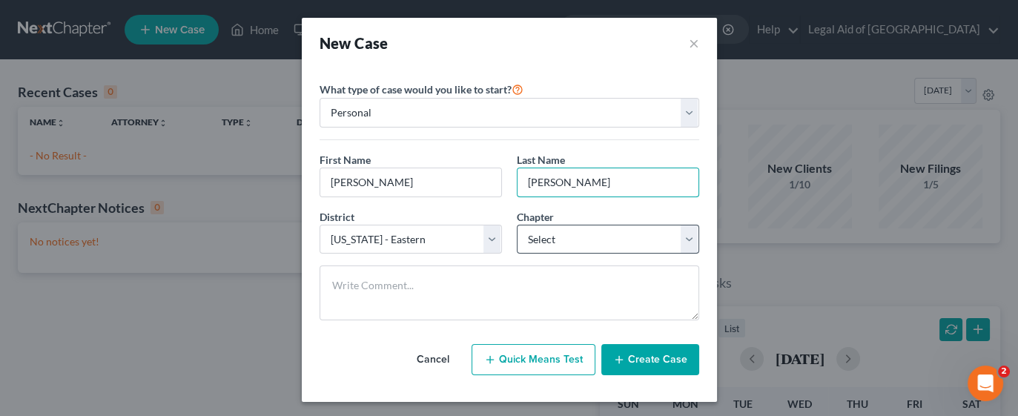
type input "[PERSON_NAME]"
click at [666, 242] on select "Select 7 11 12 13" at bounding box center [608, 240] width 182 height 30
select select "3"
click at [517, 225] on select "Select 7 11 12 13" at bounding box center [608, 240] width 182 height 30
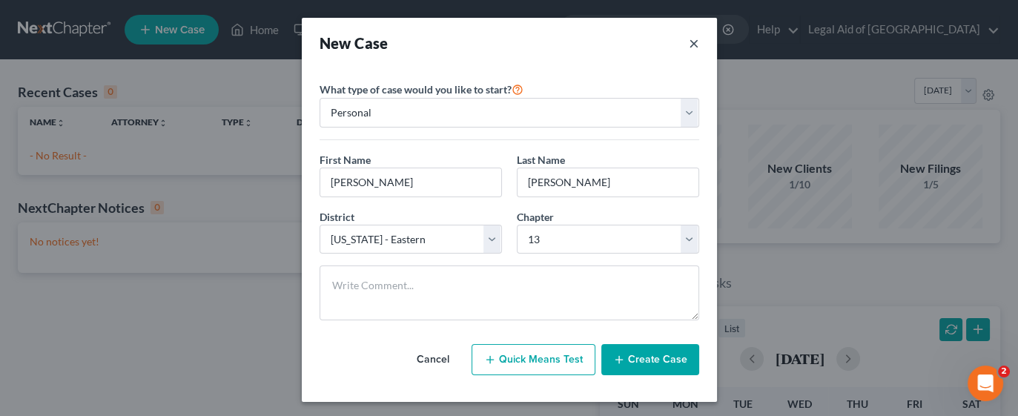
click at [689, 42] on button "×" at bounding box center [694, 43] width 10 height 21
